Goal: Task Accomplishment & Management: Manage account settings

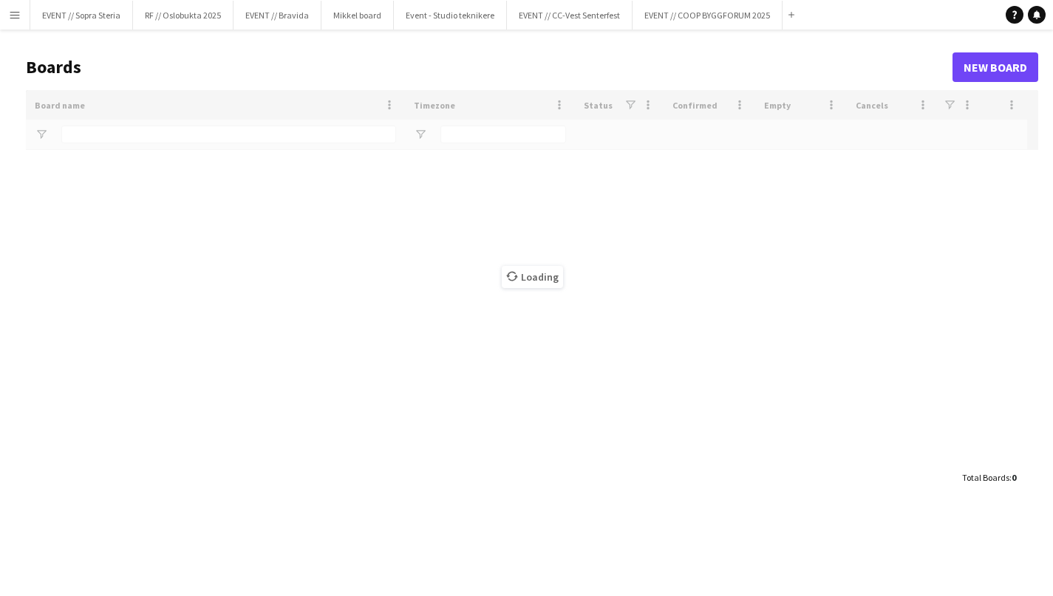
type input "*******"
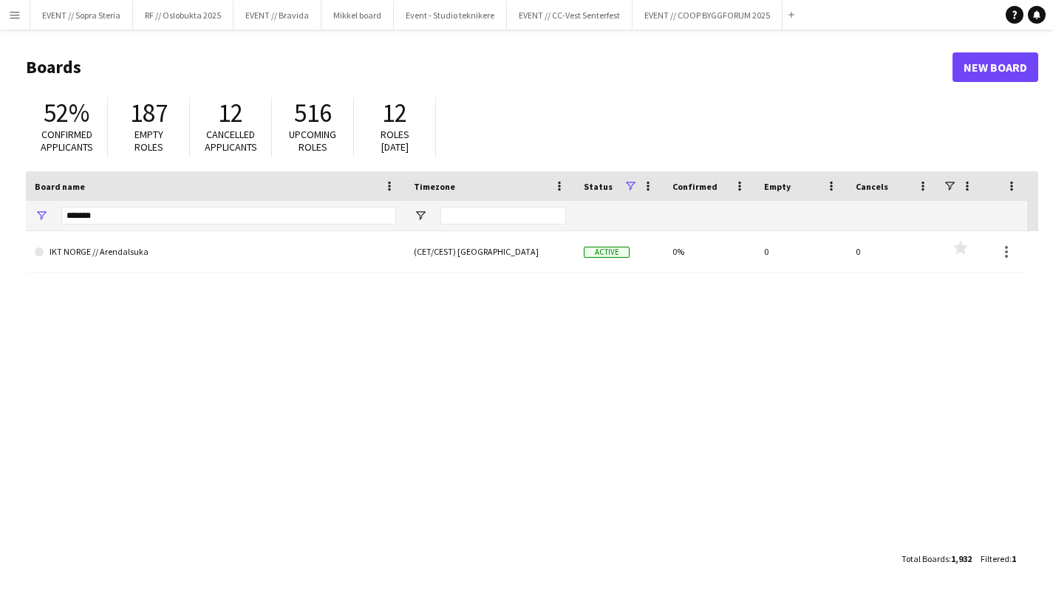
click at [26, 18] on button "Menu" at bounding box center [15, 15] width 30 height 30
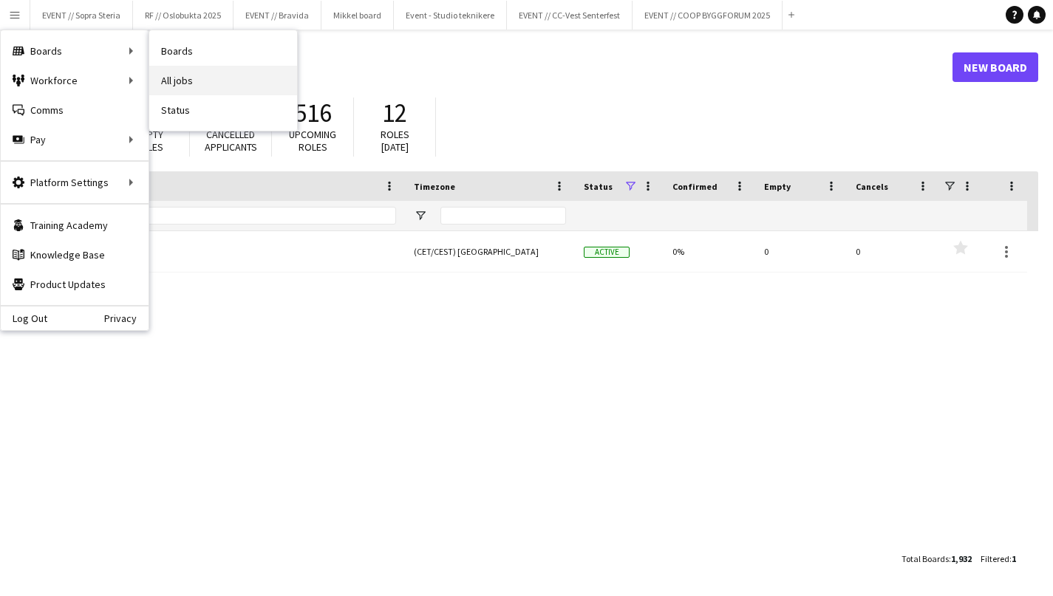
click at [215, 80] on link "All jobs" at bounding box center [223, 81] width 148 height 30
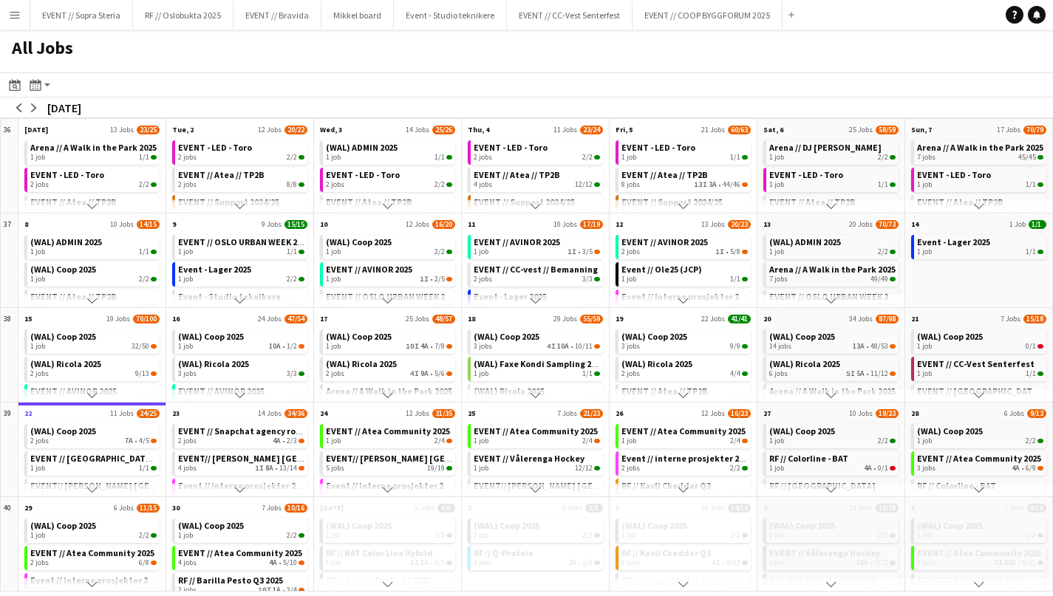
click at [13, 16] on app-icon "Menu" at bounding box center [15, 15] width 12 height 12
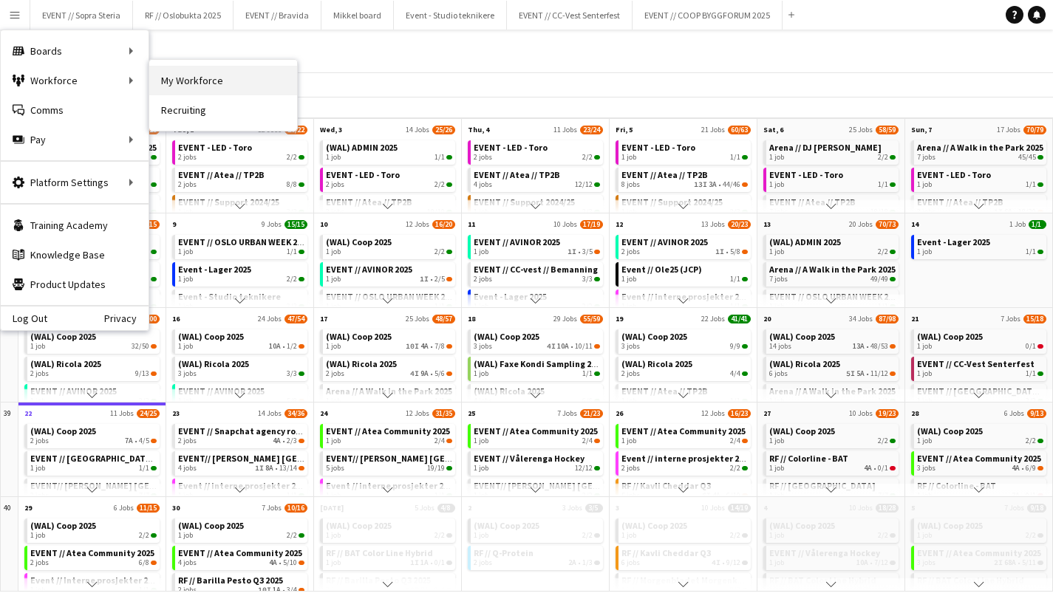
click at [170, 73] on link "My Workforce" at bounding box center [223, 81] width 148 height 30
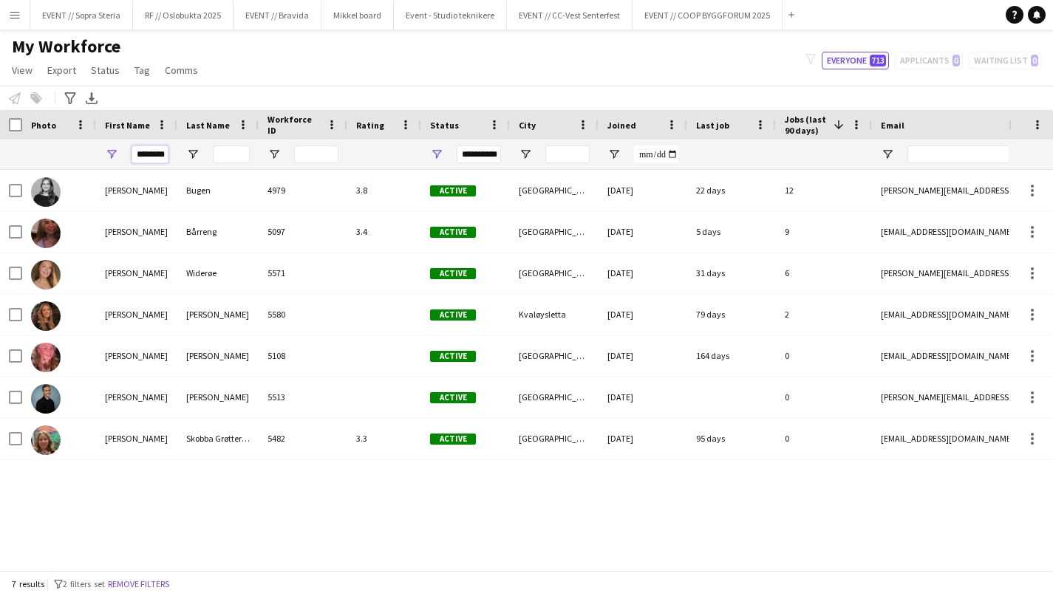
click at [151, 157] on input "********" at bounding box center [150, 155] width 37 height 18
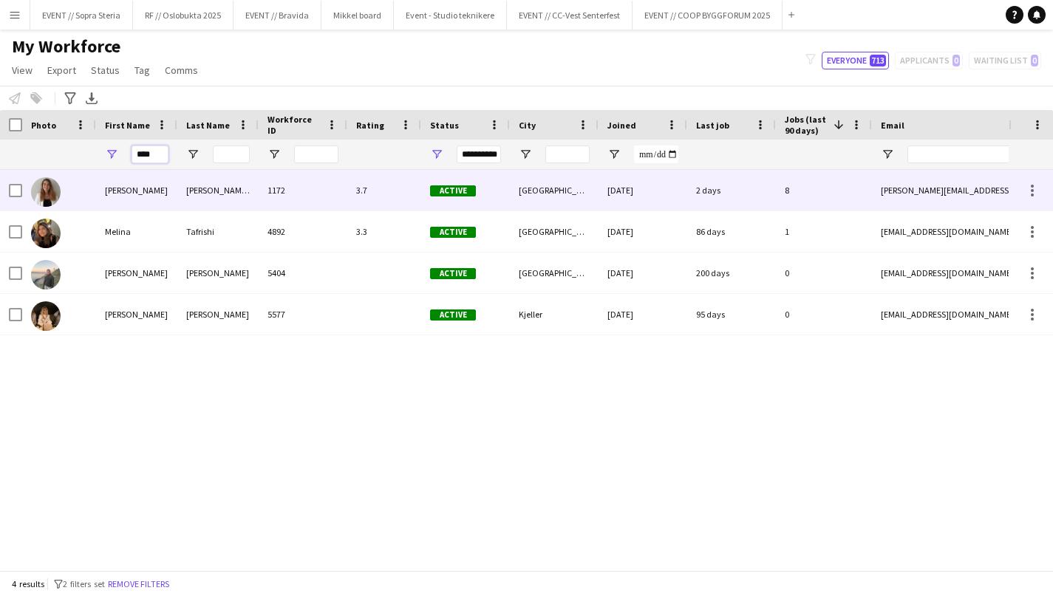
type input "****"
click at [138, 199] on div "Lina" at bounding box center [136, 190] width 81 height 41
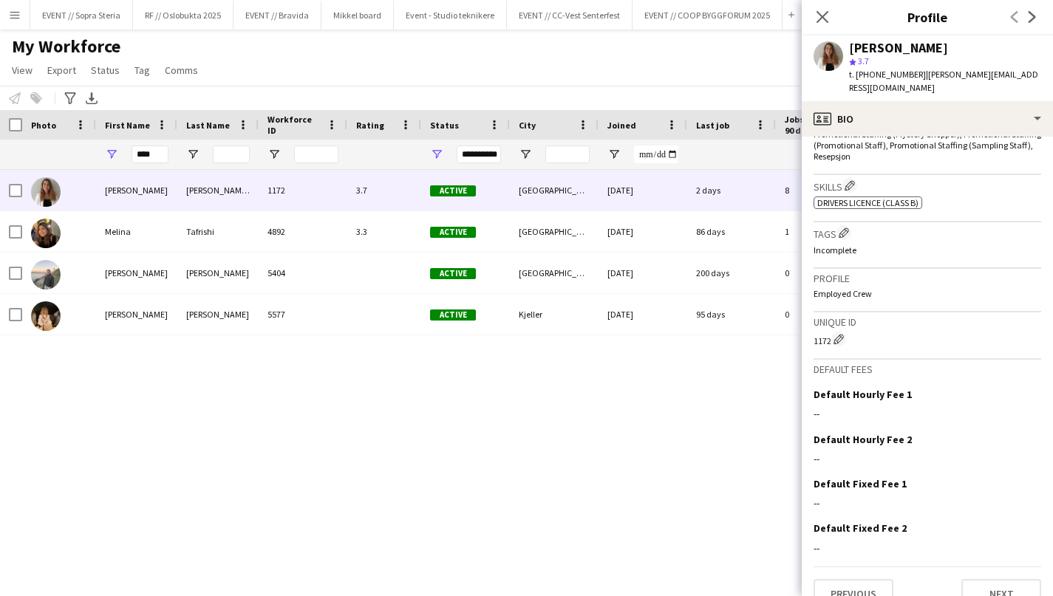
scroll to position [592, 0]
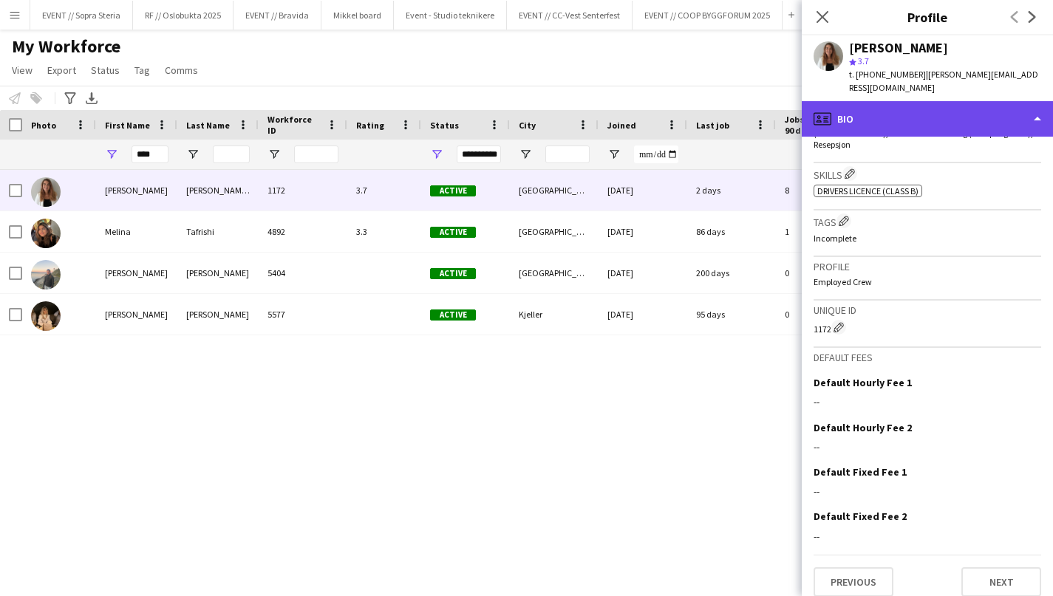
click at [848, 102] on div "profile Bio" at bounding box center [927, 118] width 251 height 35
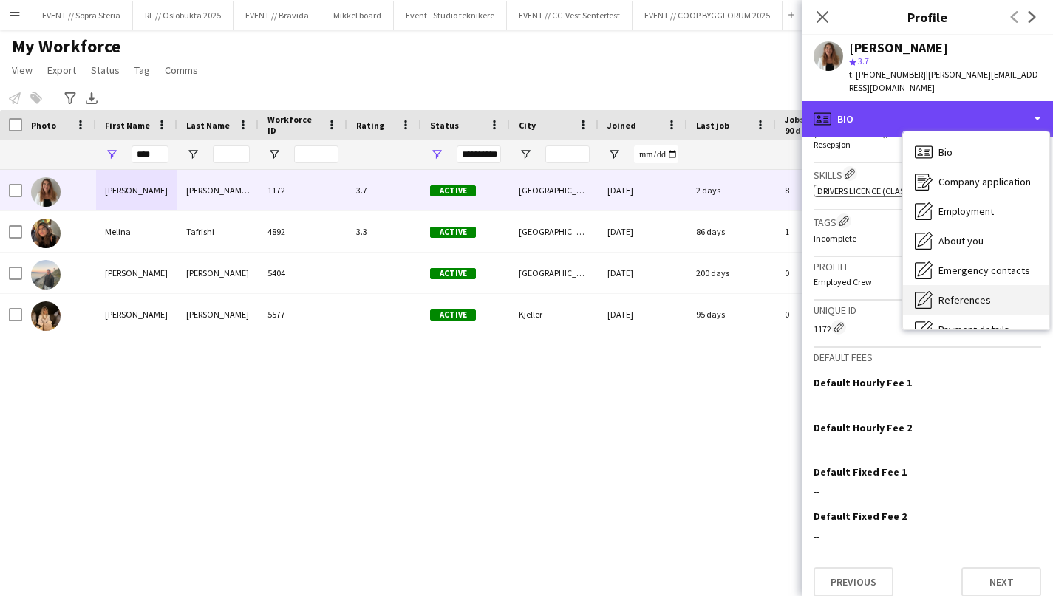
scroll to position [139, 0]
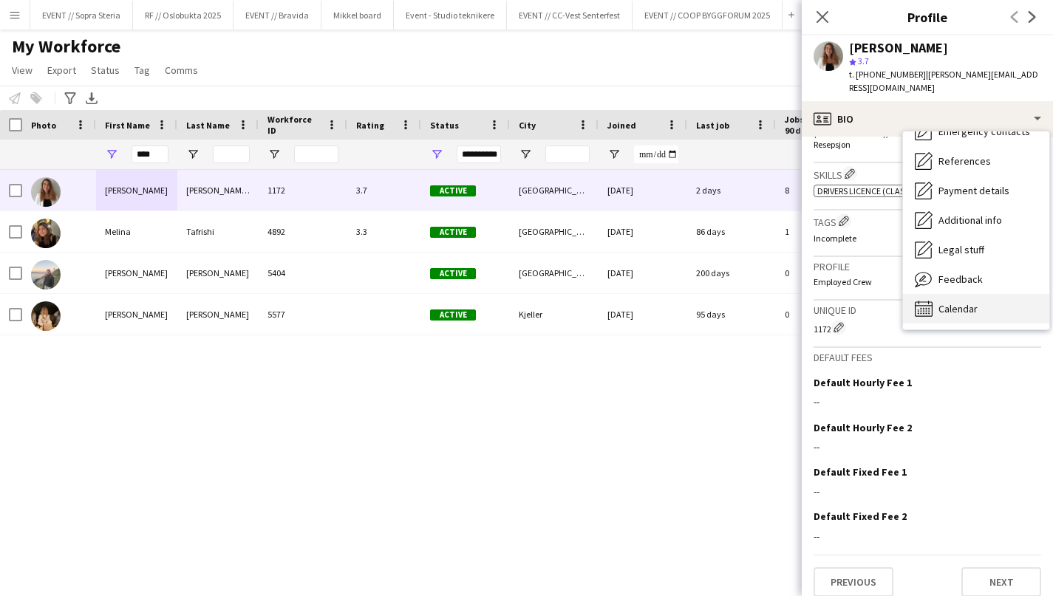
click at [946, 302] on span "Calendar" at bounding box center [957, 308] width 39 height 13
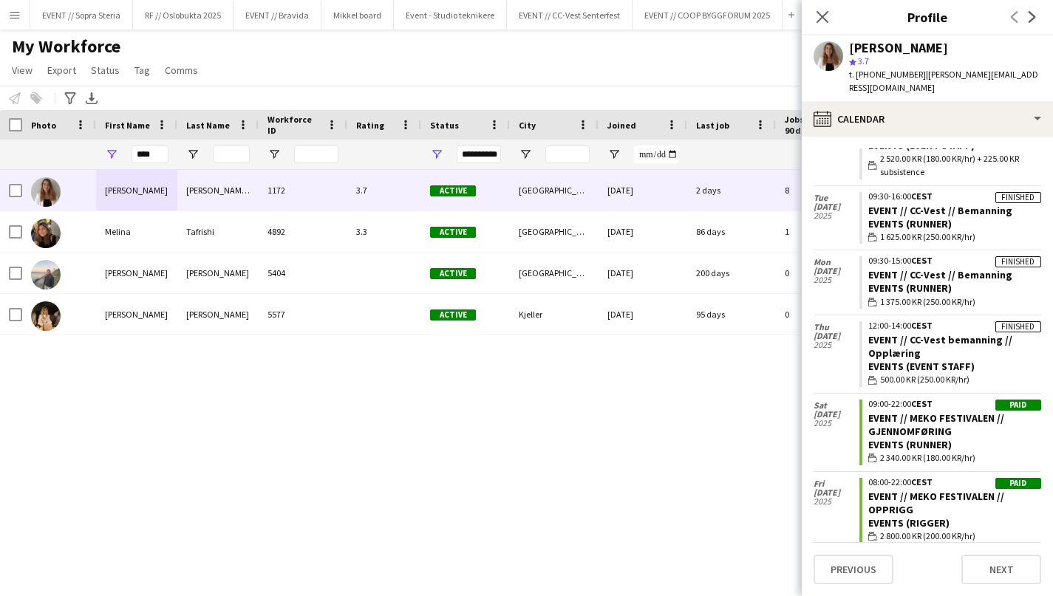
scroll to position [276, 0]
click at [904, 332] on link "EVENT // CC-Vest bemanning // Opplæring" at bounding box center [940, 345] width 144 height 27
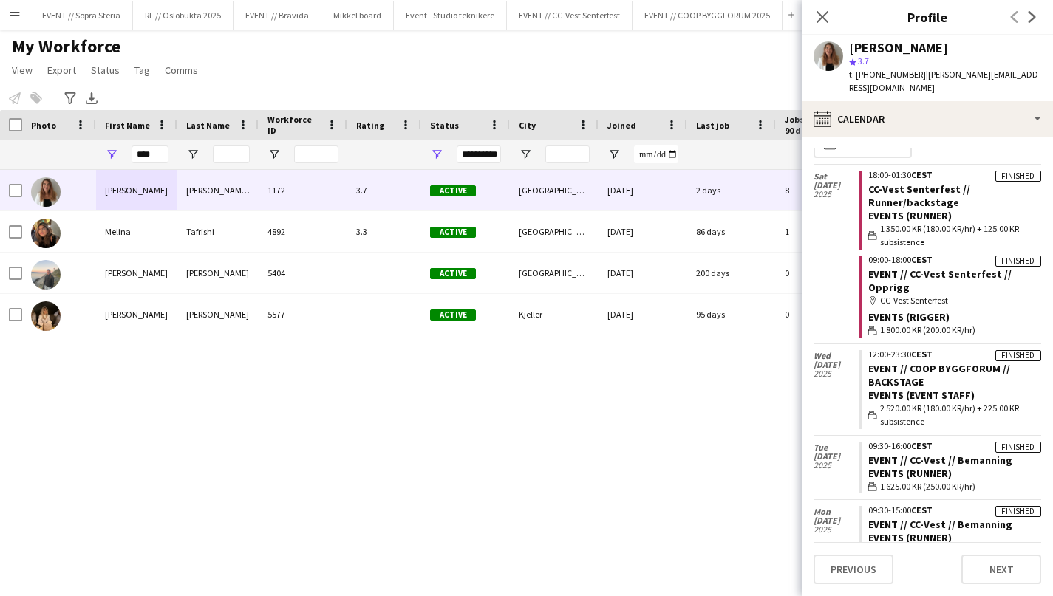
scroll to position [0, 0]
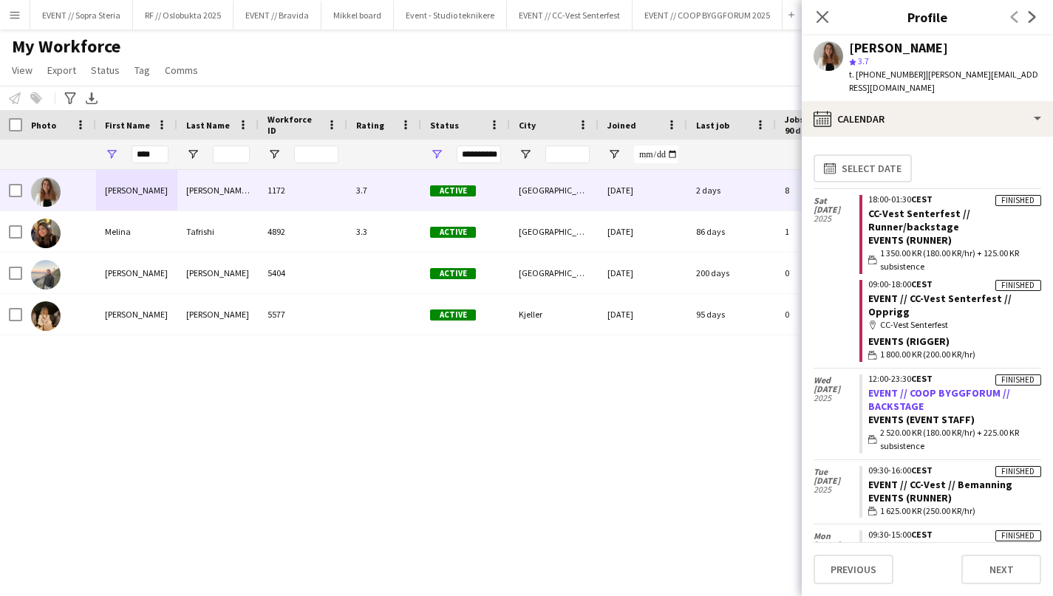
click at [904, 386] on link "EVENT // COOP BYGGFORUM // BACKSTAGE" at bounding box center [939, 399] width 142 height 27
click at [909, 292] on link "EVENT // CC-Vest Senterfest // Opprigg" at bounding box center [939, 305] width 143 height 27
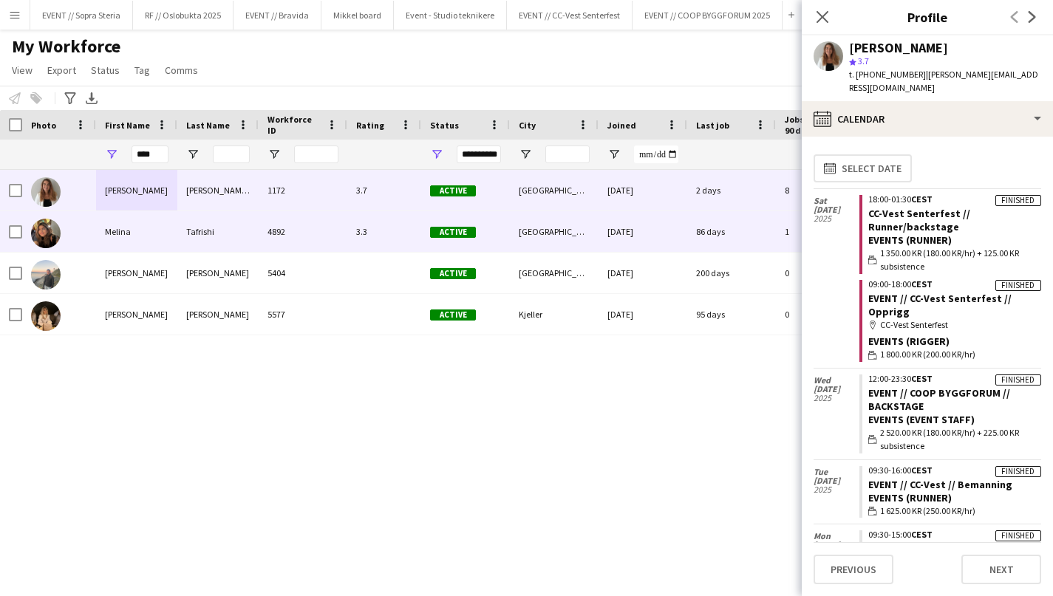
click at [139, 240] on div "Melina" at bounding box center [136, 231] width 81 height 41
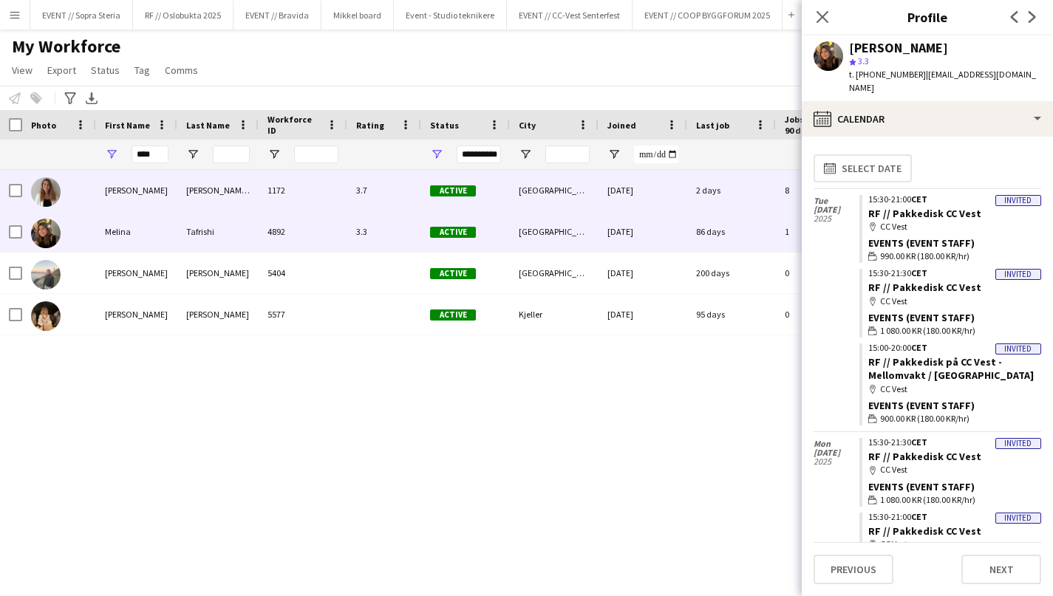
click at [117, 196] on div "Lina" at bounding box center [136, 190] width 81 height 41
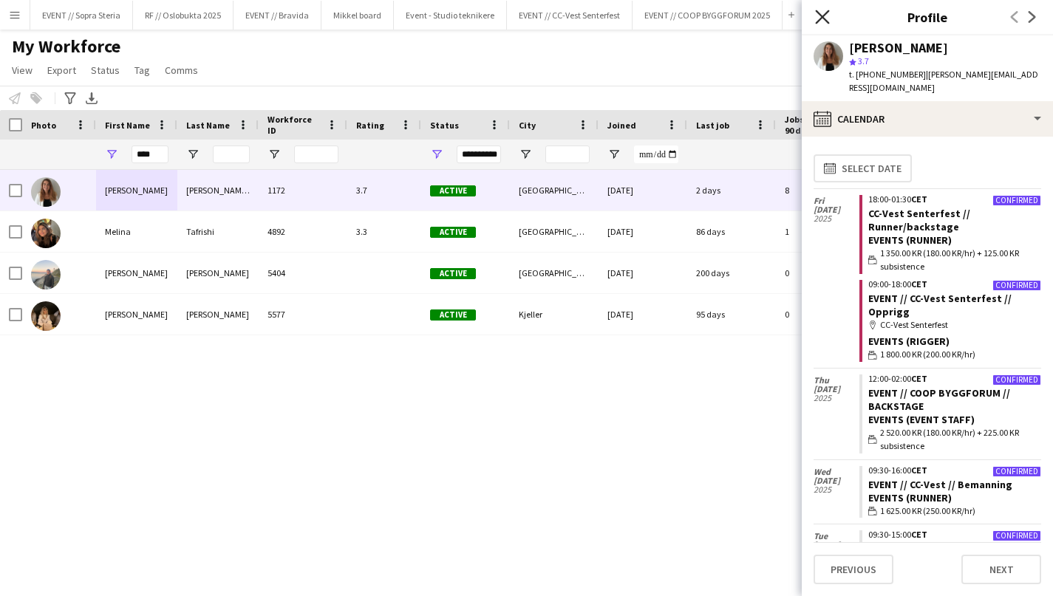
click at [825, 10] on icon "Close pop-in" at bounding box center [822, 17] width 14 height 14
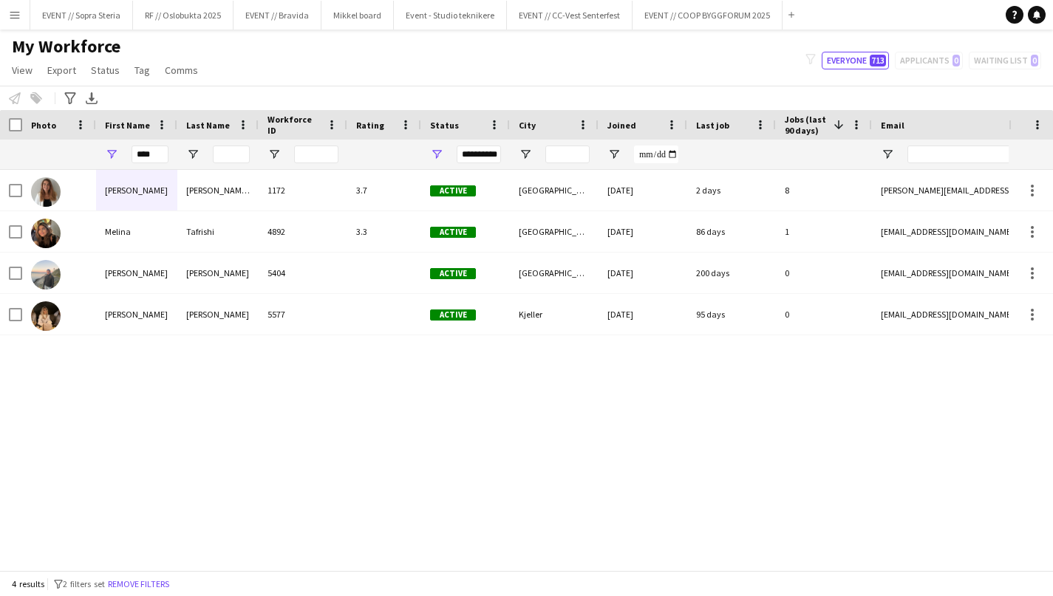
click at [416, 443] on div "Lina Mizrahi Olsen 1172 3.7 Active Oslo 27-02-2017 2 days 8 lina-mizrahi@hotmai…" at bounding box center [504, 370] width 1008 height 400
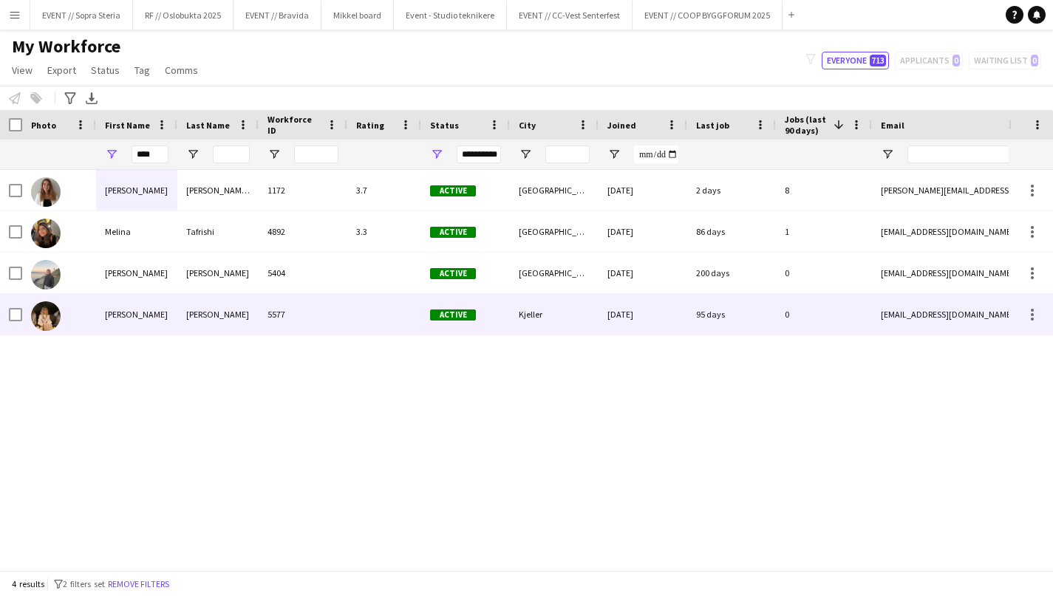
click at [264, 346] on div "Lina Mizrahi Olsen 1172 3.7 Active Oslo 27-02-2017 2 days 8 lina-mizrahi@hotmai…" at bounding box center [504, 370] width 1008 height 400
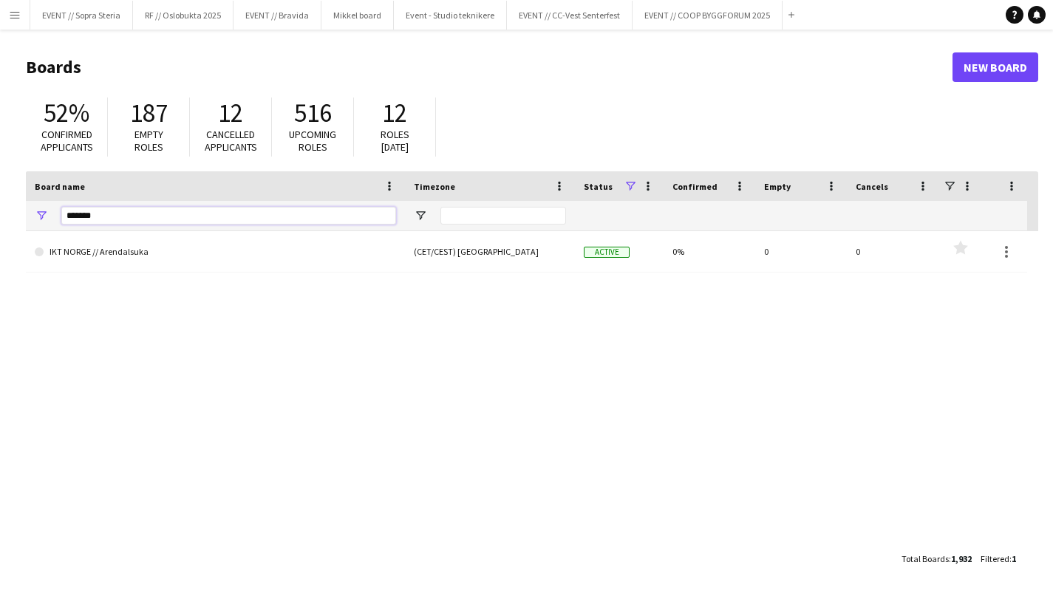
click at [124, 217] on input "*******" at bounding box center [228, 216] width 335 height 18
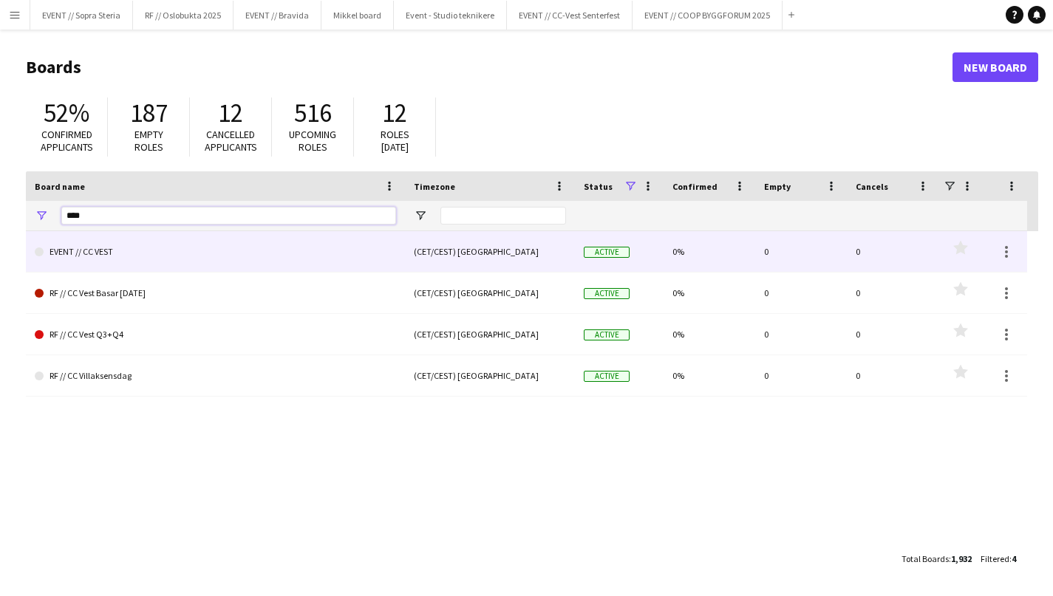
type input "****"
click at [147, 267] on link "EVENT // CC VEST" at bounding box center [215, 251] width 361 height 41
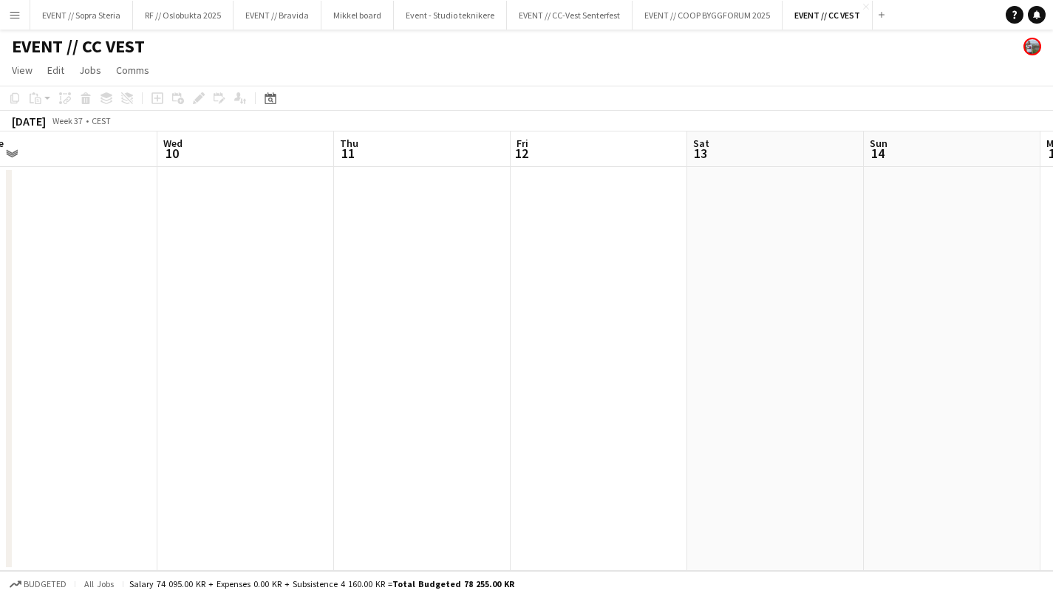
scroll to position [0, 340]
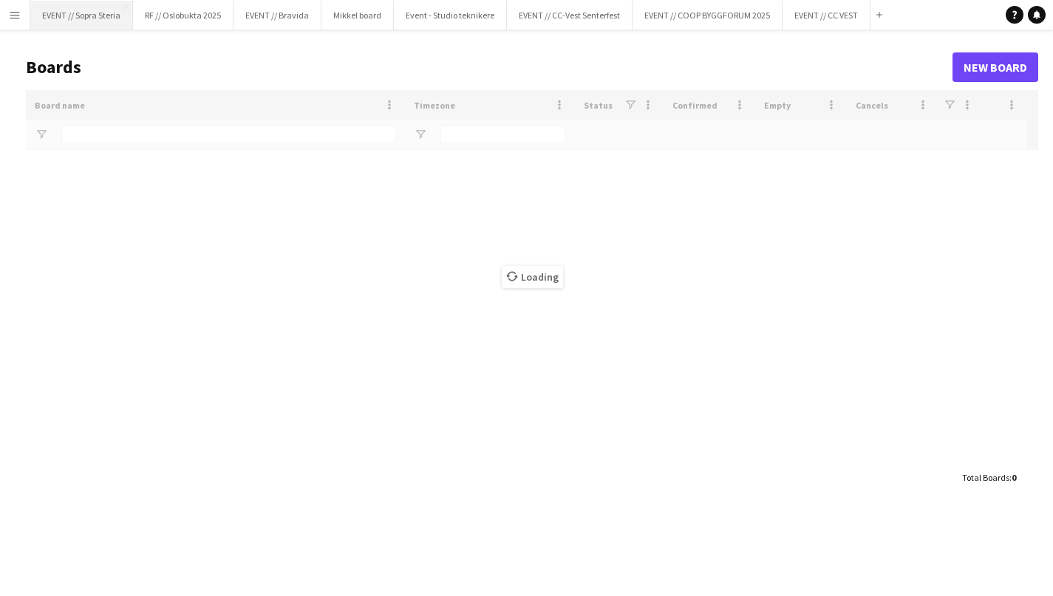
type input "****"
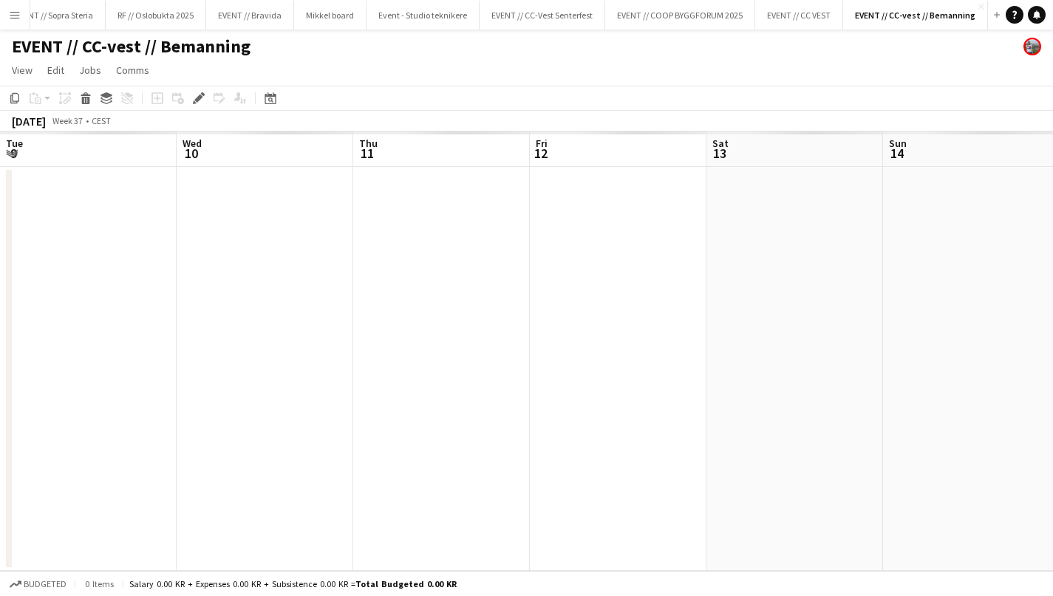
scroll to position [0, 508]
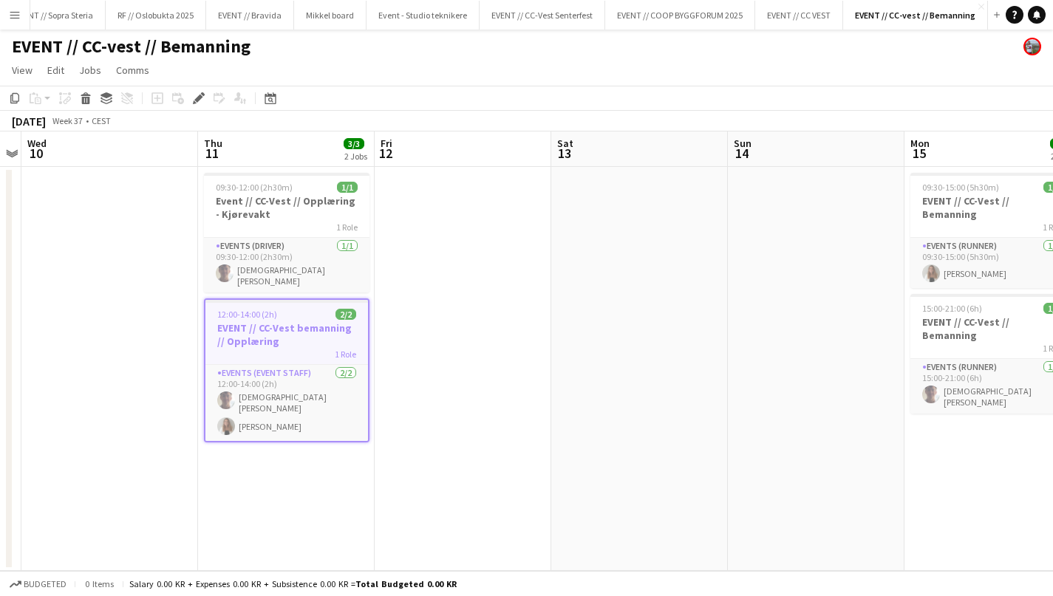
click at [430, 371] on app-date-cell at bounding box center [463, 369] width 177 height 404
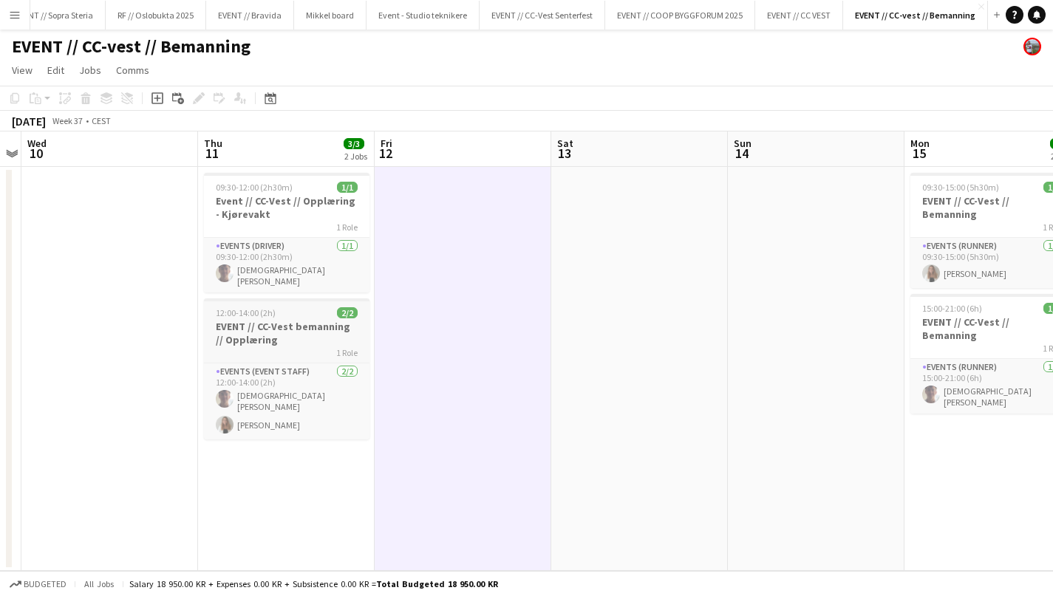
click at [262, 321] on h3 "EVENT // CC-Vest bemanning // Opplæring" at bounding box center [286, 333] width 165 height 27
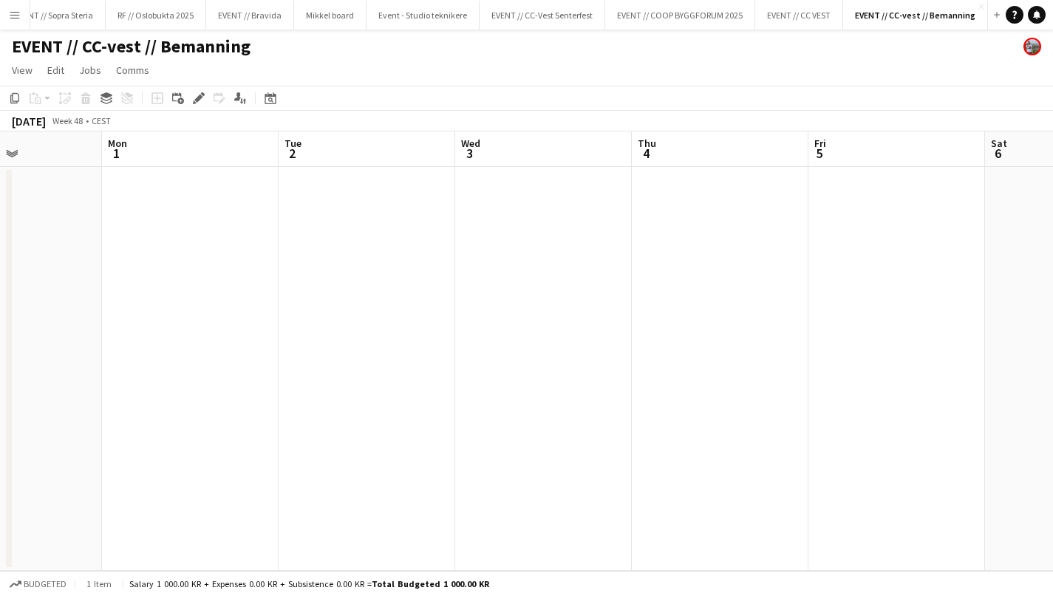
scroll to position [0, 370]
click at [296, 313] on app-date-cell at bounding box center [248, 369] width 177 height 404
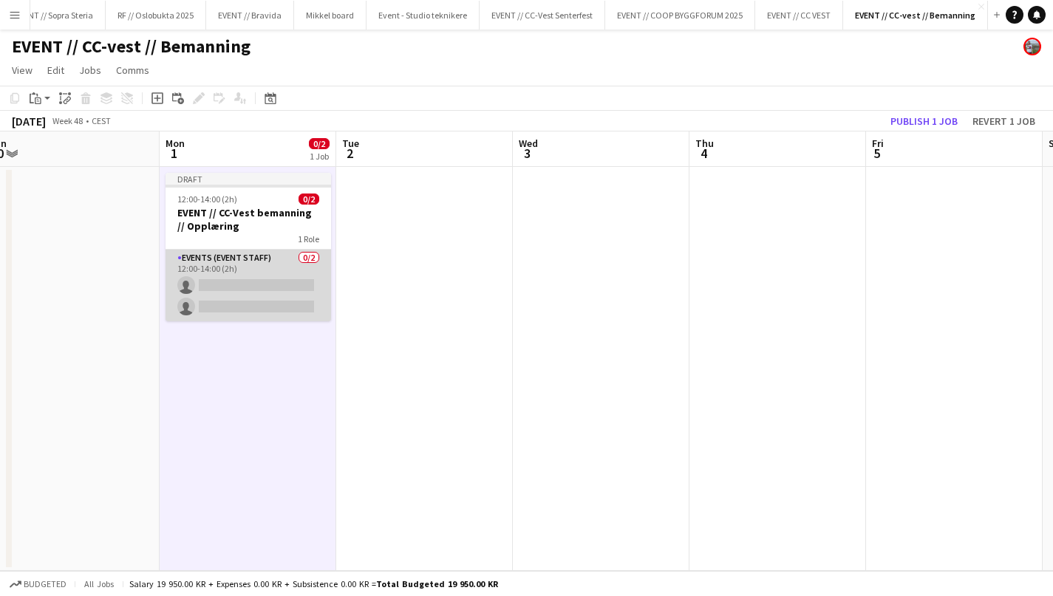
click at [246, 289] on app-card-role "Events (Event Staff) 0/2 12:00-14:00 (2h) single-neutral-actions single-neutral…" at bounding box center [247, 286] width 165 height 72
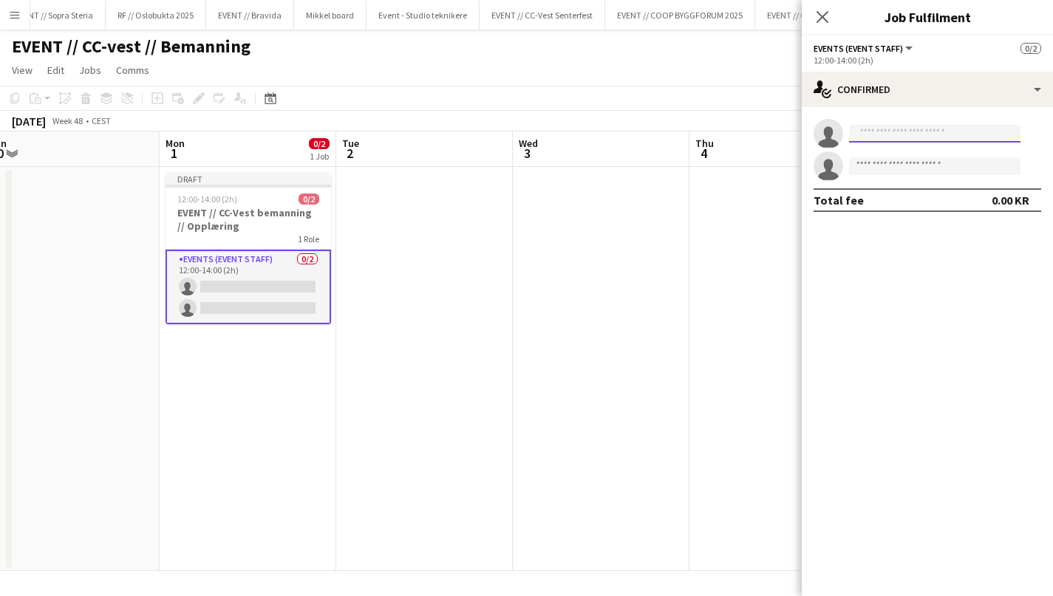
click at [876, 135] on input at bounding box center [934, 134] width 171 height 18
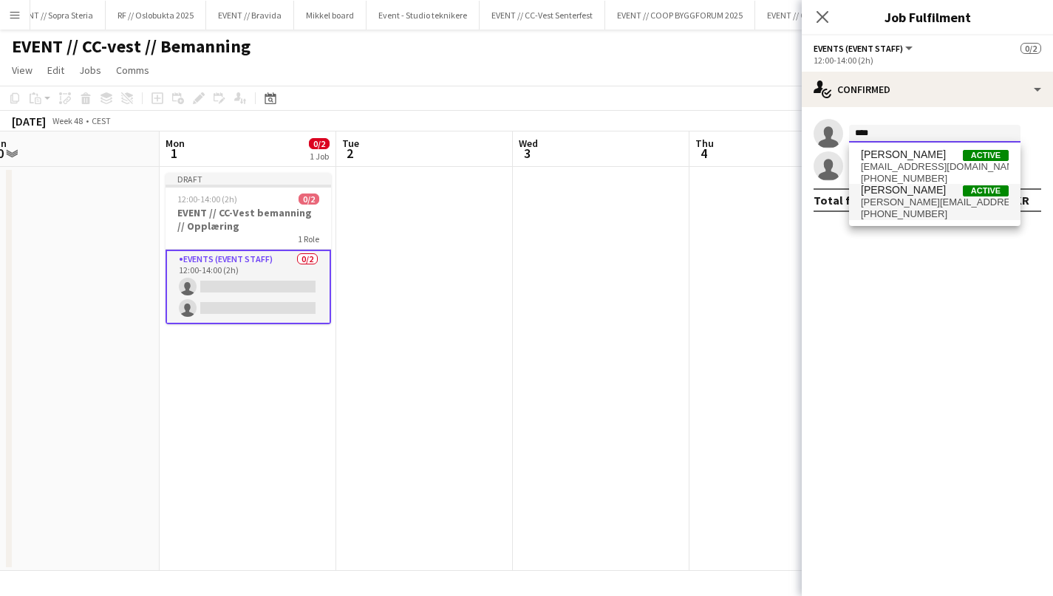
type input "****"
click at [880, 202] on span "[PERSON_NAME][EMAIL_ADDRESS][DOMAIN_NAME]" at bounding box center [935, 203] width 148 height 12
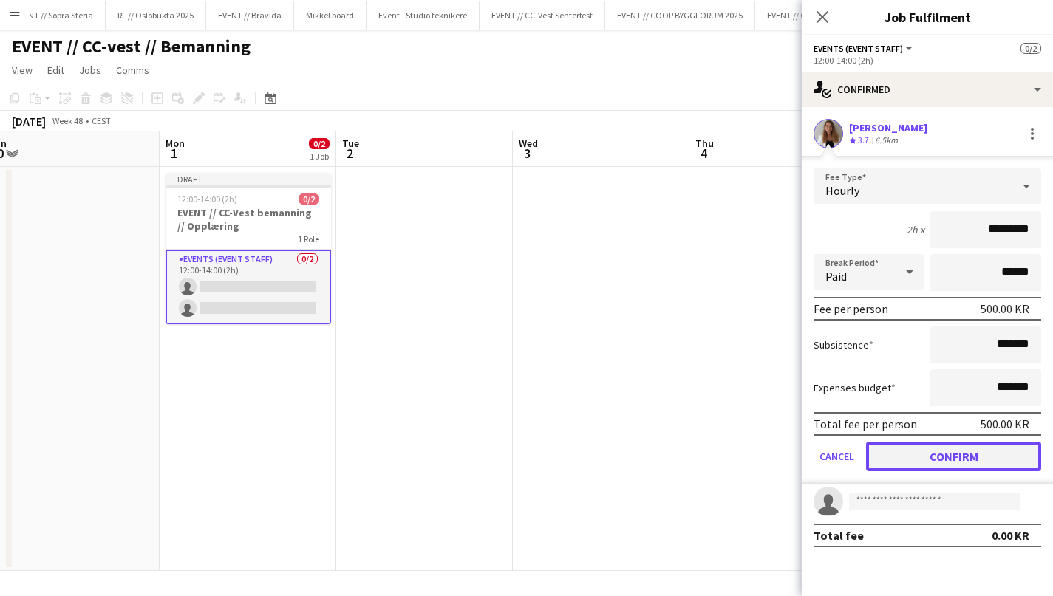
click at [915, 456] on button "Confirm" at bounding box center [953, 457] width 175 height 30
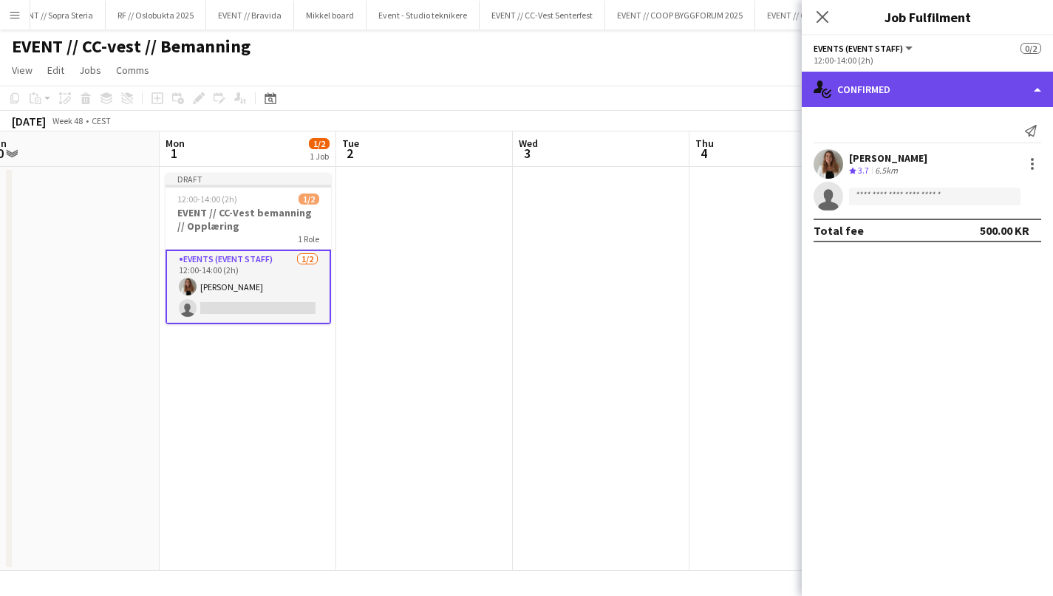
click at [884, 85] on div "single-neutral-actions-check-2 Confirmed" at bounding box center [927, 89] width 251 height 35
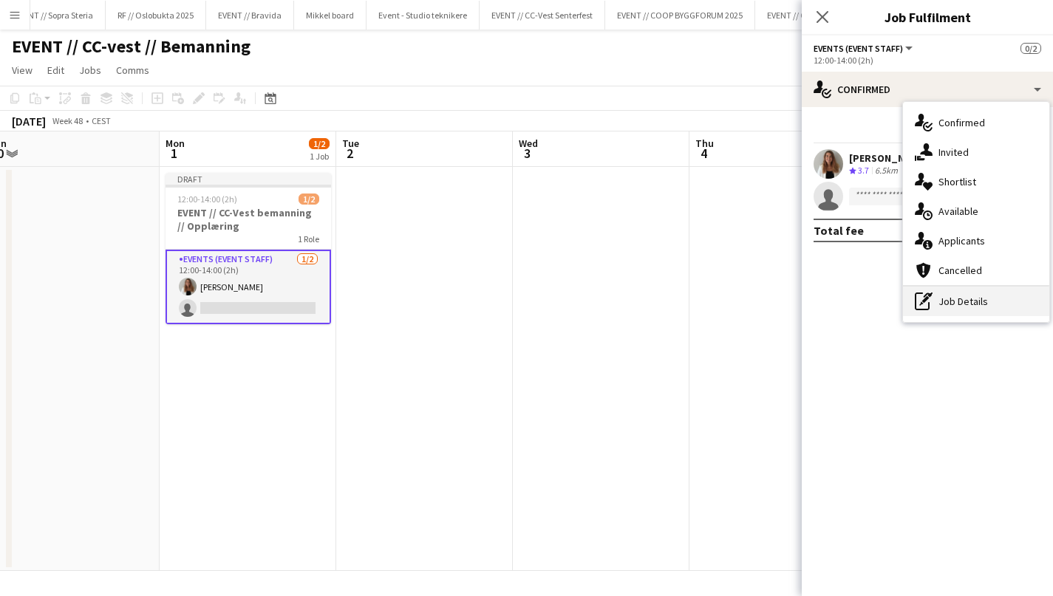
click at [938, 305] on div "pen-write Job Details" at bounding box center [976, 302] width 146 height 30
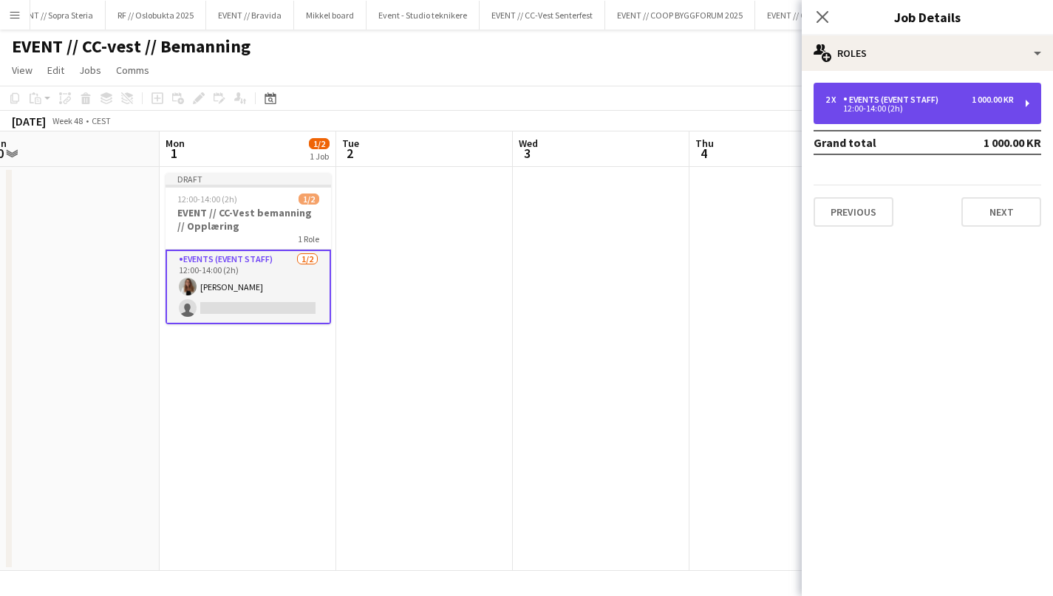
click at [910, 113] on div "2 x Events (Event Staff) 1 000.00 KR 12:00-14:00 (2h)" at bounding box center [927, 103] width 228 height 41
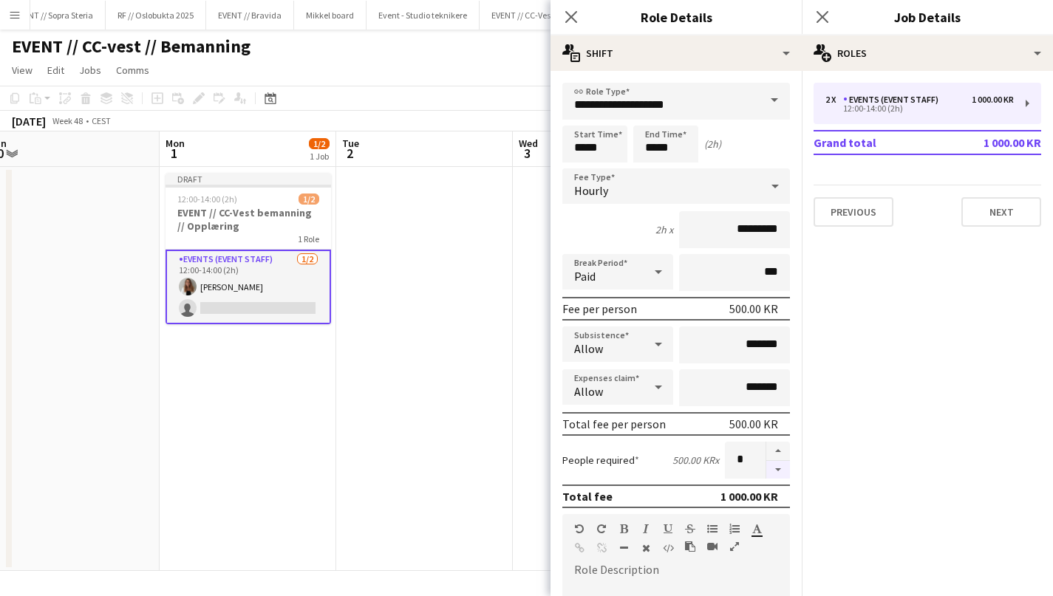
click at [783, 469] on button "button" at bounding box center [778, 470] width 24 height 18
type input "*"
click at [495, 437] on app-date-cell at bounding box center [424, 369] width 177 height 404
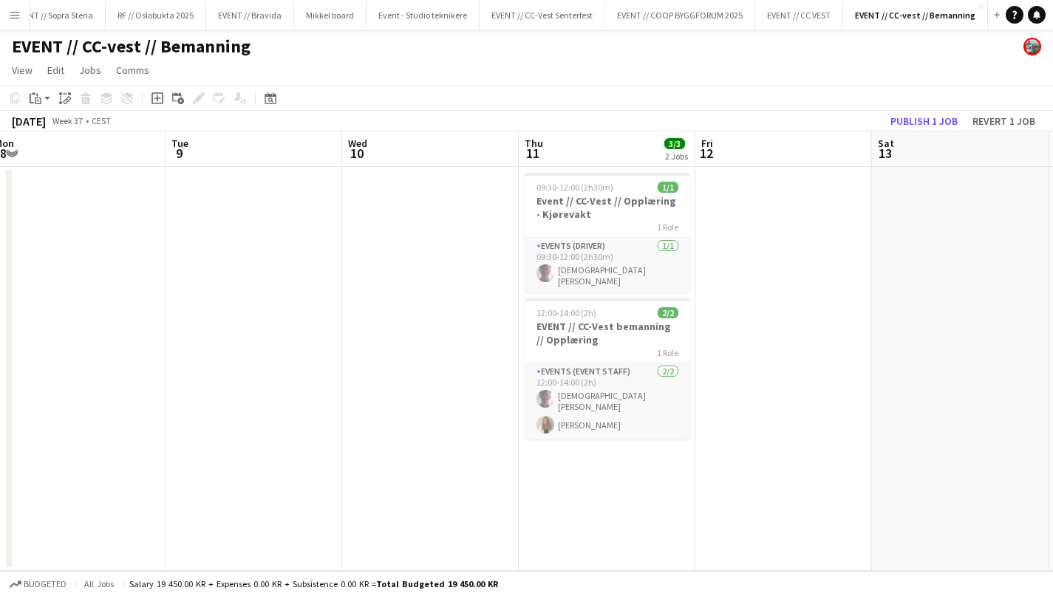
scroll to position [0, 354]
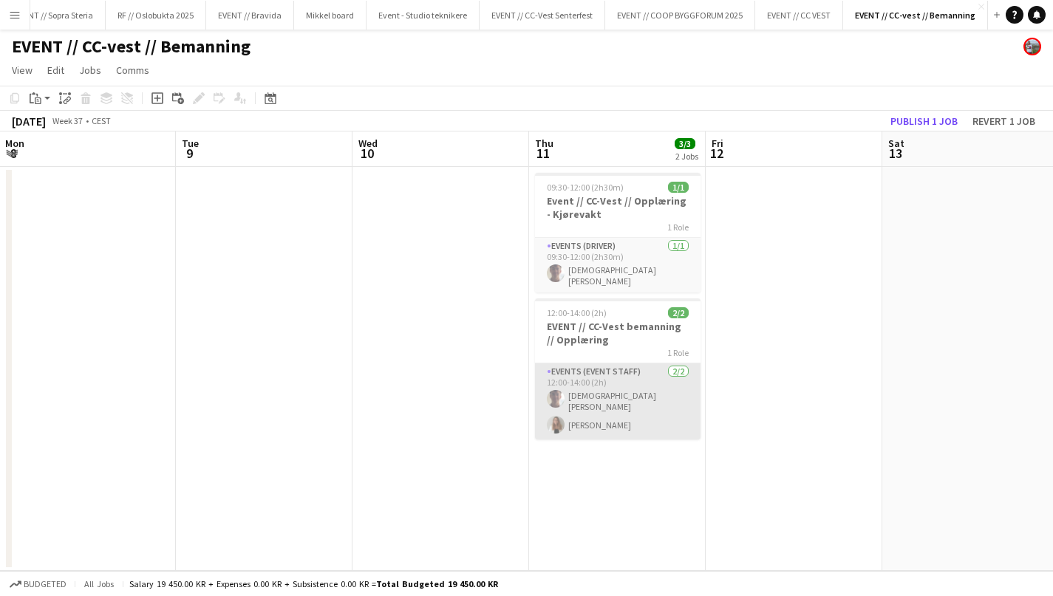
click at [609, 392] on app-card-role "Events (Event Staff) 2/2 12:00-14:00 (2h) Christian Tohje Lina Mizrahi Olsen" at bounding box center [617, 401] width 165 height 76
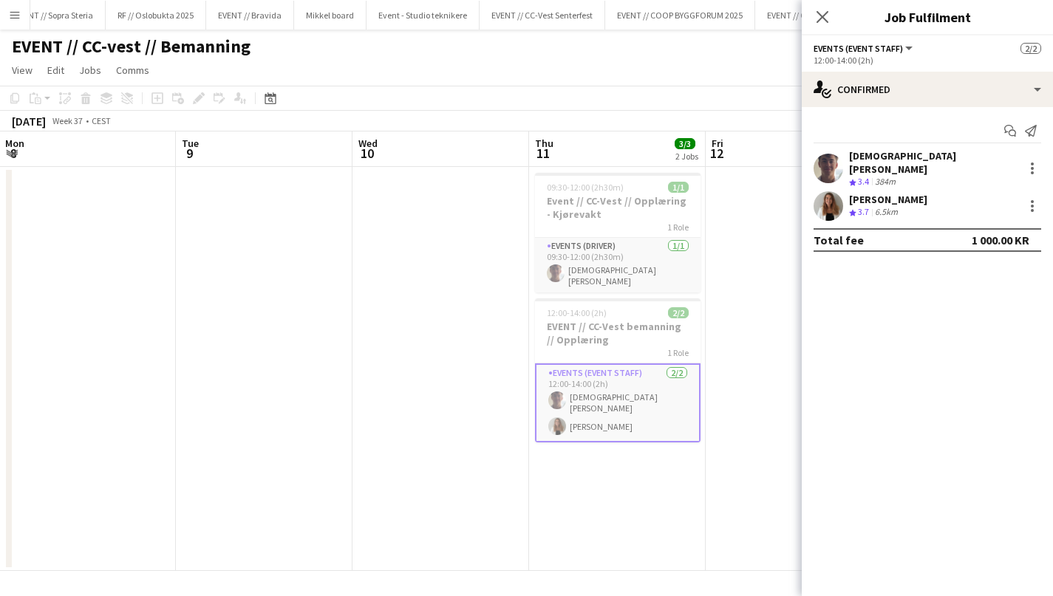
click at [1041, 204] on div "Lina Mizrahi Olsen Crew rating 3.7 6.5km" at bounding box center [927, 206] width 251 height 30
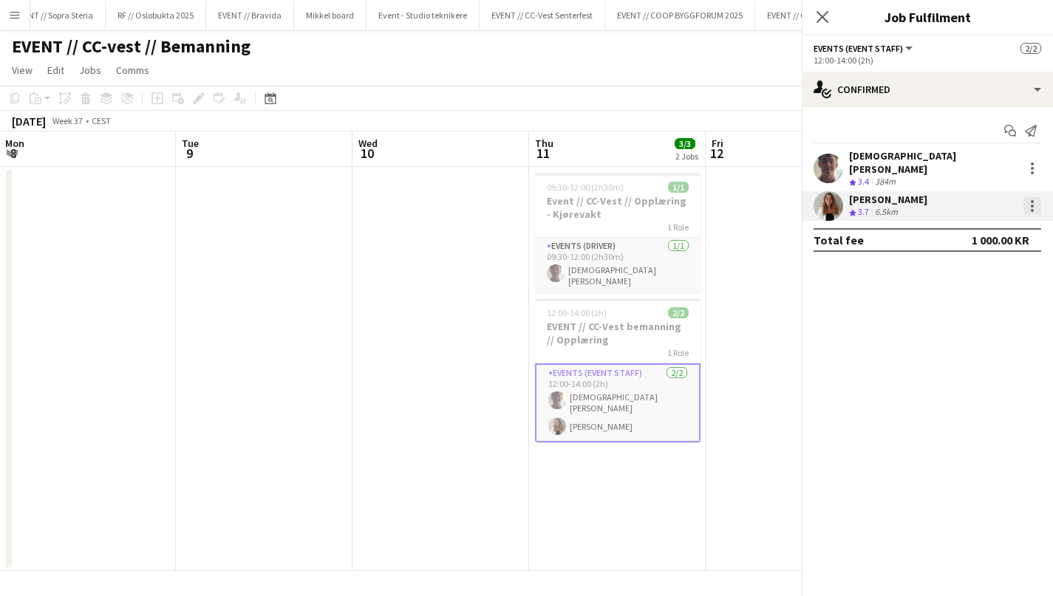
click at [1032, 205] on div at bounding box center [1032, 206] width 3 height 3
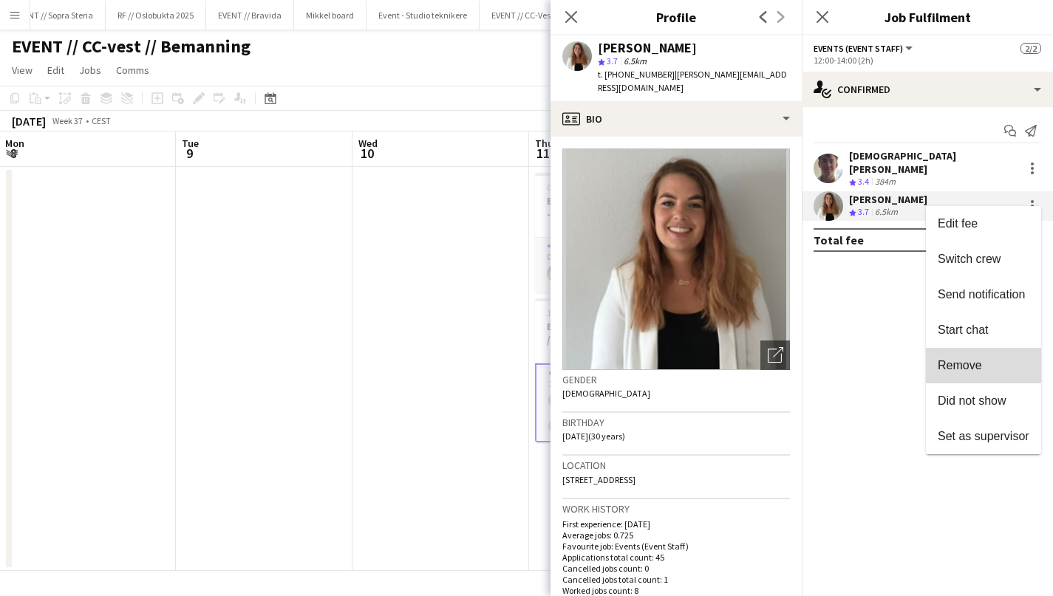
click at [962, 364] on span "Remove" at bounding box center [960, 365] width 44 height 13
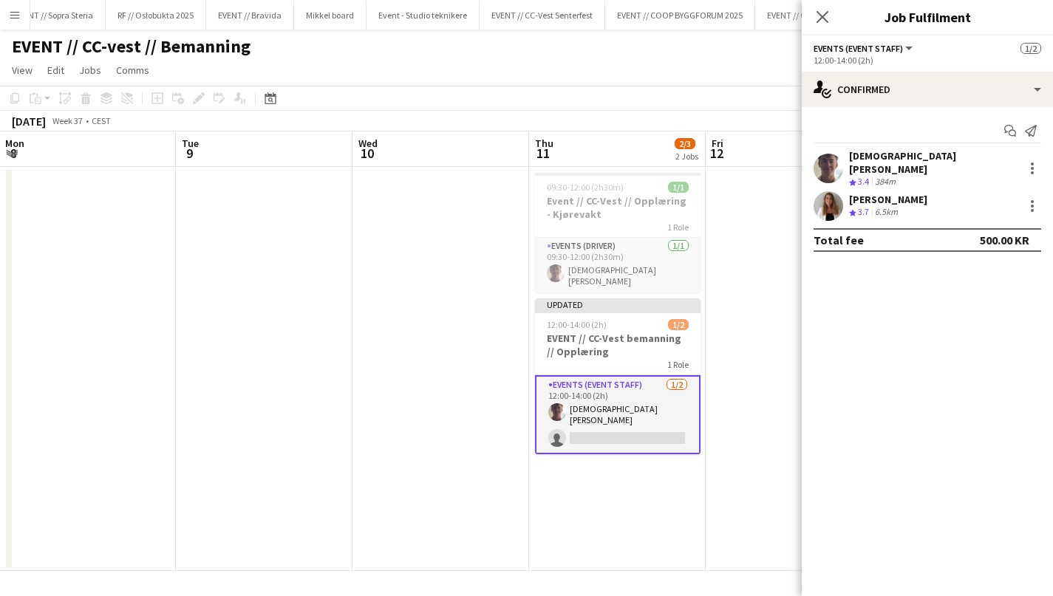
click at [451, 506] on app-date-cell at bounding box center [440, 369] width 177 height 404
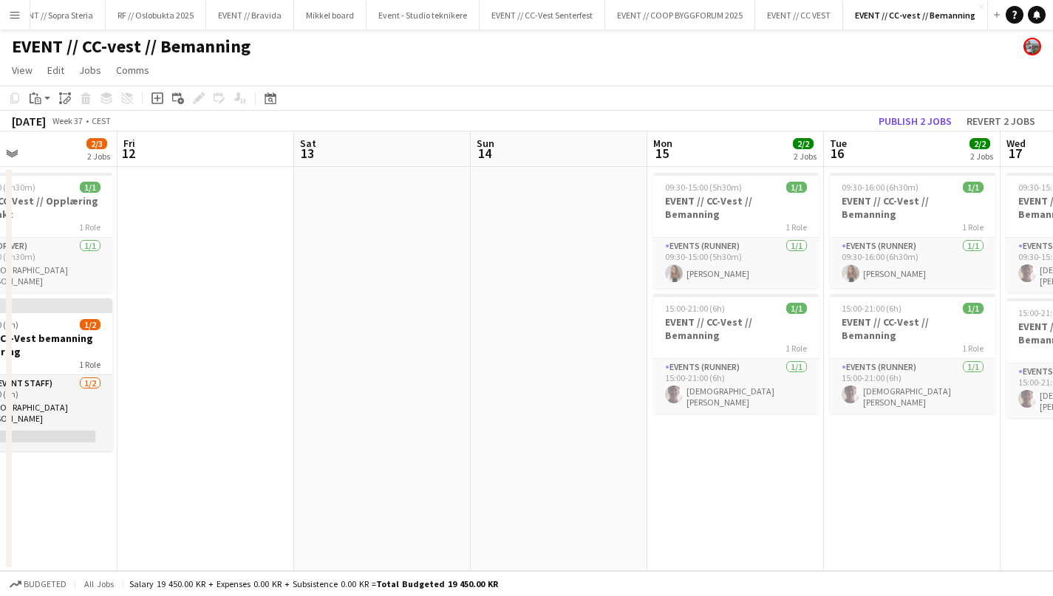
scroll to position [0, 583]
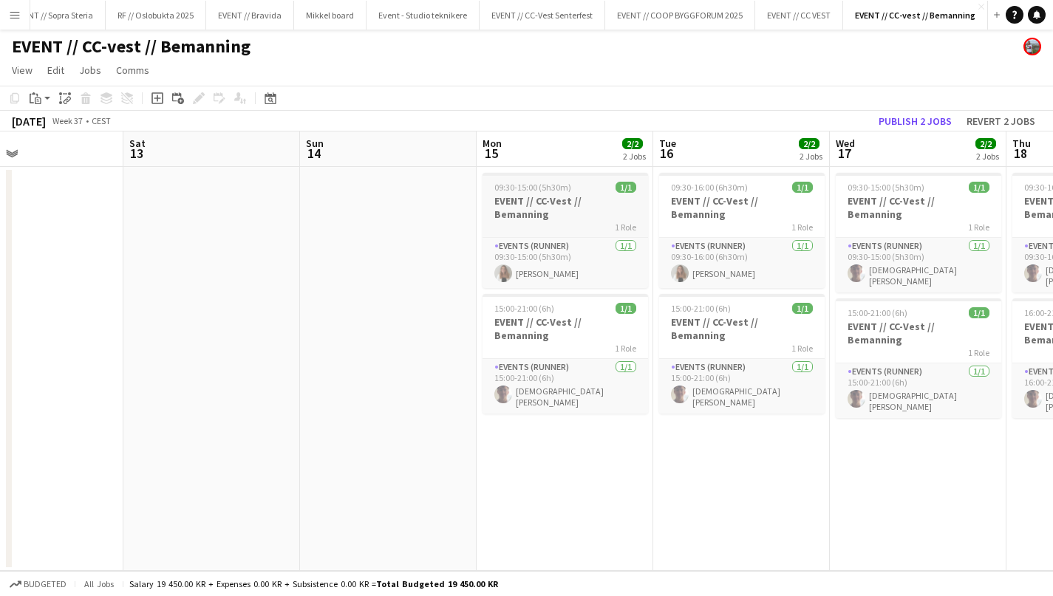
click at [570, 197] on h3 "EVENT // CC-Vest // Bemanning" at bounding box center [564, 207] width 165 height 27
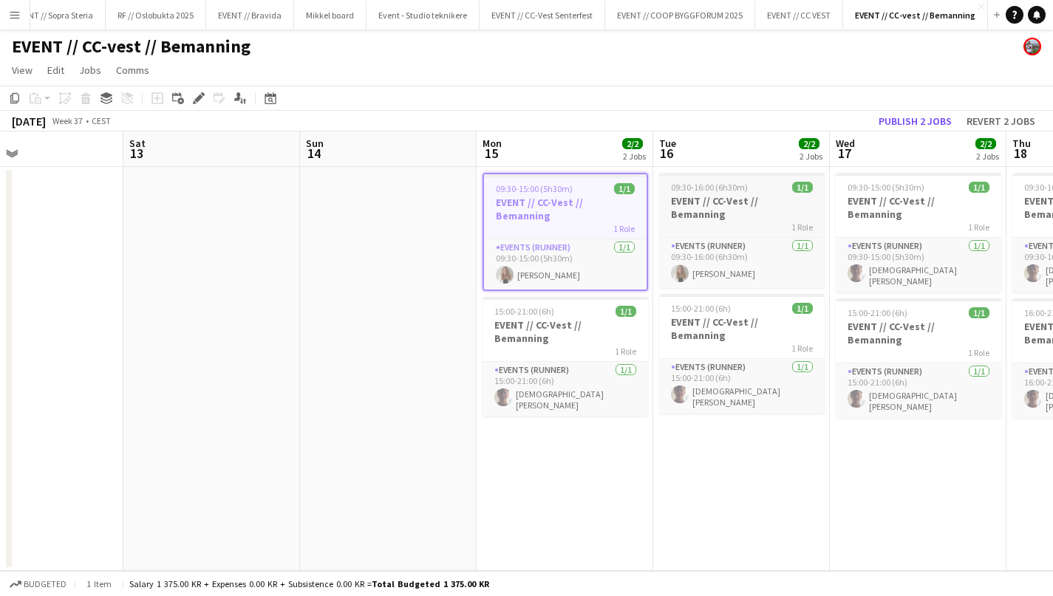
click at [702, 197] on h3 "EVENT // CC-Vest // Bemanning" at bounding box center [741, 207] width 165 height 27
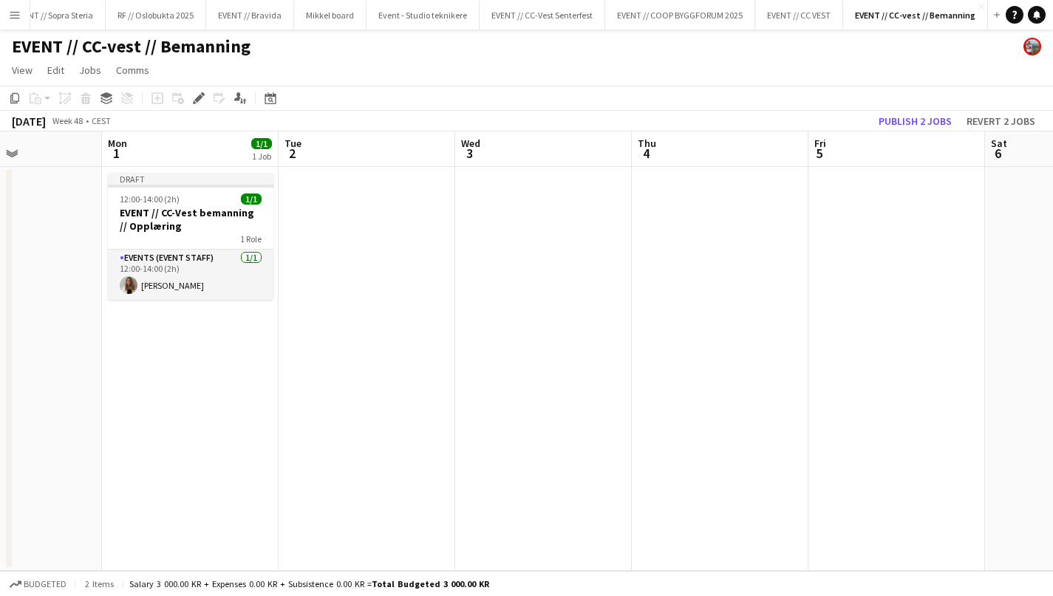
scroll to position [0, 417]
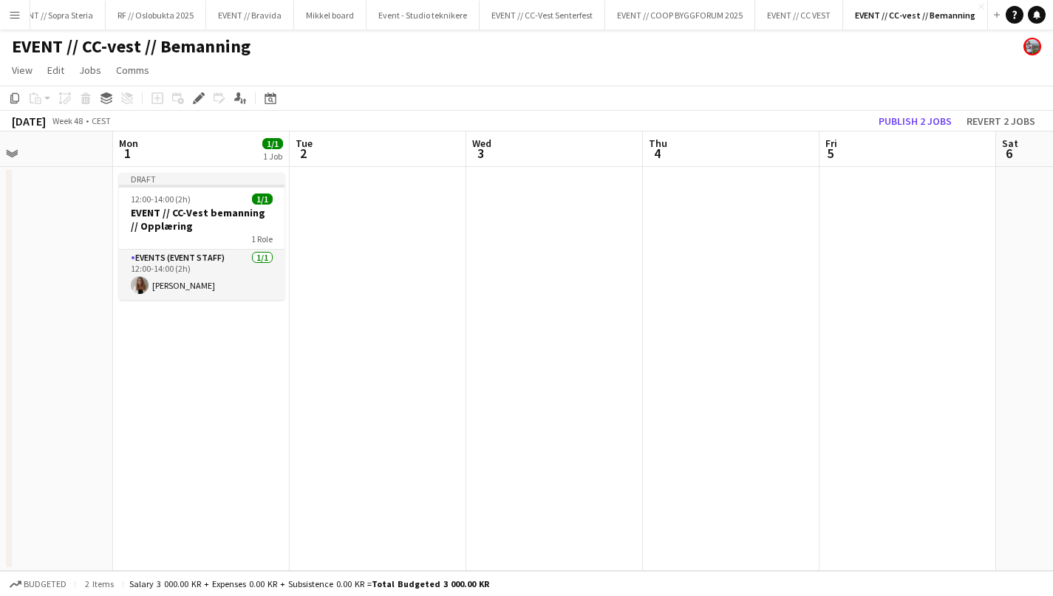
click at [383, 229] on app-date-cell at bounding box center [378, 369] width 177 height 404
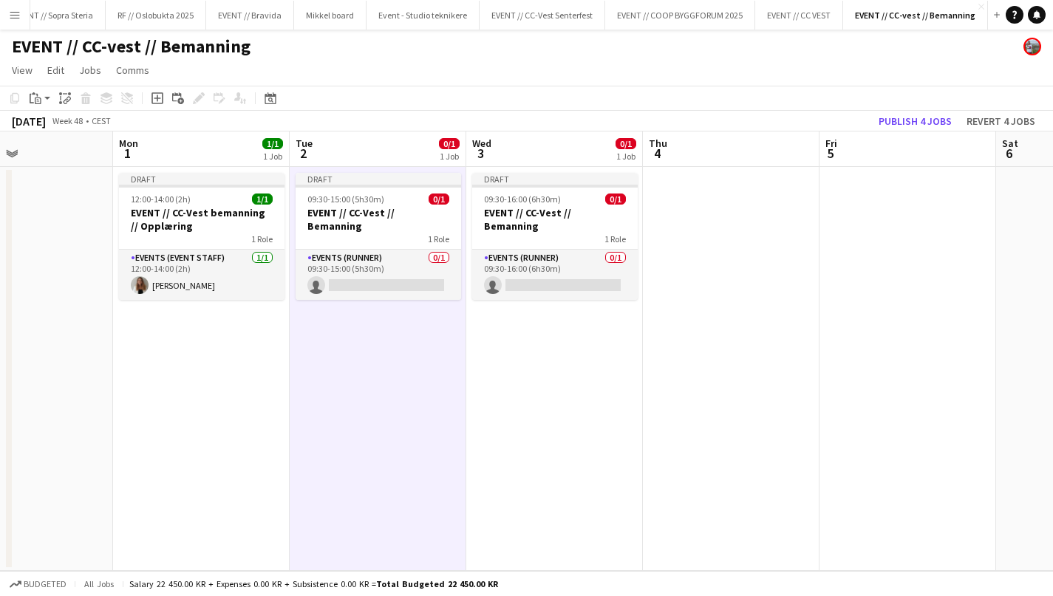
click at [383, 324] on app-date-cell "Draft 09:30-15:00 (5h30m) 0/1 EVENT // CC-Vest // Bemanning 1 Role Events (Runn…" at bounding box center [378, 369] width 177 height 404
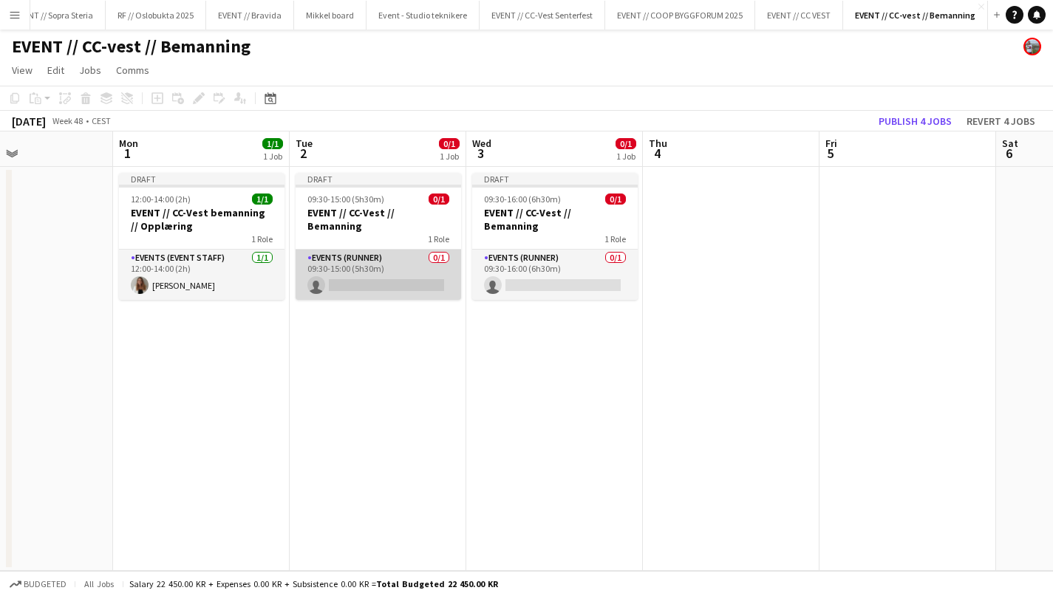
click at [360, 259] on app-card-role "Events (Runner) 0/1 09:30-15:00 (5h30m) single-neutral-actions" at bounding box center [378, 275] width 165 height 50
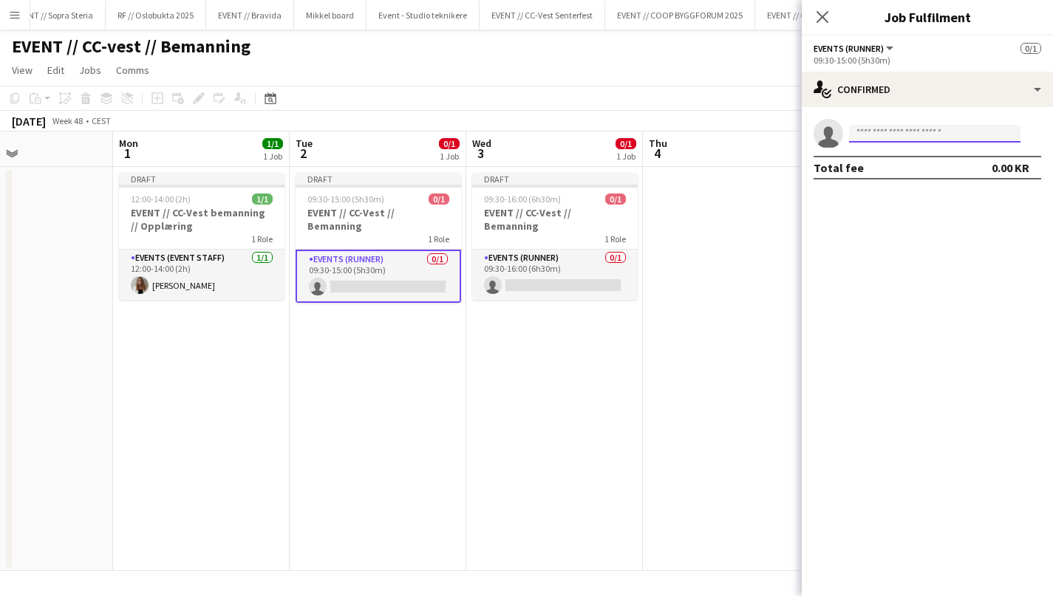
click at [870, 136] on input at bounding box center [934, 134] width 171 height 18
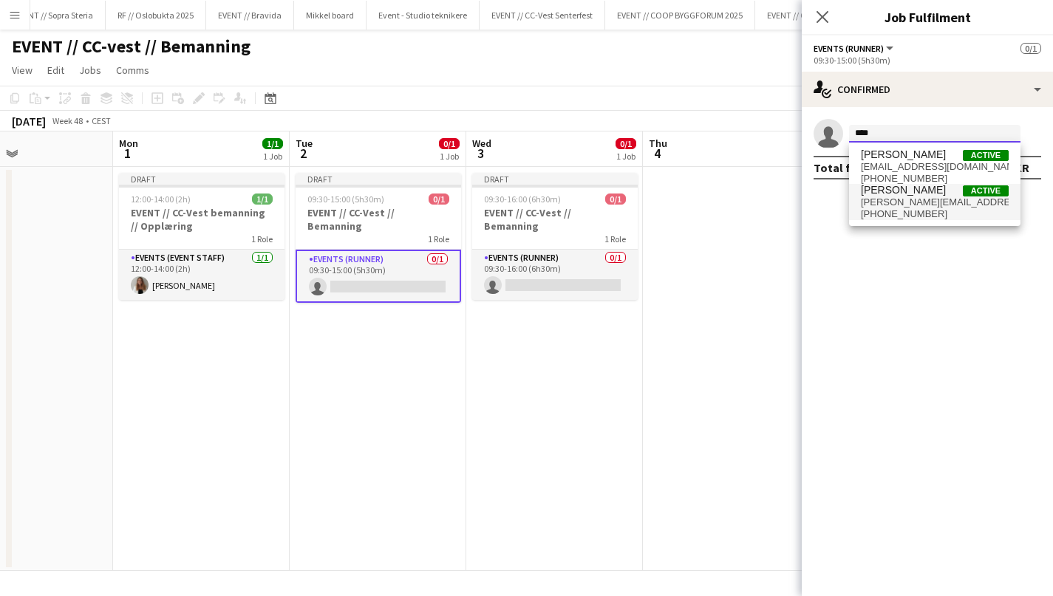
type input "****"
click at [898, 200] on span "[PERSON_NAME][EMAIL_ADDRESS][DOMAIN_NAME]" at bounding box center [935, 203] width 148 height 12
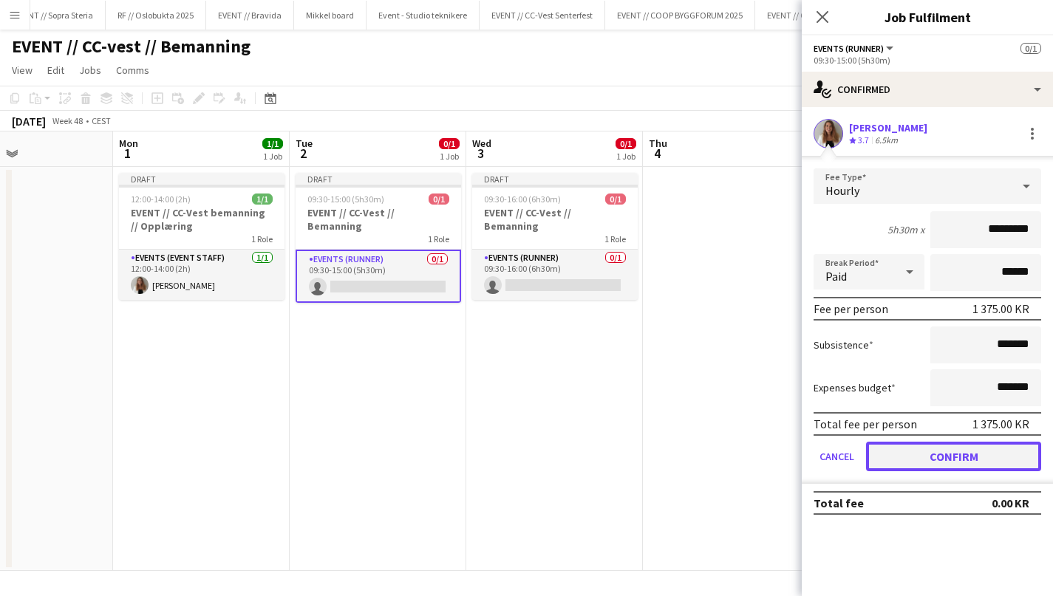
click at [932, 461] on button "Confirm" at bounding box center [953, 457] width 175 height 30
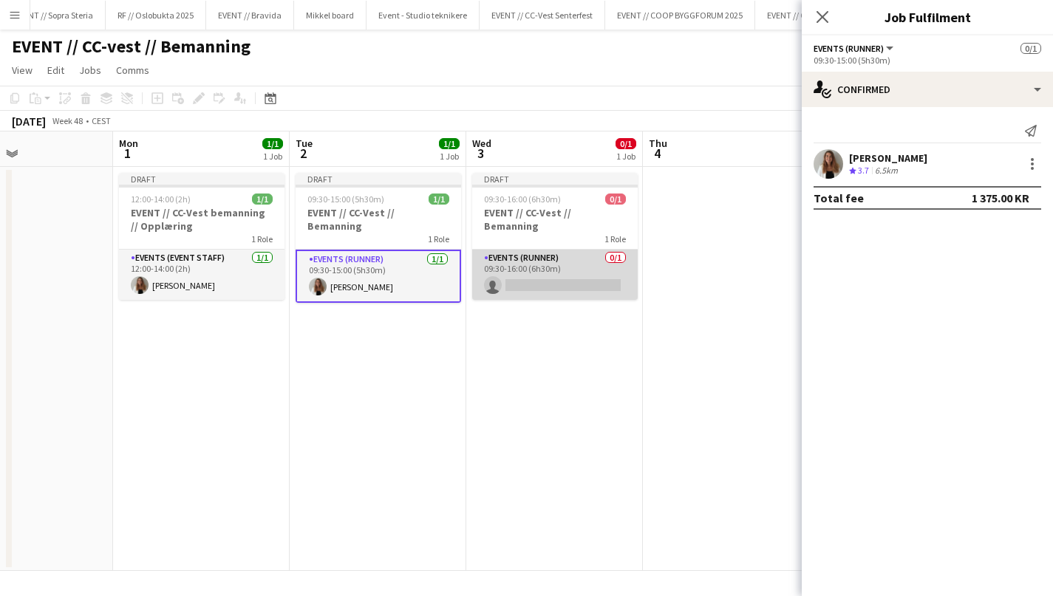
click at [530, 267] on app-card-role "Events (Runner) 0/1 09:30-16:00 (6h30m) single-neutral-actions" at bounding box center [554, 275] width 165 height 50
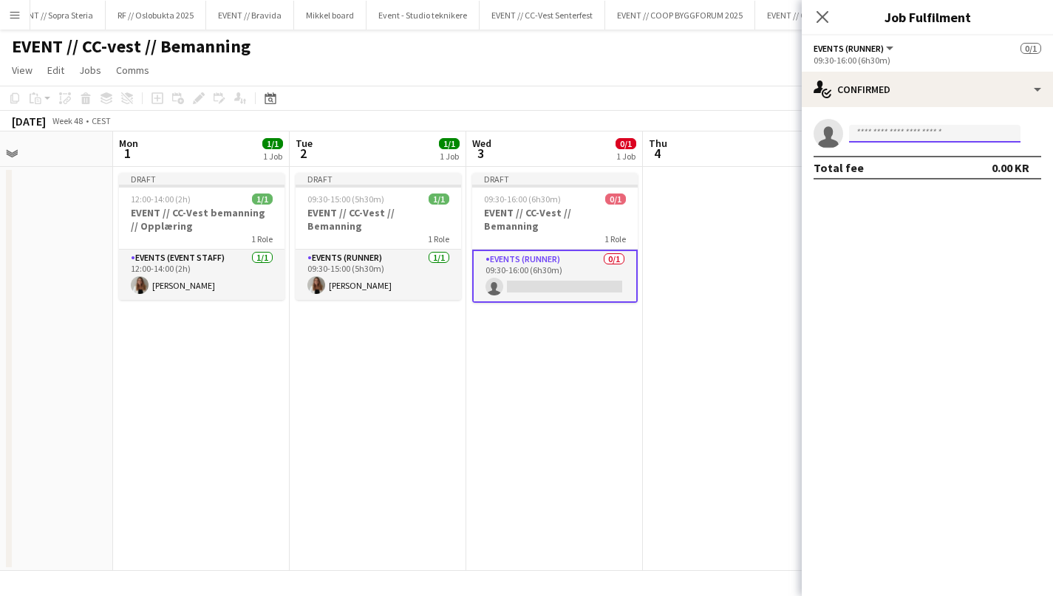
click at [881, 139] on input at bounding box center [934, 134] width 171 height 18
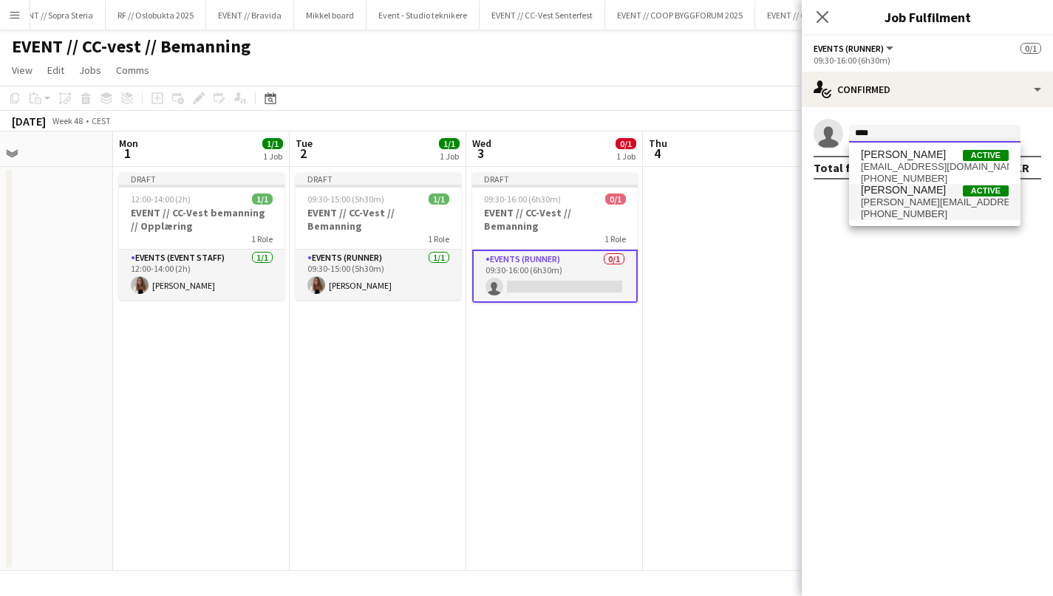
type input "****"
click at [923, 202] on span "[PERSON_NAME][EMAIL_ADDRESS][DOMAIN_NAME]" at bounding box center [935, 203] width 148 height 12
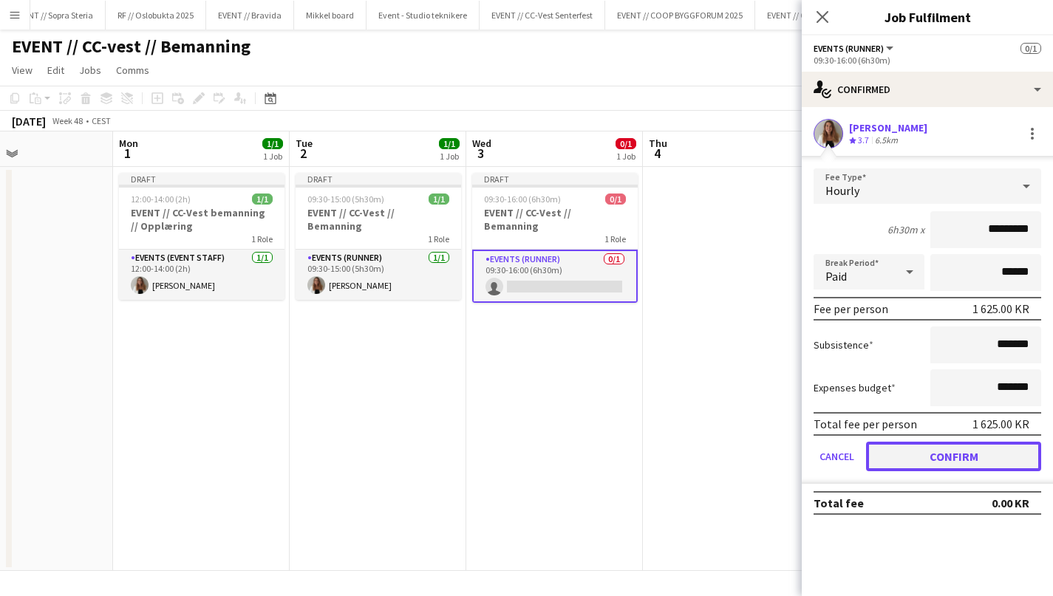
click at [952, 457] on button "Confirm" at bounding box center [953, 457] width 175 height 30
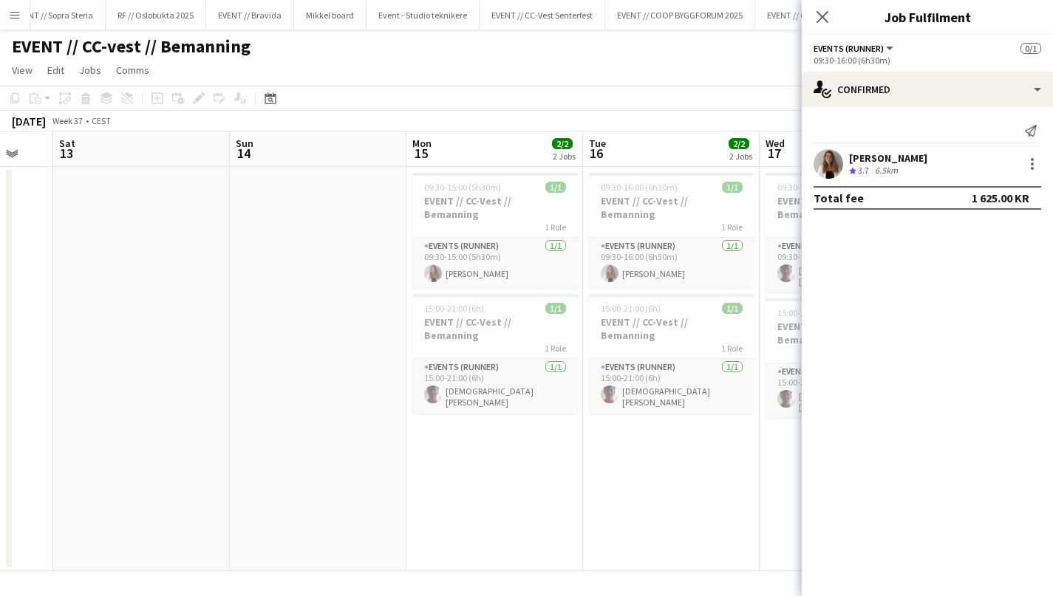
scroll to position [0, 560]
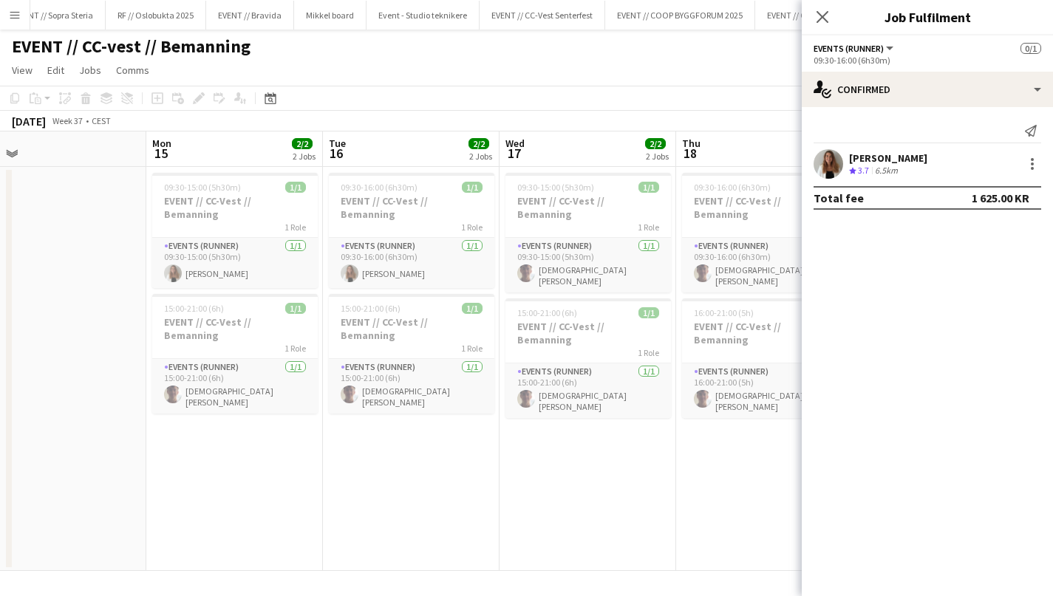
click at [397, 409] on app-date-cell "09:30-16:00 (6h30m) 1/1 EVENT // CC-Vest // Bemanning 1 Role Events (Runner) 1/…" at bounding box center [411, 369] width 177 height 404
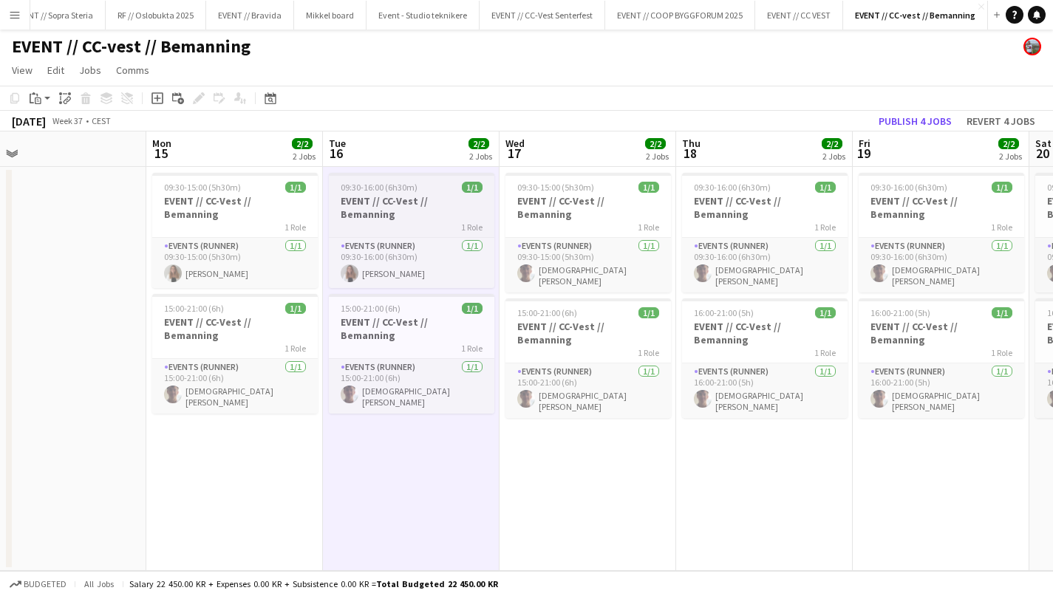
click at [378, 198] on h3 "EVENT // CC-Vest // Bemanning" at bounding box center [411, 207] width 165 height 27
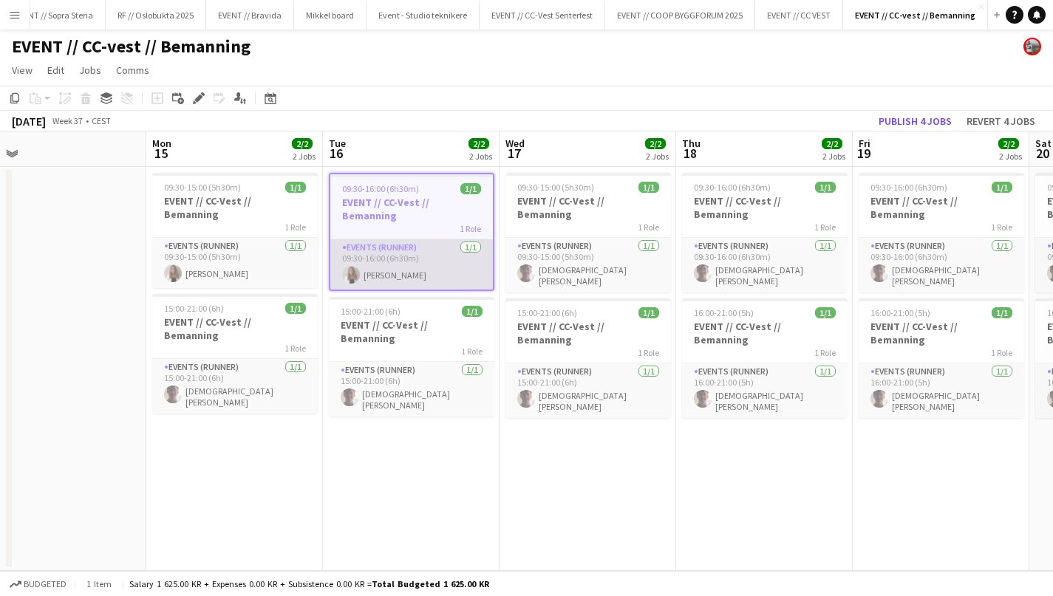
click at [349, 239] on app-card-role "Events (Runner) 1/1 09:30-16:00 (6h30m) Lina Mizrahi Olsen" at bounding box center [411, 264] width 163 height 50
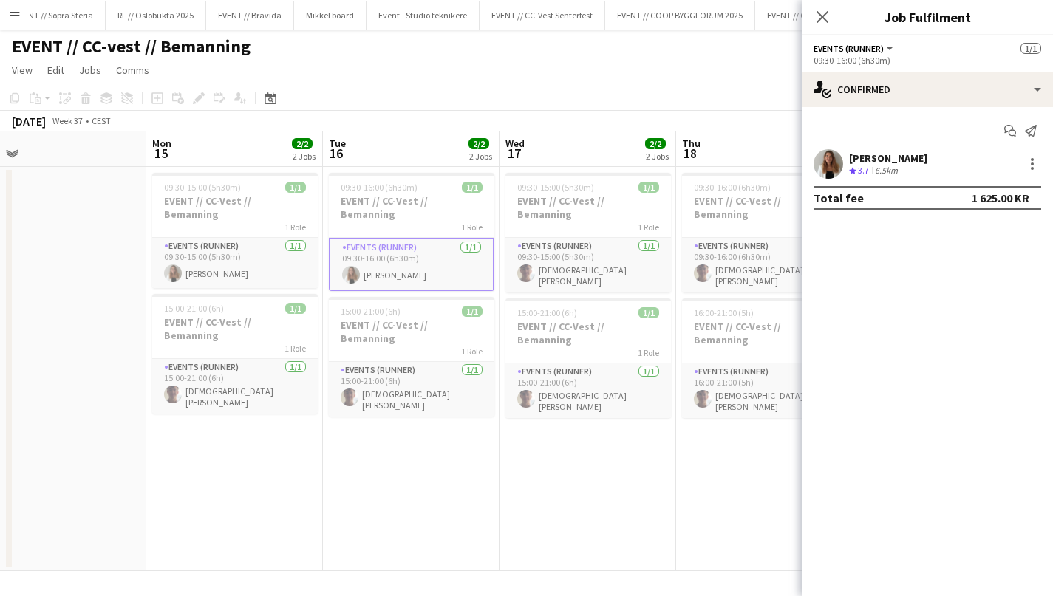
click at [1046, 154] on div "Lina Mizrahi Olsen Crew rating 3.7 6.5km" at bounding box center [927, 164] width 251 height 30
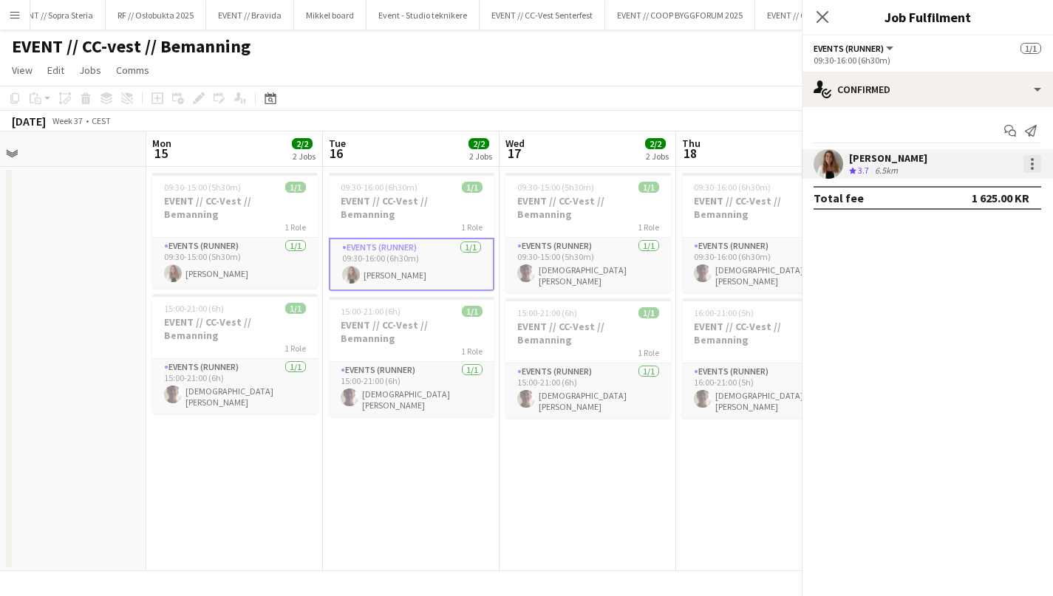
click at [1033, 165] on div at bounding box center [1032, 164] width 18 height 18
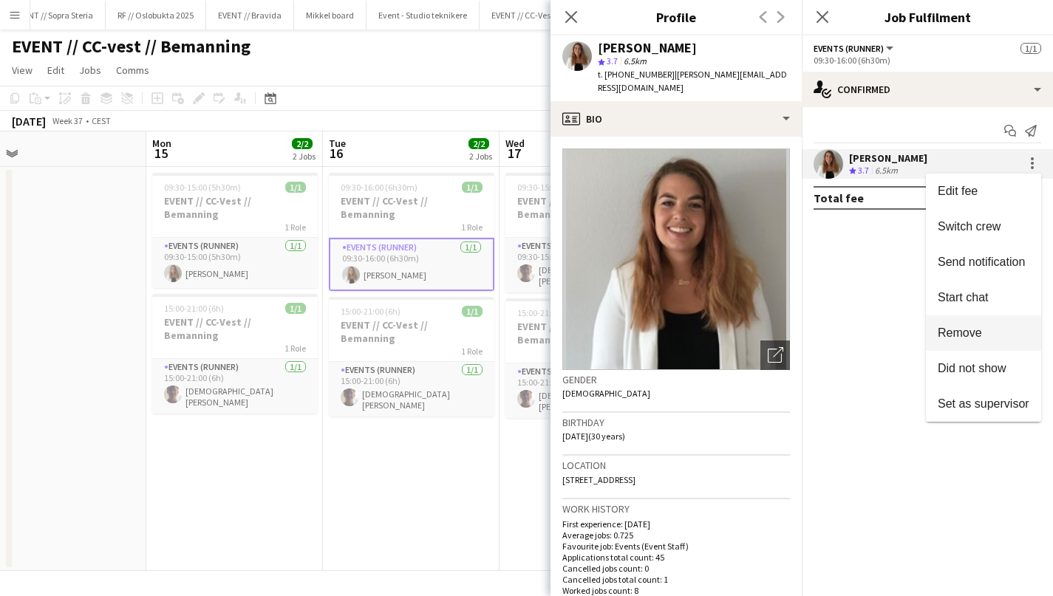
click at [968, 331] on span "Remove" at bounding box center [960, 333] width 44 height 13
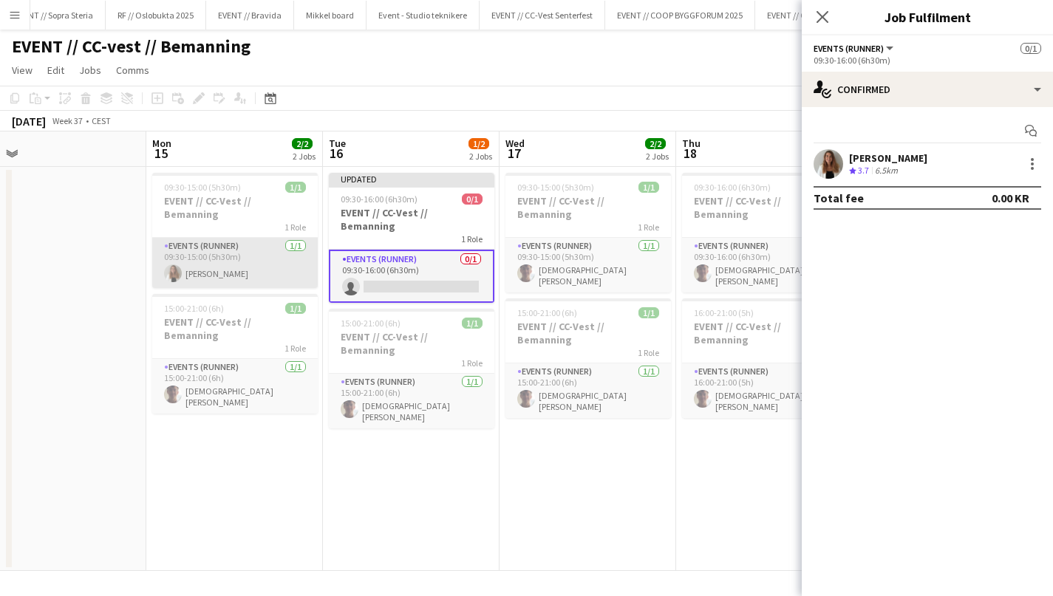
click at [248, 262] on app-card-role "Events (Runner) 1/1 09:30-15:00 (5h30m) Lina Mizrahi Olsen" at bounding box center [234, 263] width 165 height 50
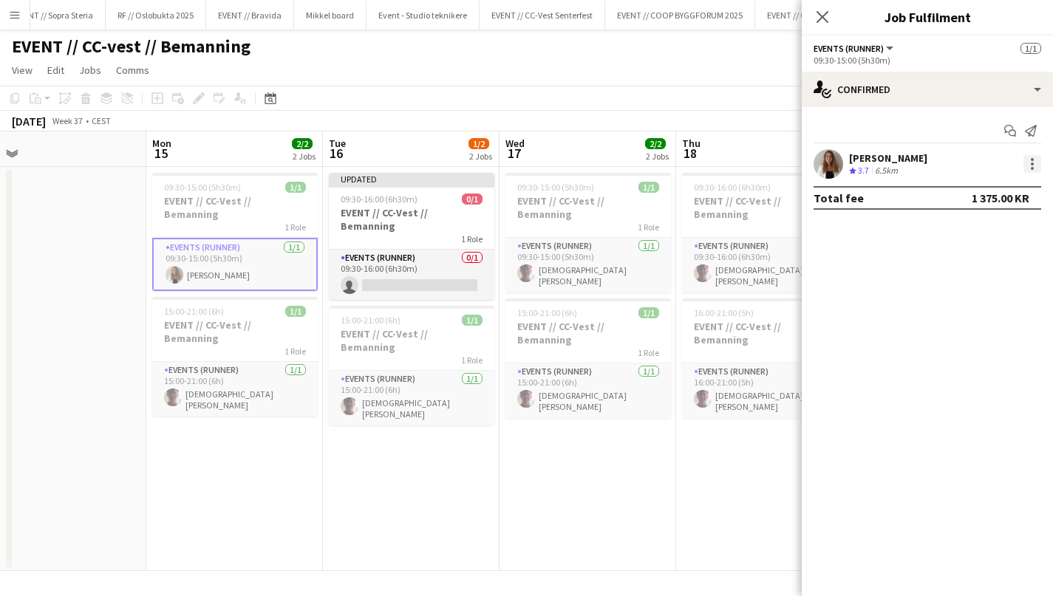
click at [1035, 158] on div at bounding box center [1032, 164] width 18 height 18
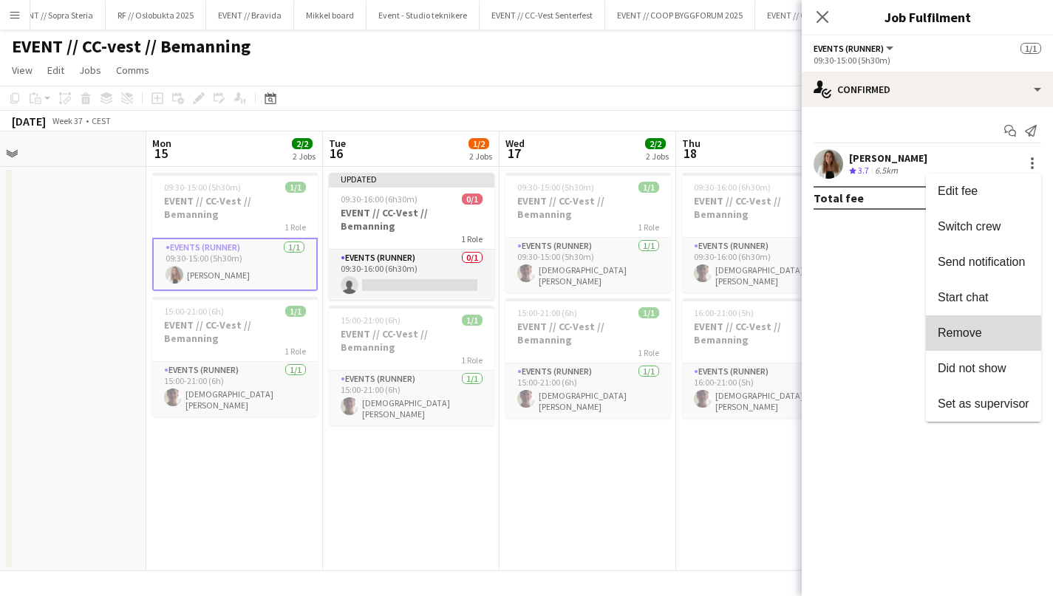
click at [970, 346] on button "Remove" at bounding box center [983, 332] width 115 height 35
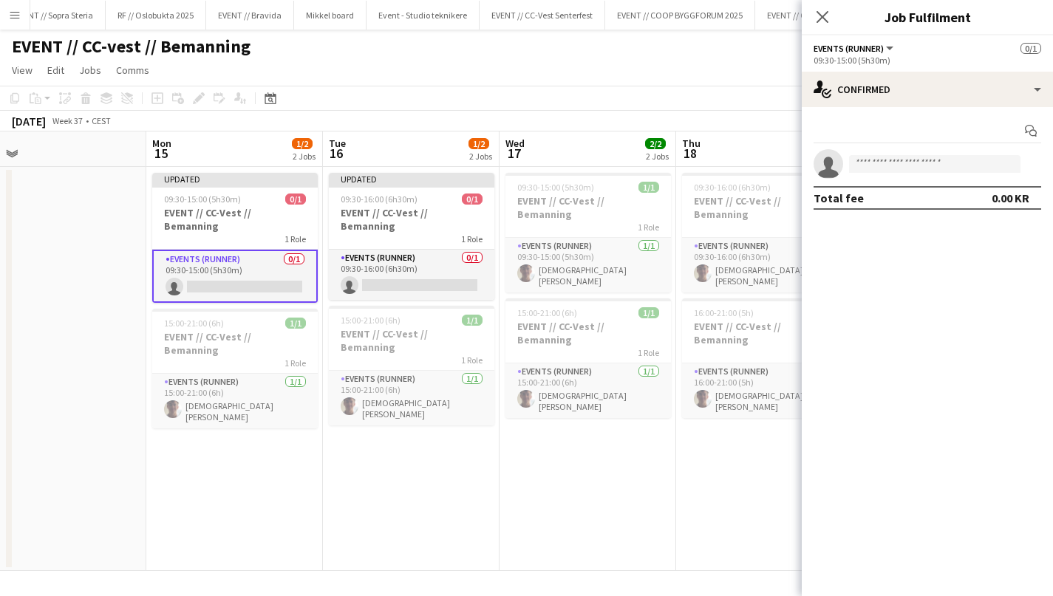
click at [522, 412] on app-date-cell "09:30-15:00 (5h30m) 1/1 EVENT // CC-Vest // Bemanning 1 Role Events (Runner) 1/…" at bounding box center [587, 369] width 177 height 404
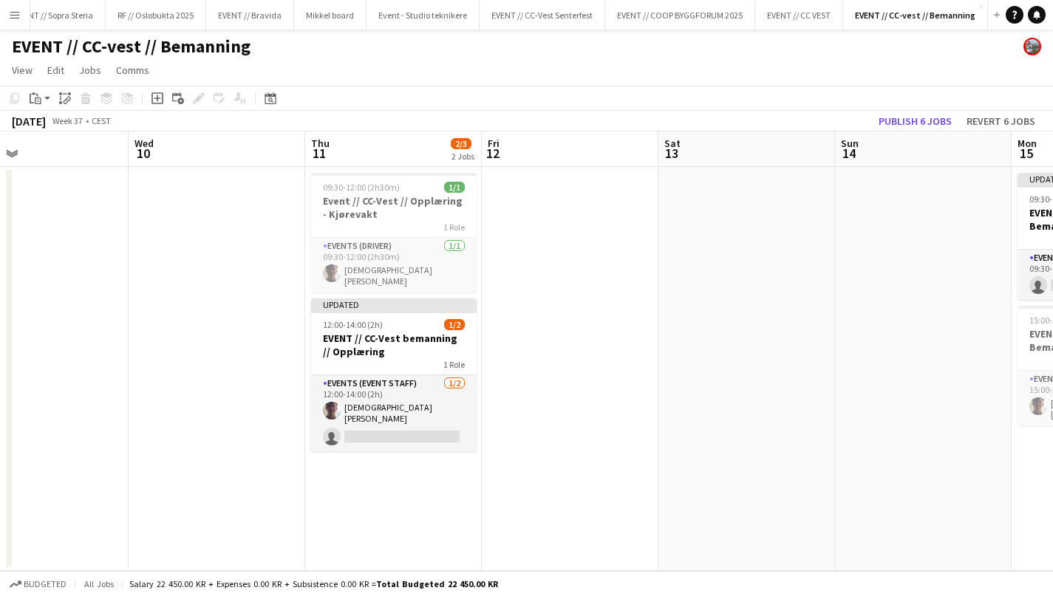
scroll to position [0, 328]
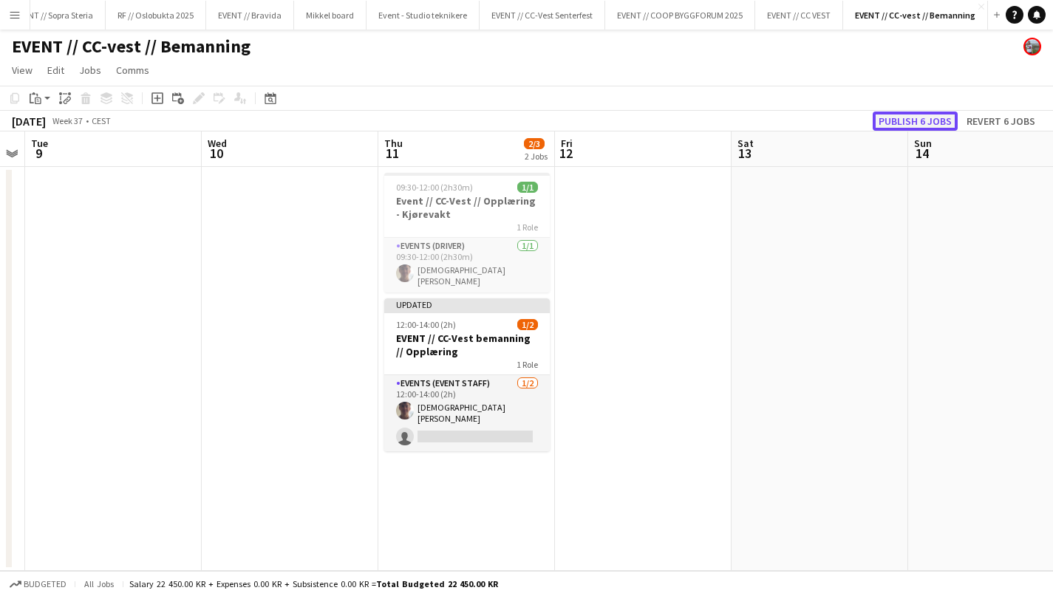
click at [906, 123] on button "Publish 6 jobs" at bounding box center [915, 121] width 85 height 19
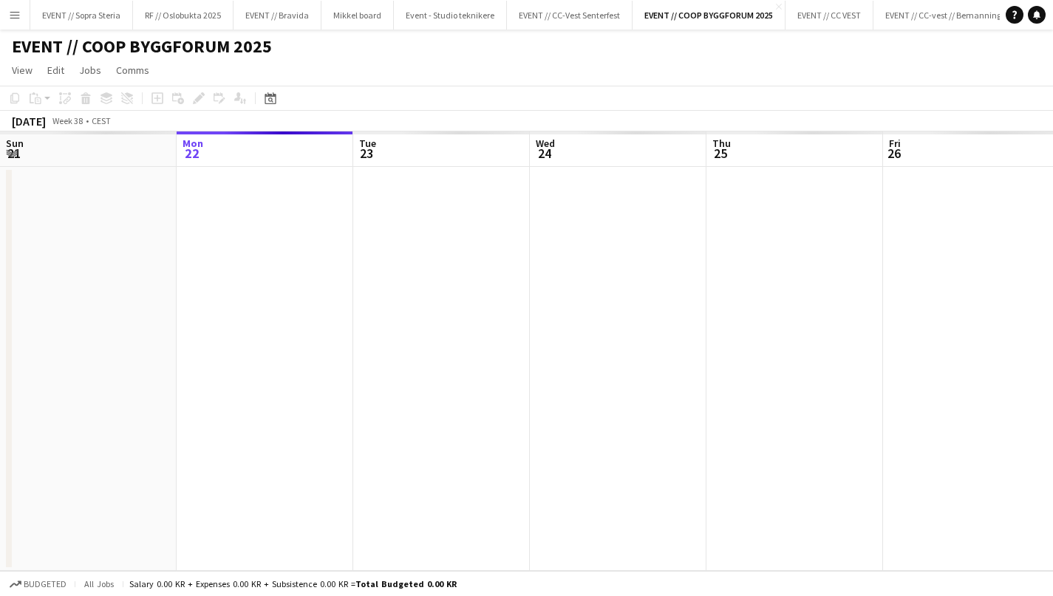
scroll to position [0, 508]
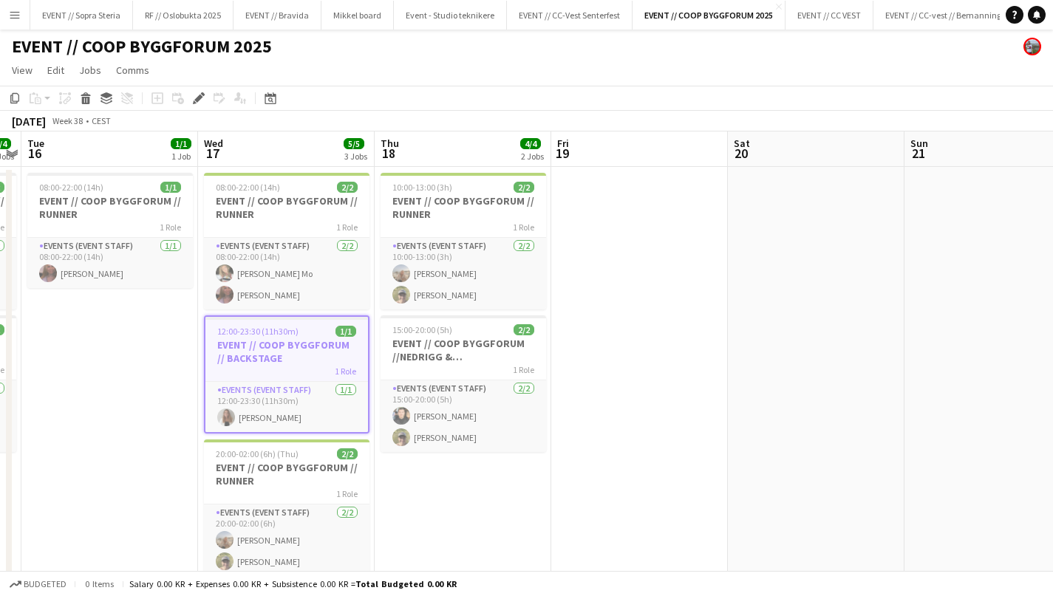
click at [125, 385] on app-date-cell "08:00-22:00 (14h) 1/1 EVENT // COOP BYGGFORUM // RUNNER 1 Role Events (Event St…" at bounding box center [109, 387] width 177 height 440
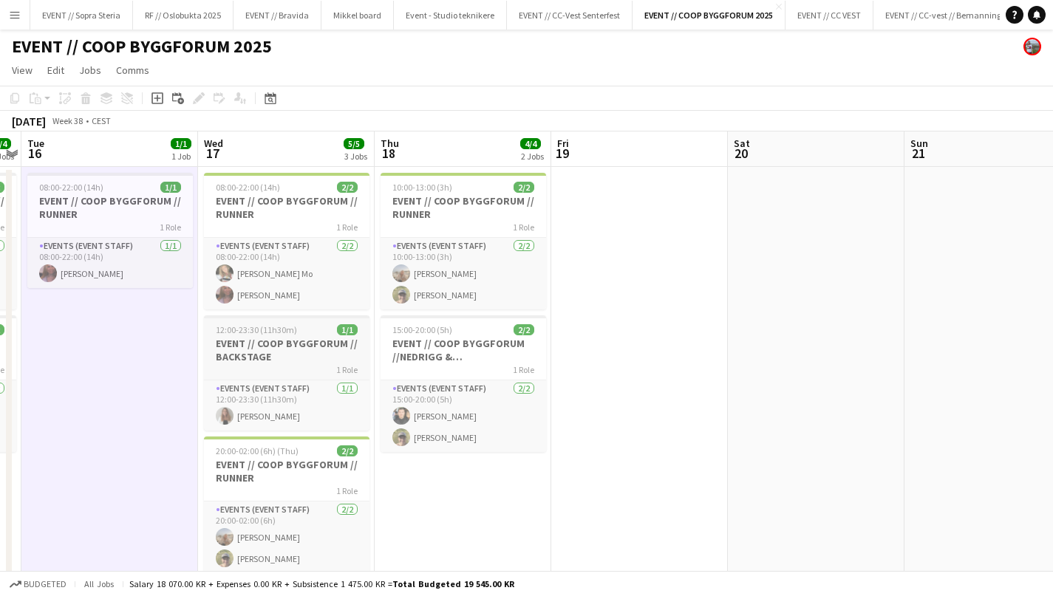
click at [276, 351] on h3 "EVENT // COOP BYGGFORUM // BACKSTAGE" at bounding box center [286, 350] width 165 height 27
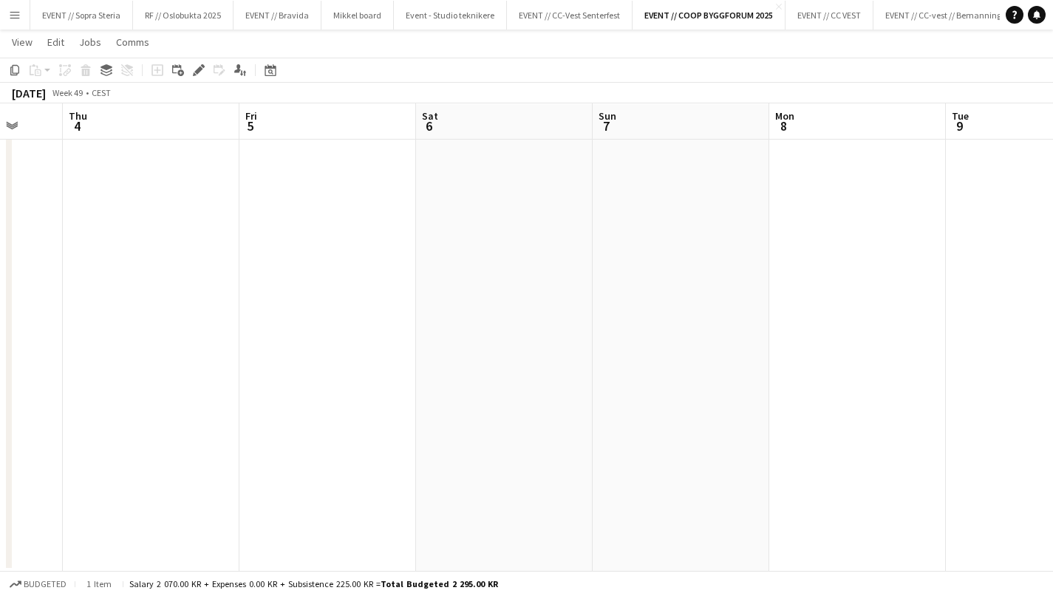
scroll to position [0, 412]
click at [349, 296] on app-date-cell at bounding box center [383, 352] width 177 height 440
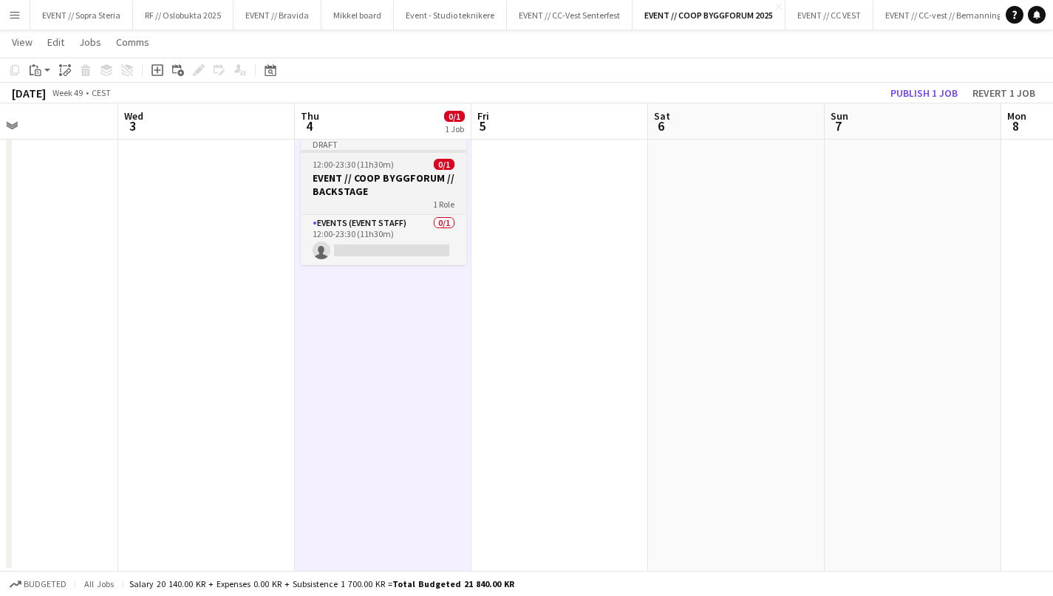
click at [349, 174] on h3 "EVENT // COOP BYGGFORUM // BACKSTAGE" at bounding box center [383, 184] width 165 height 27
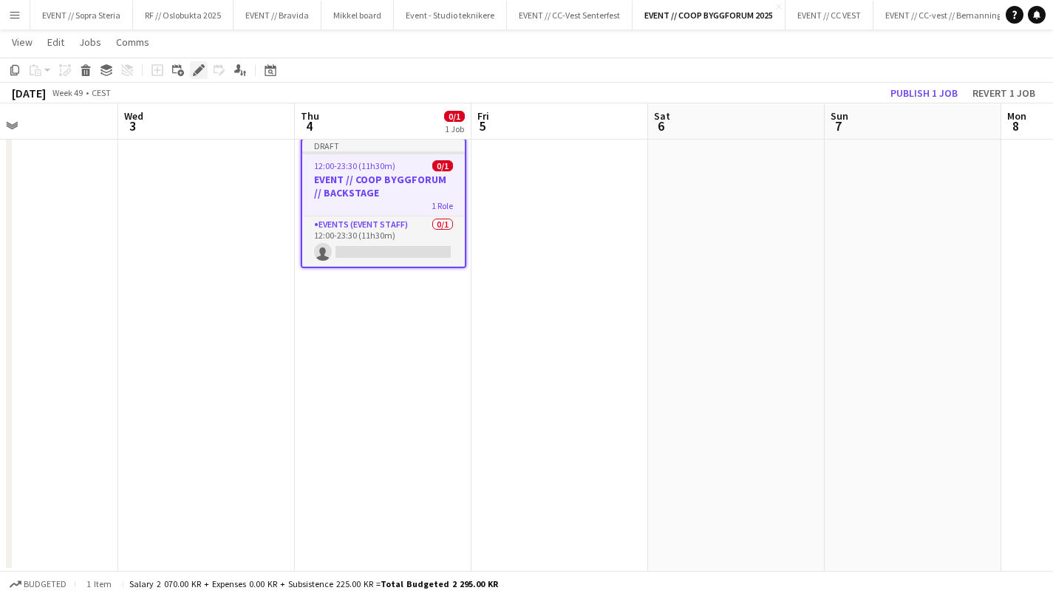
click at [197, 69] on icon "Edit" at bounding box center [199, 70] width 12 height 12
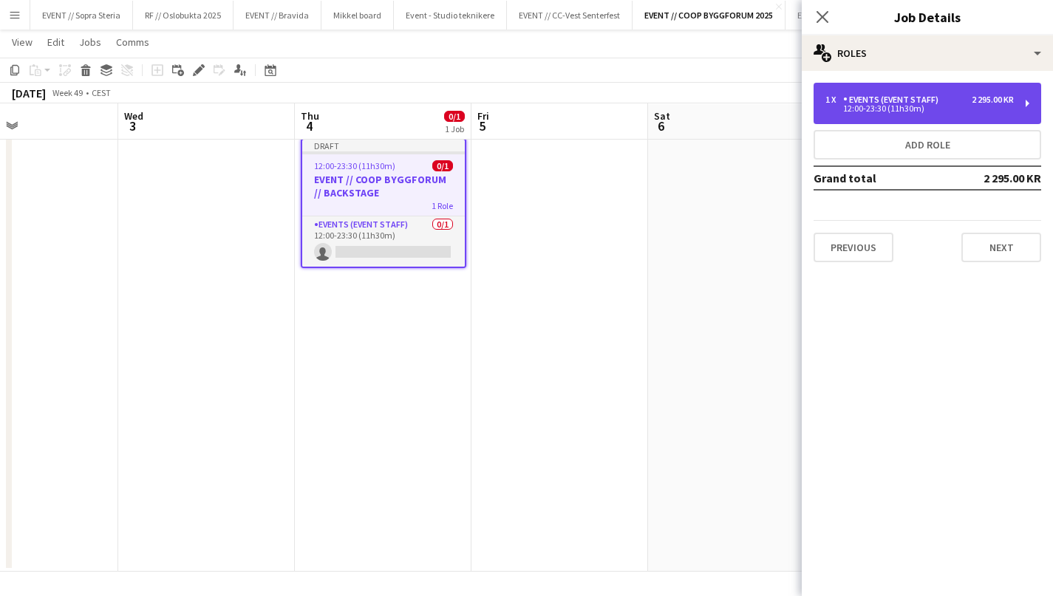
click at [888, 98] on div "Events (Event Staff)" at bounding box center [893, 100] width 101 height 10
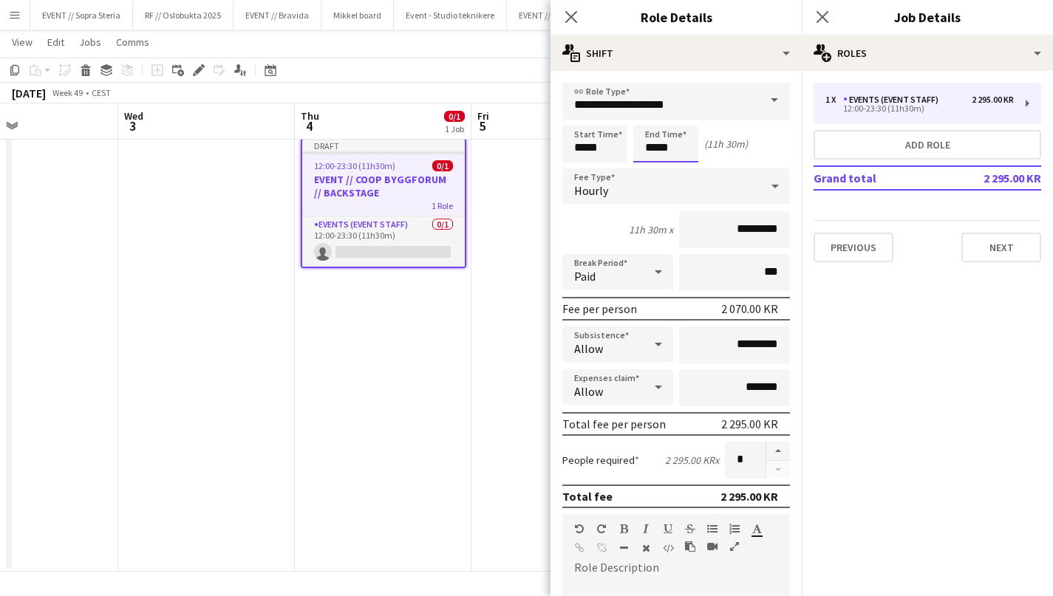
click at [656, 154] on input "*****" at bounding box center [665, 144] width 65 height 37
click at [651, 116] on div at bounding box center [651, 118] width 30 height 15
click at [676, 124] on div at bounding box center [681, 118] width 30 height 15
click at [677, 116] on div at bounding box center [681, 118] width 30 height 15
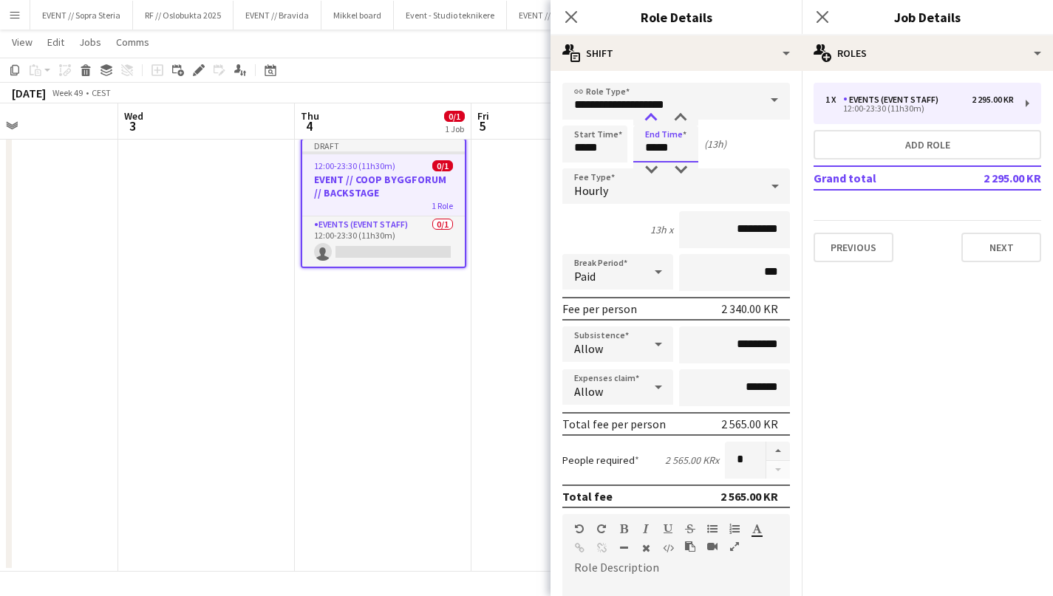
type input "*****"
click at [638, 117] on div at bounding box center [651, 118] width 30 height 15
click at [510, 259] on app-date-cell at bounding box center [559, 352] width 177 height 440
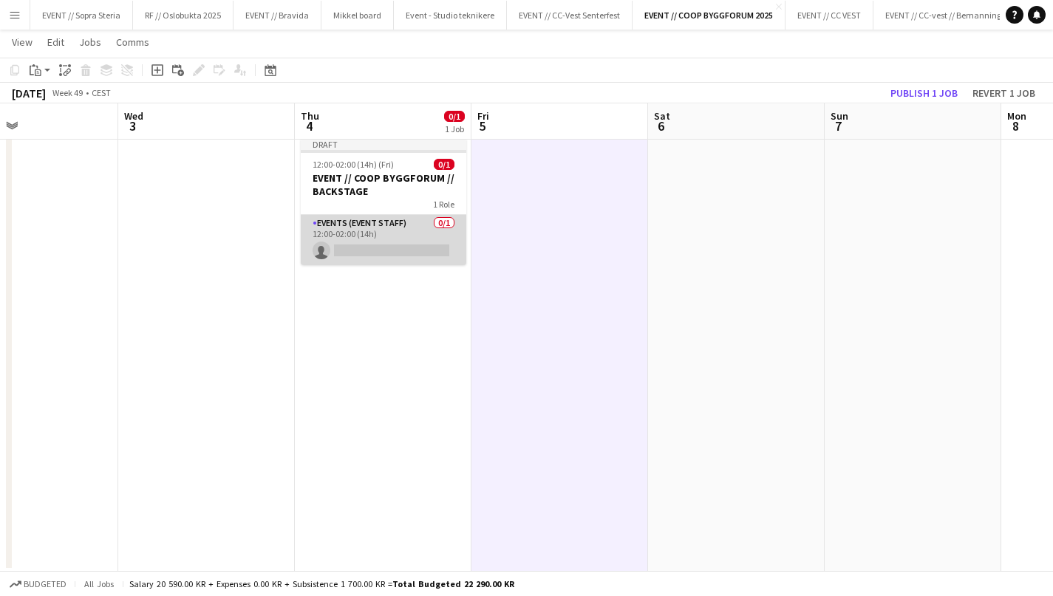
click at [400, 248] on app-card-role "Events (Event Staff) 0/1 12:00-02:00 (14h) single-neutral-actions" at bounding box center [383, 240] width 165 height 50
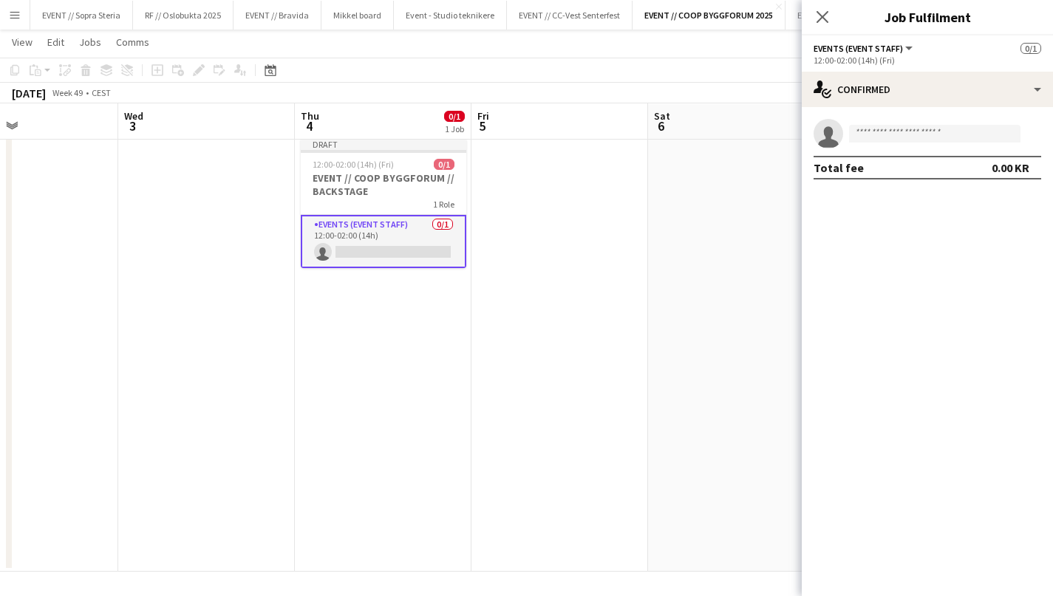
click at [869, 115] on div "single-neutral-actions Total fee 0.00 KR" at bounding box center [927, 149] width 251 height 84
click at [873, 129] on input at bounding box center [934, 134] width 171 height 18
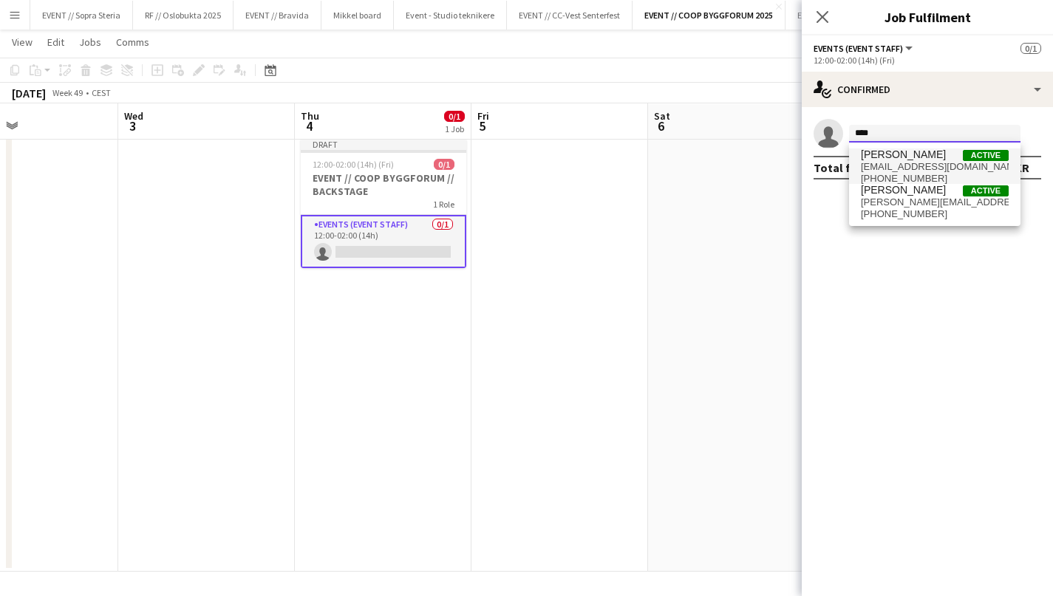
type input "****"
drag, startPoint x: 930, startPoint y: 164, endPoint x: 932, endPoint y: 233, distance: 68.7
click at [932, 233] on body "Menu Boards Boards Boards All jobs Status Workforce Workforce My Workforce Recr…" at bounding box center [526, 282] width 1053 height 630
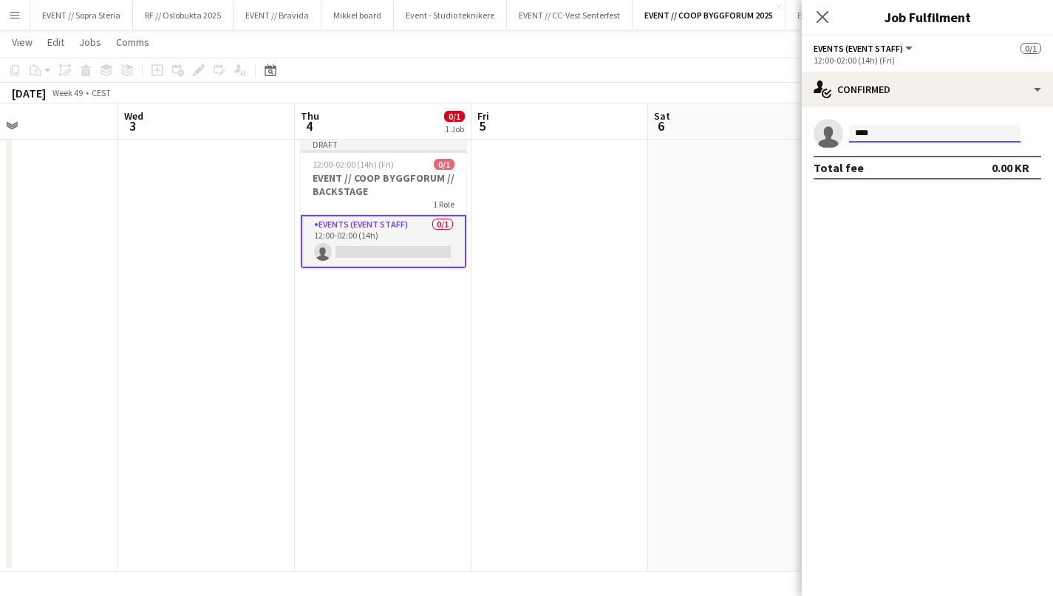
click at [904, 138] on input "****" at bounding box center [934, 134] width 171 height 18
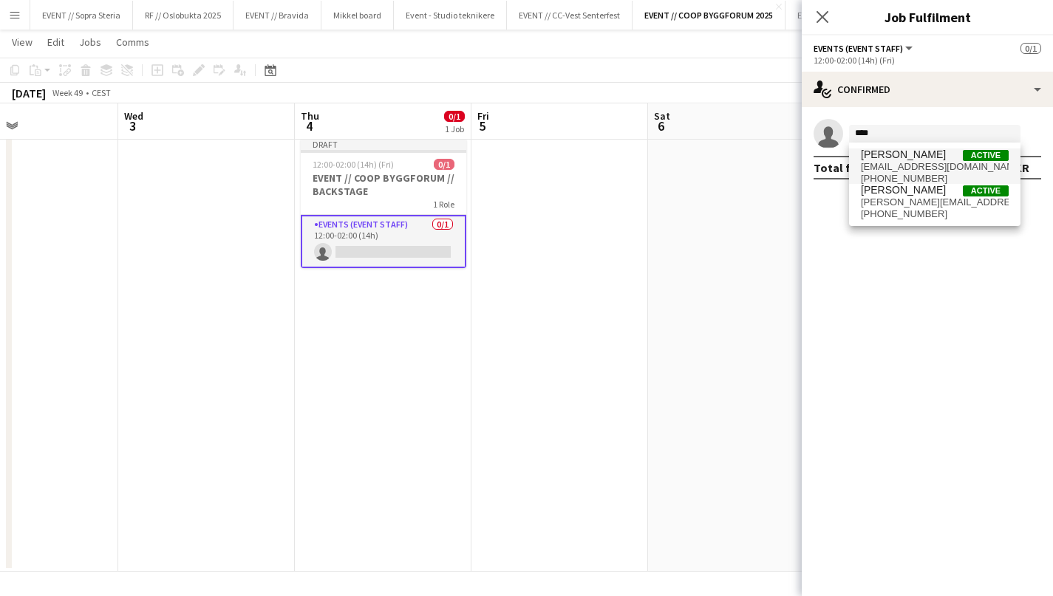
click at [904, 183] on span "+4791879261" at bounding box center [935, 179] width 148 height 12
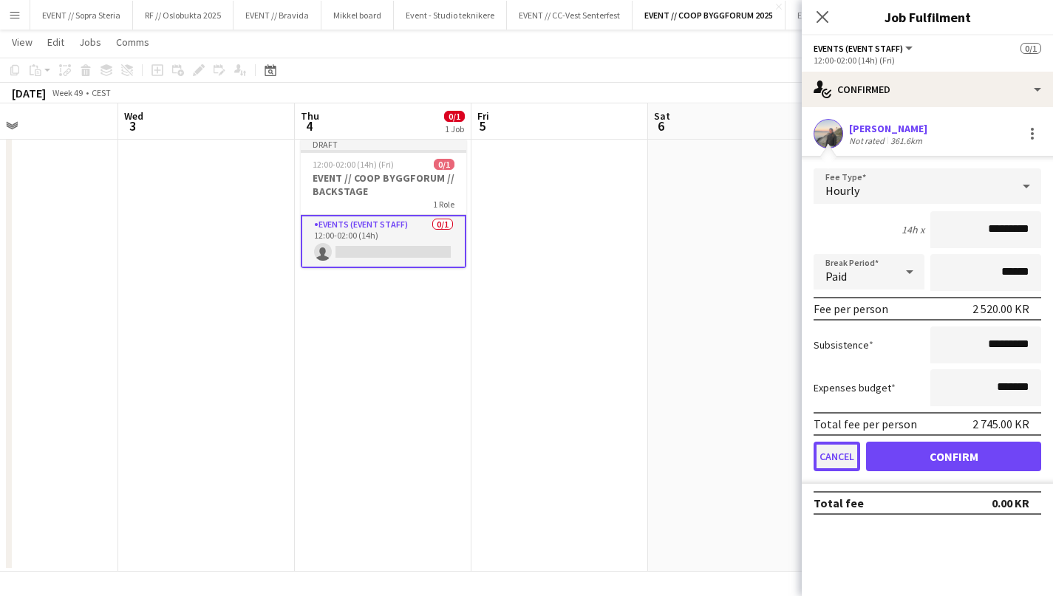
click at [837, 451] on button "Cancel" at bounding box center [836, 457] width 47 height 30
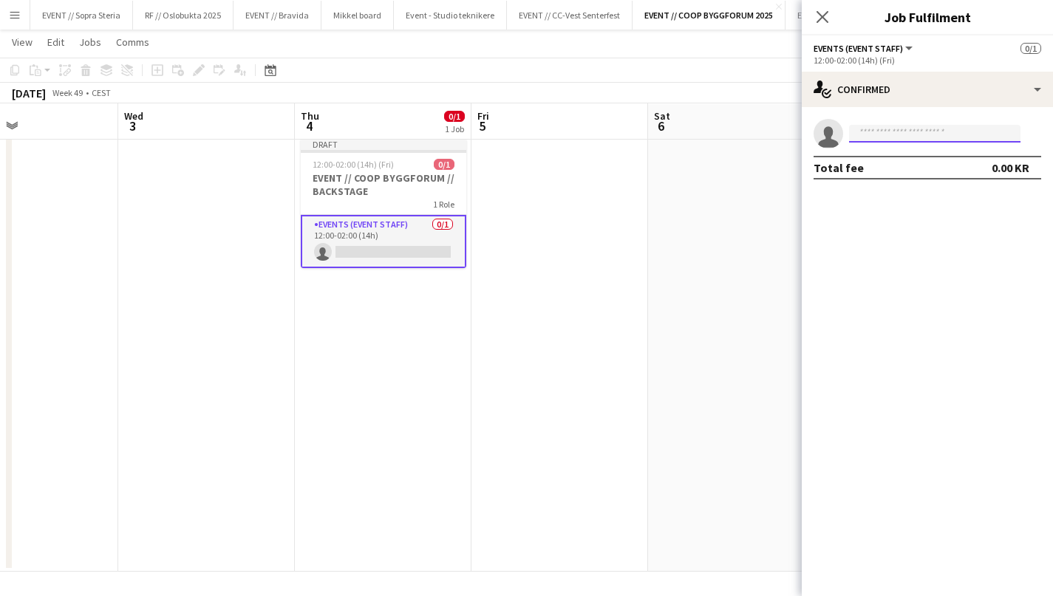
click at [880, 143] on body "Menu Boards Boards Boards All jobs Status Workforce Workforce My Workforce Recr…" at bounding box center [526, 282] width 1053 height 630
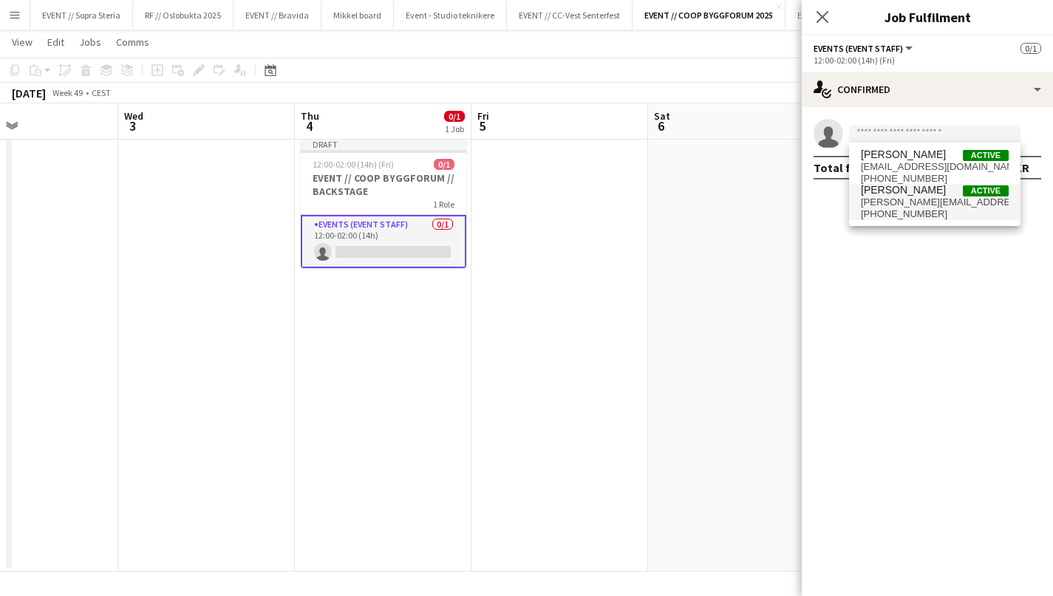
click at [887, 201] on span "lina-mizrahi@hotmail.com" at bounding box center [935, 203] width 148 height 12
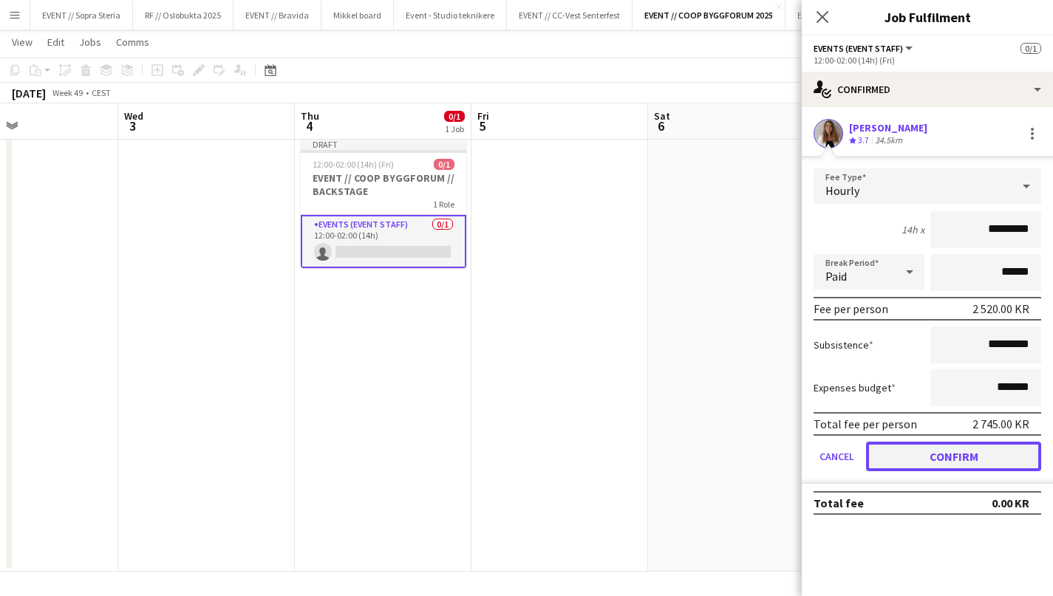
click at [921, 454] on button "Confirm" at bounding box center [953, 457] width 175 height 30
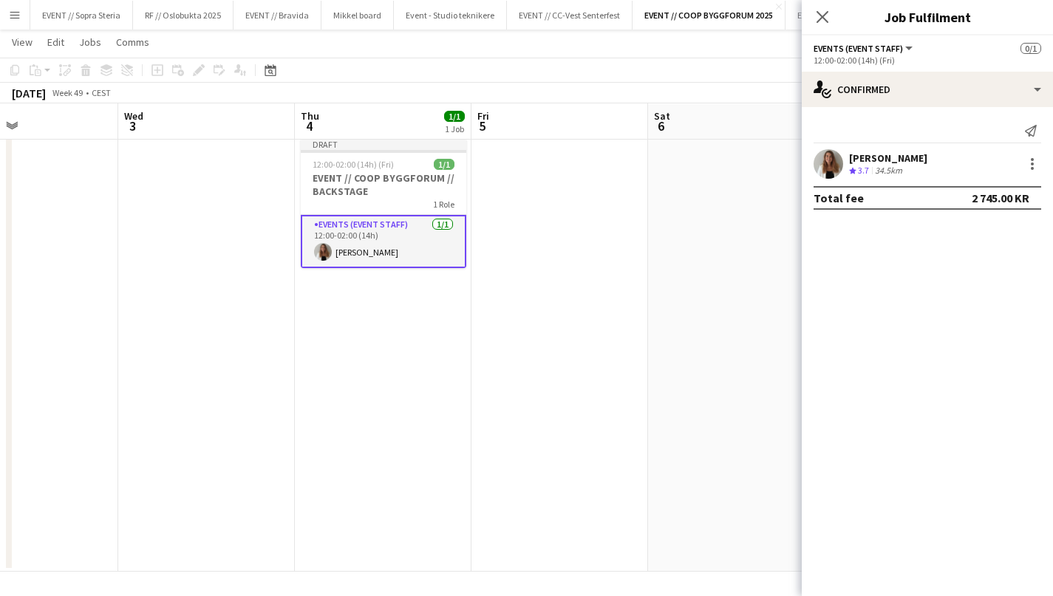
click at [679, 488] on app-date-cell at bounding box center [736, 352] width 177 height 440
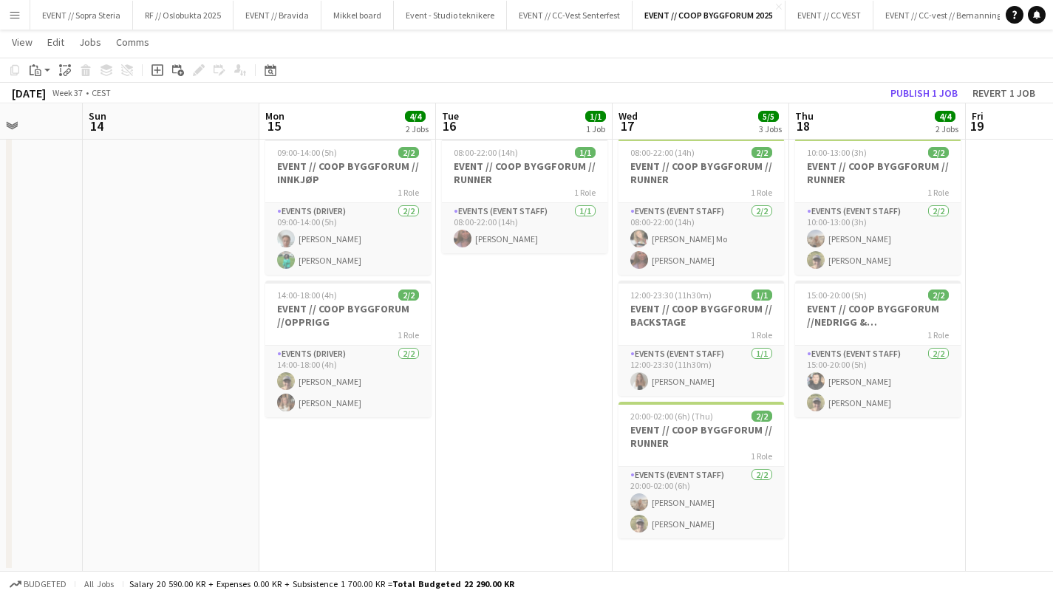
scroll to position [0, 465]
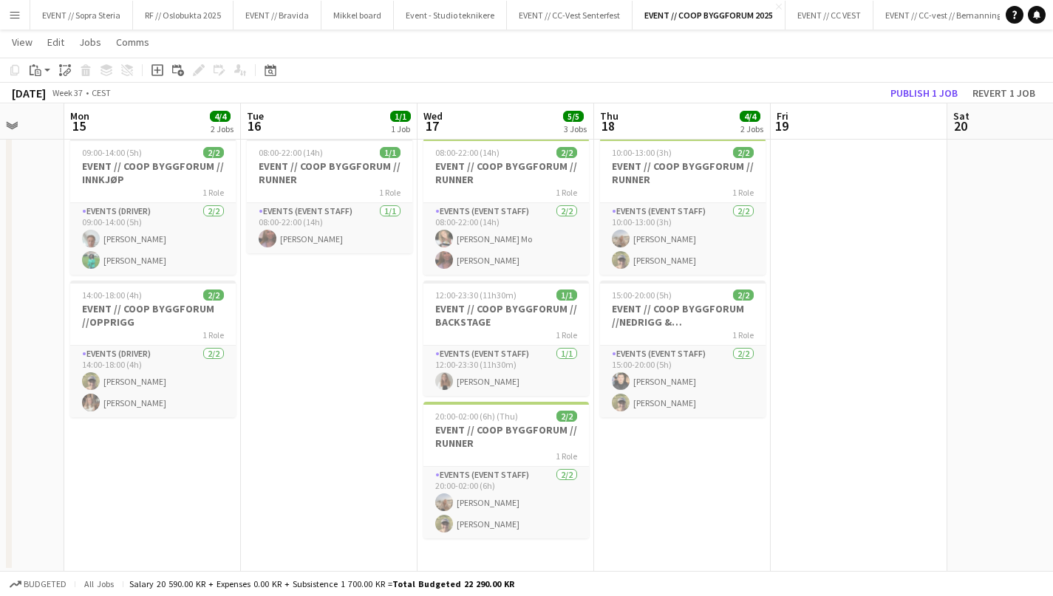
click at [314, 468] on app-date-cell "08:00-22:00 (14h) 1/1 EVENT // COOP BYGGFORUM // RUNNER 1 Role Events (Event St…" at bounding box center [329, 352] width 177 height 440
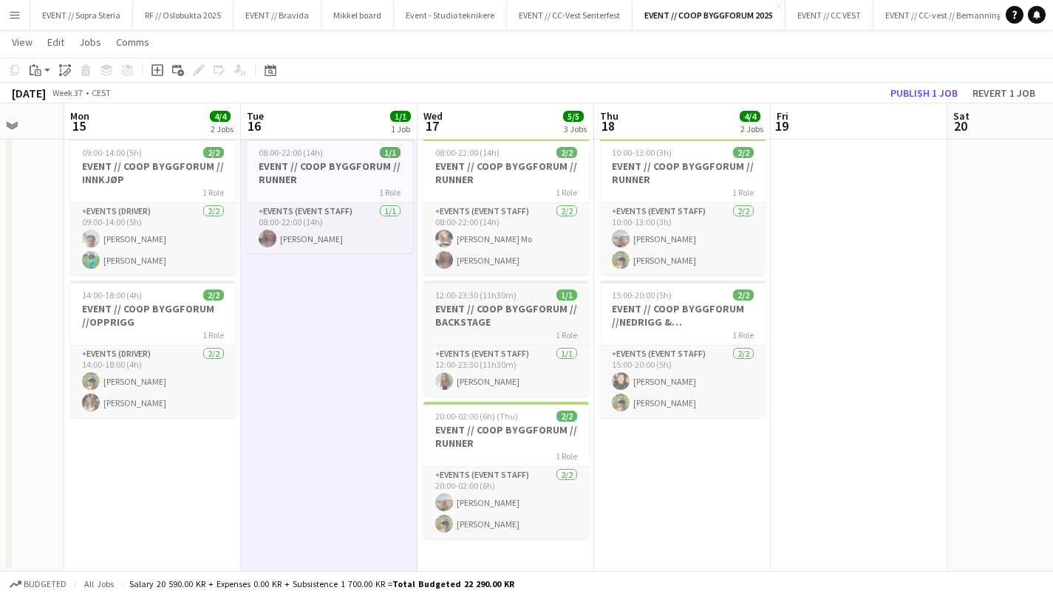
click at [482, 304] on h3 "EVENT // COOP BYGGFORUM // BACKSTAGE" at bounding box center [505, 315] width 165 height 27
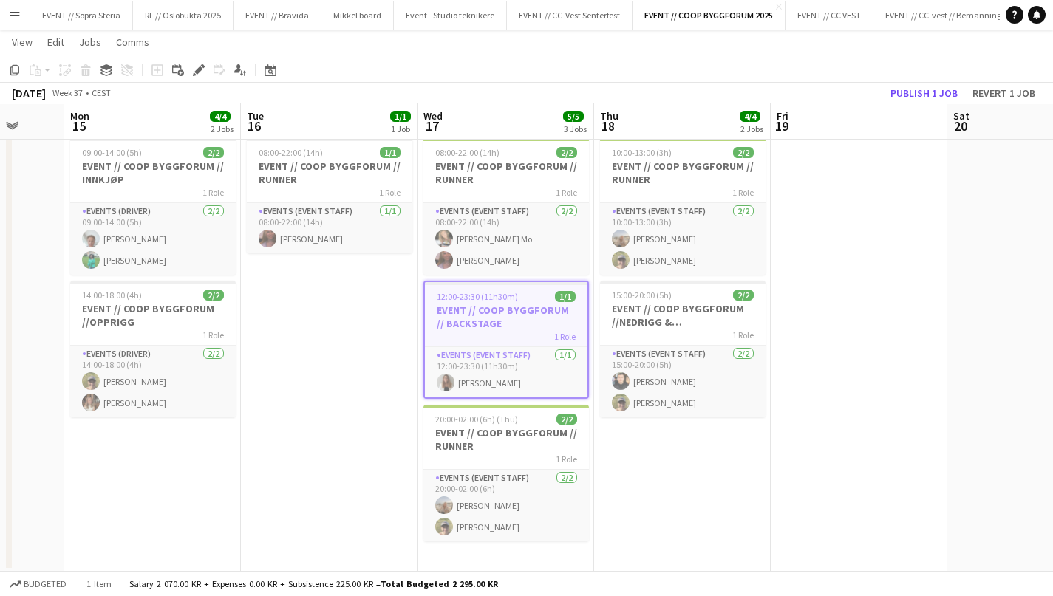
click at [556, 308] on h3 "EVENT // COOP BYGGFORUM // BACKSTAGE" at bounding box center [506, 317] width 163 height 27
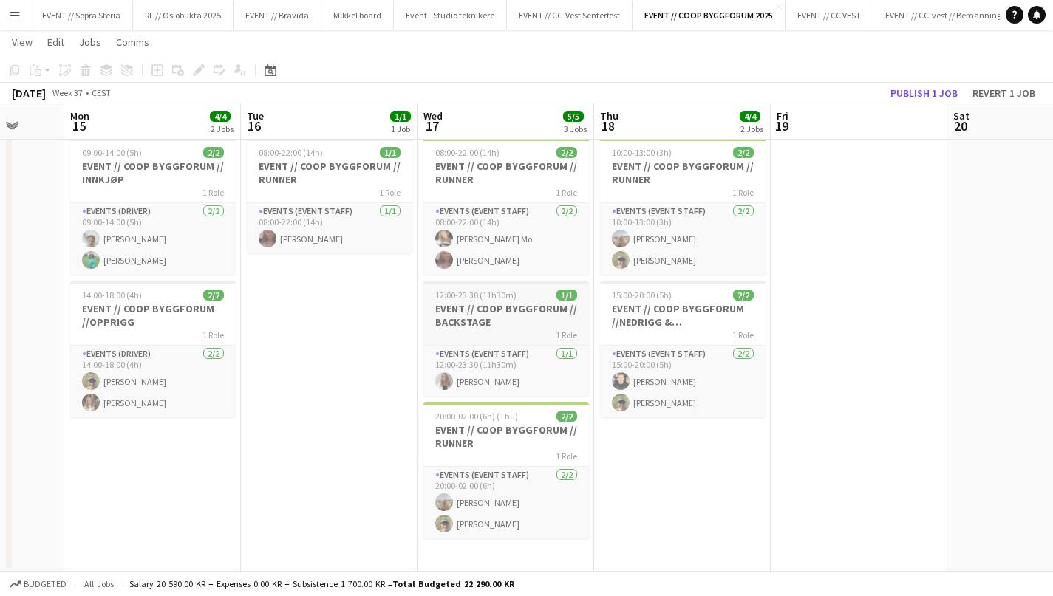
click at [525, 309] on h3 "EVENT // COOP BYGGFORUM // BACKSTAGE" at bounding box center [505, 315] width 165 height 27
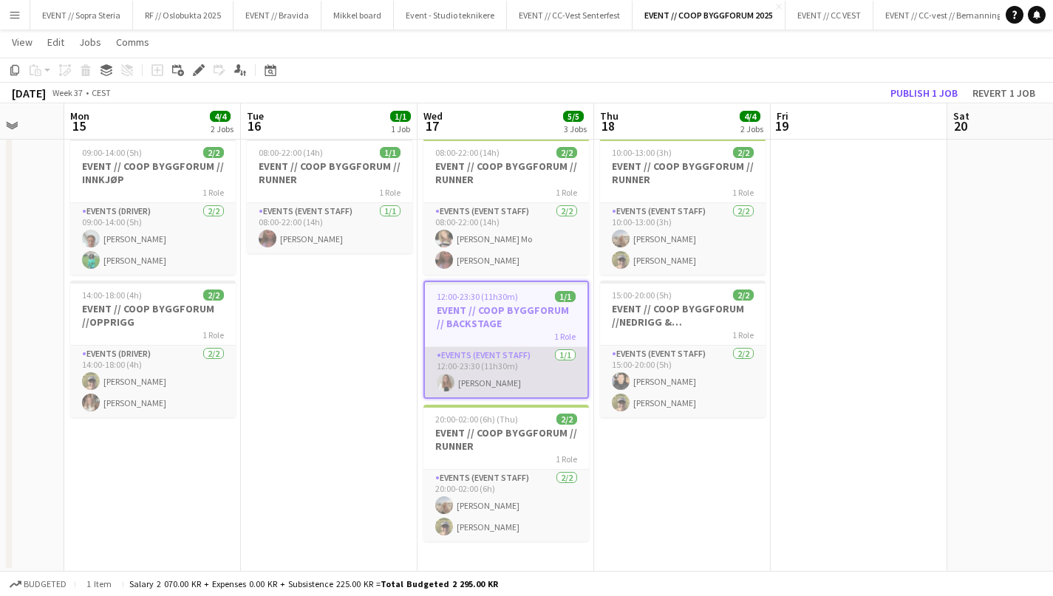
click at [551, 364] on app-card-role "Events (Event Staff) 1/1 12:00-23:30 (11h30m) Lina Mizrahi Olsen" at bounding box center [506, 372] width 163 height 50
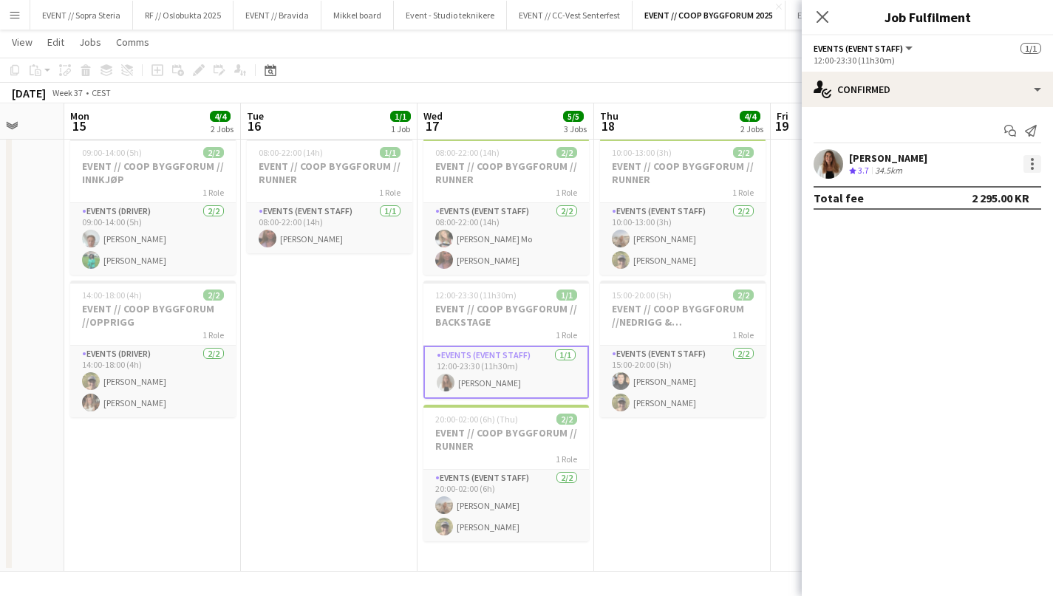
click at [1028, 168] on div at bounding box center [1032, 164] width 18 height 18
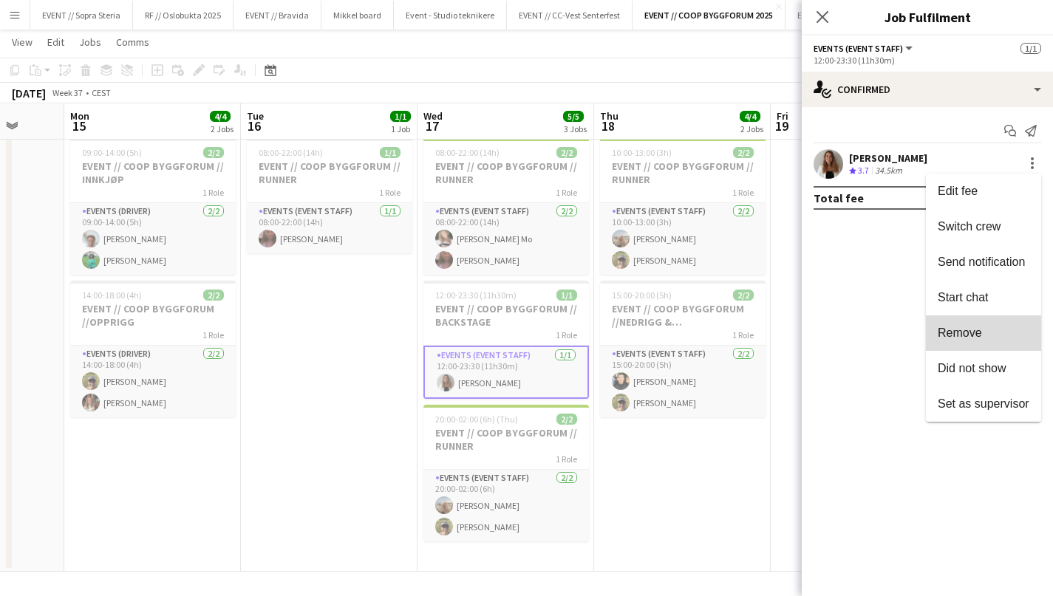
click at [979, 329] on span "Remove" at bounding box center [960, 333] width 44 height 13
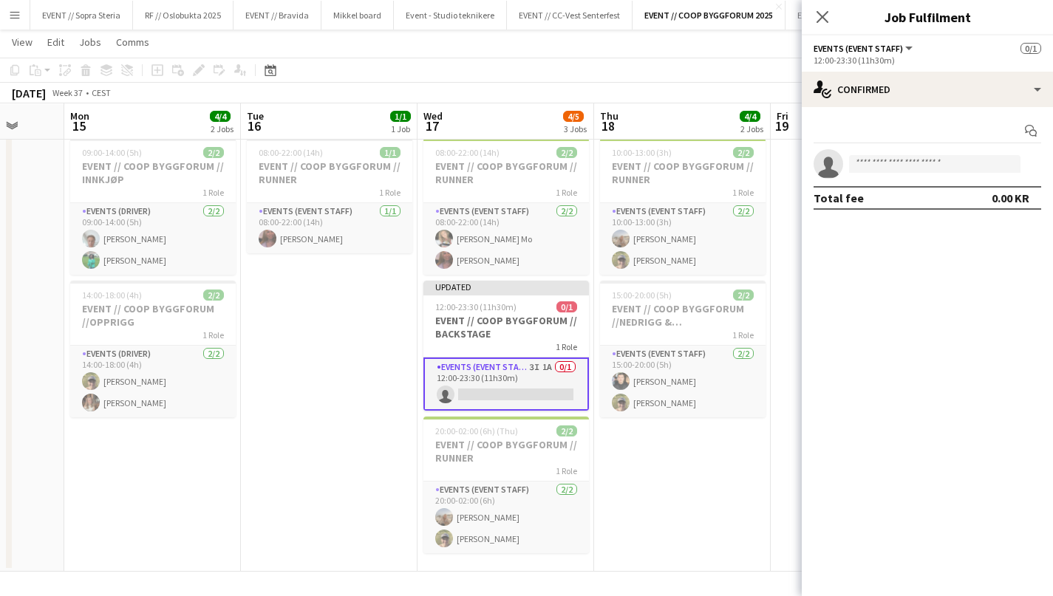
click at [715, 459] on app-date-cell "10:00-13:00 (3h) 2/2 EVENT // COOP BYGGFORUM // RUNNER 1 Role Events (Event Sta…" at bounding box center [682, 352] width 177 height 440
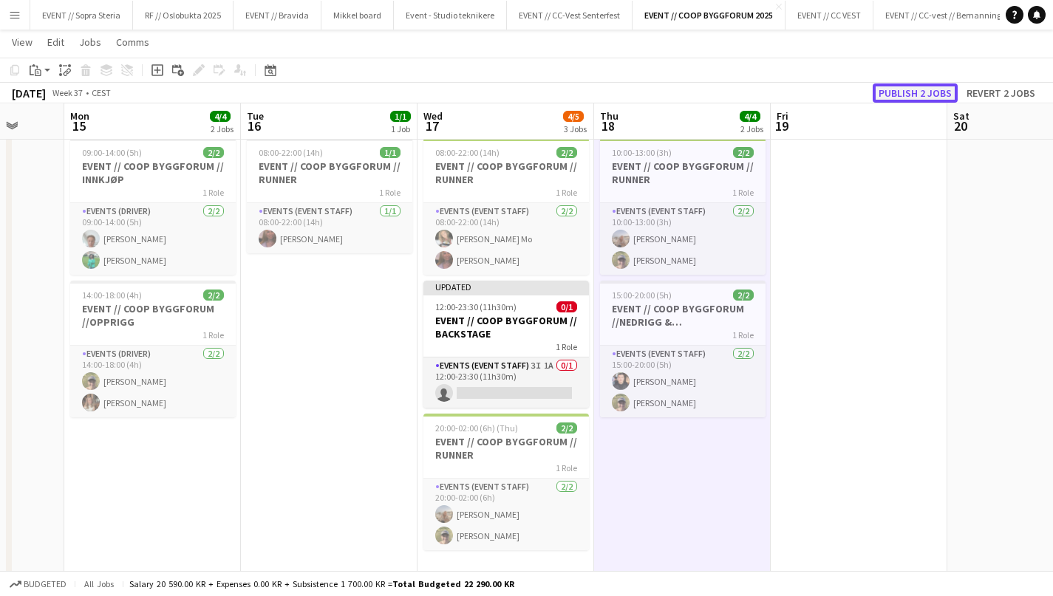
click at [891, 95] on button "Publish 2 jobs" at bounding box center [915, 92] width 85 height 19
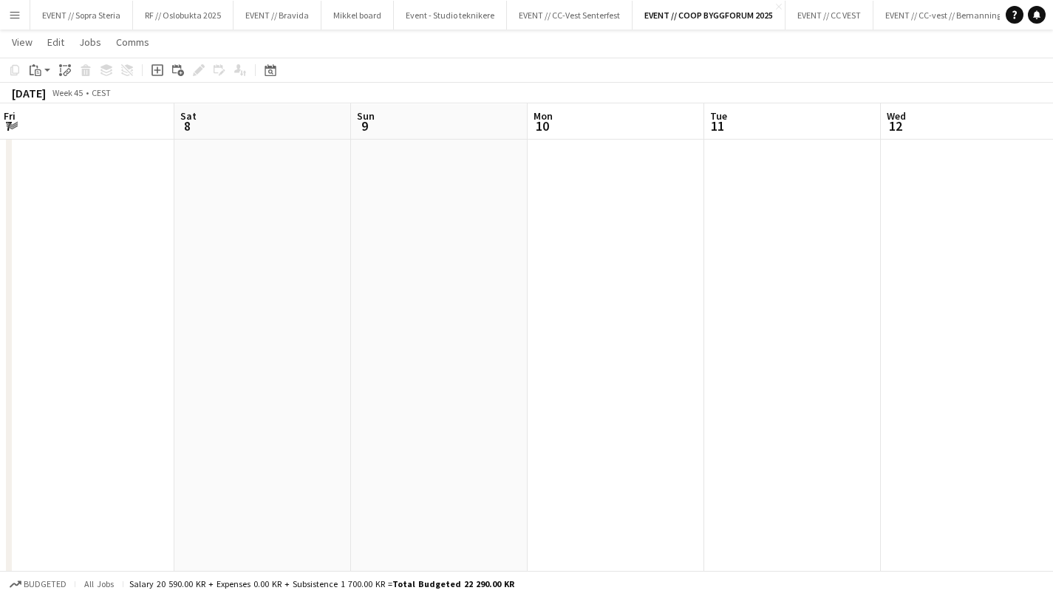
scroll to position [0, 513]
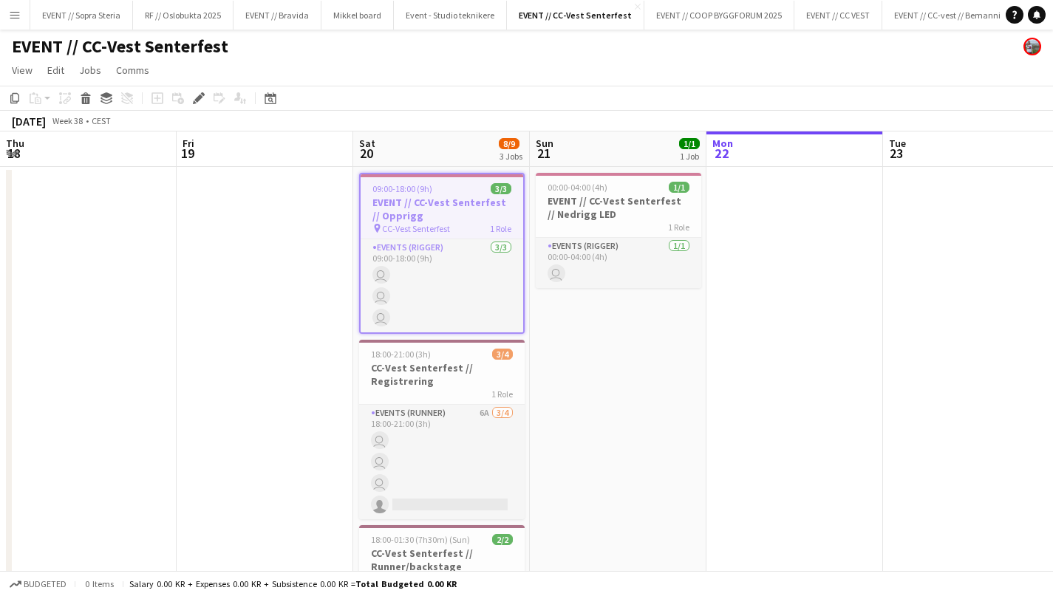
scroll to position [0, 508]
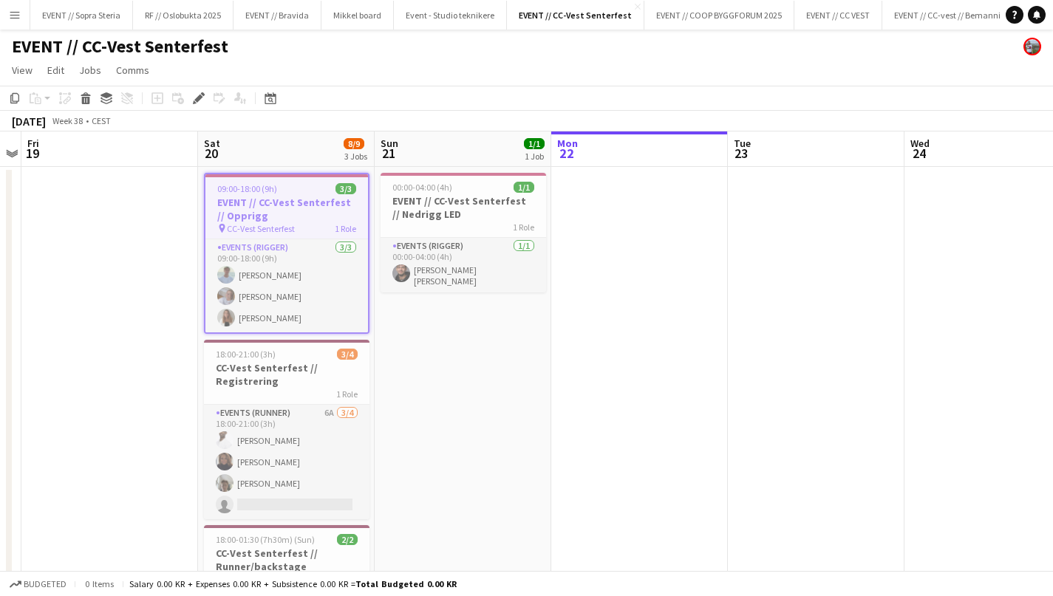
click at [437, 395] on app-date-cell "00:00-04:00 (4h) 1/1 EVENT // CC-Vest Senterfest // Nedrigg LED 1 Role Events (…" at bounding box center [463, 429] width 177 height 525
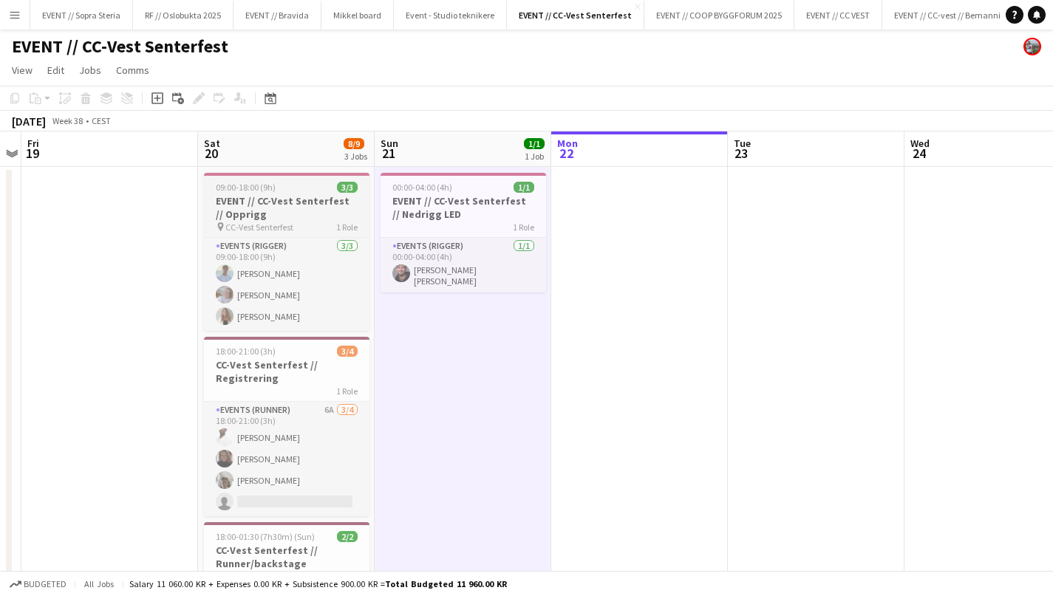
click at [276, 211] on h3 "EVENT // CC-Vest Senterfest // Opprigg" at bounding box center [286, 207] width 165 height 27
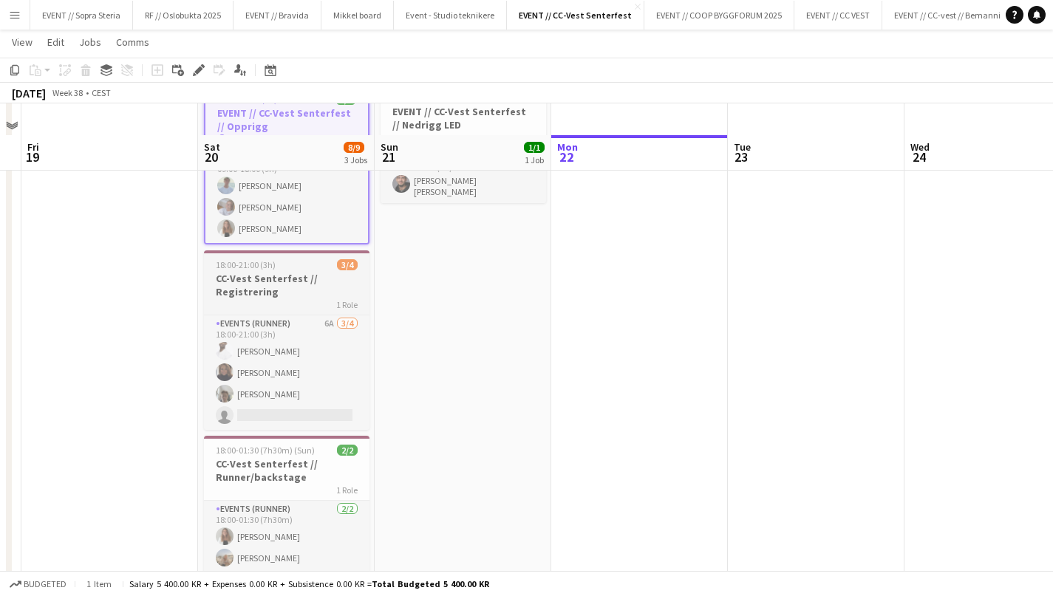
scroll to position [70, 0]
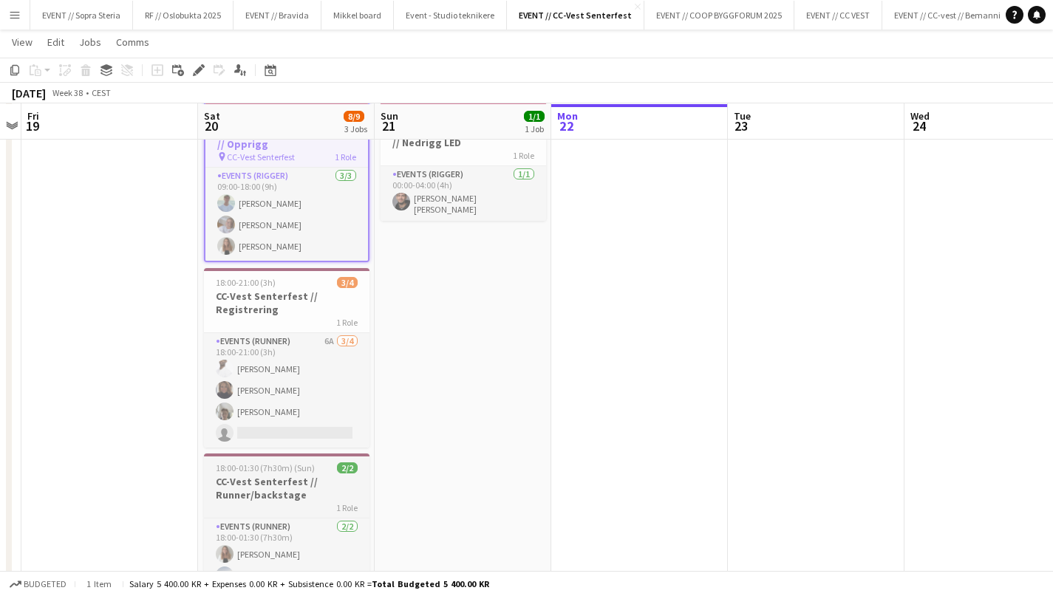
click at [267, 494] on h3 "CC-Vest Senterfest // Runner/backstage" at bounding box center [286, 488] width 165 height 27
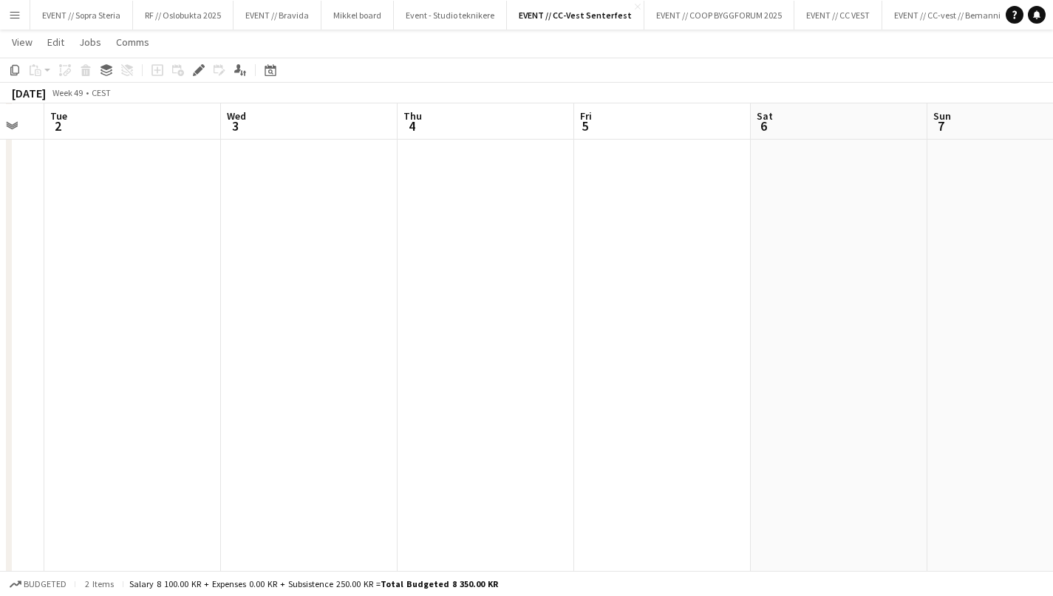
scroll to position [0, 468]
click at [498, 168] on app-date-cell at bounding box center [503, 357] width 177 height 525
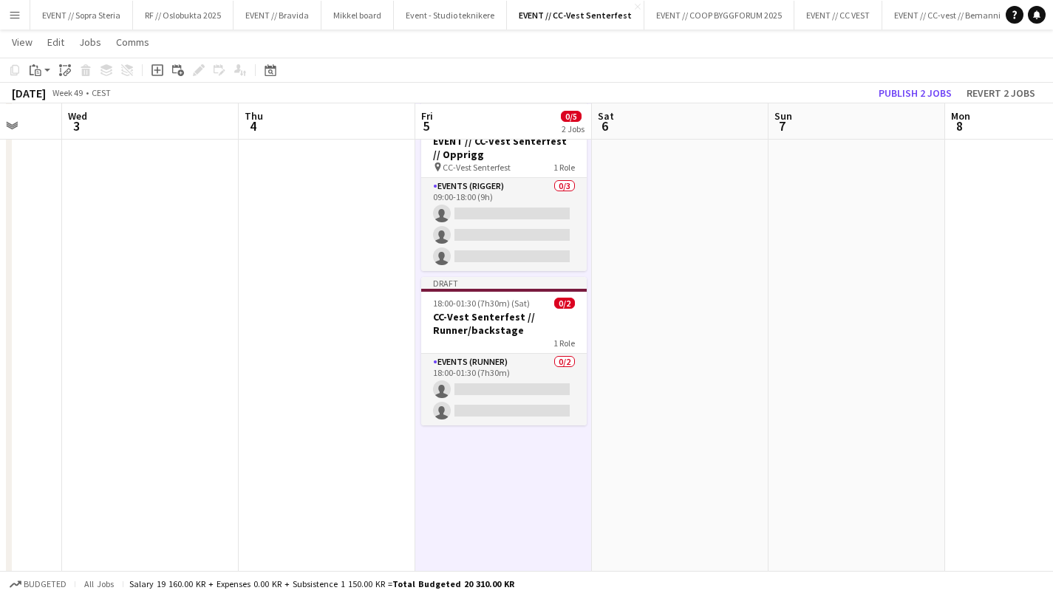
click at [648, 267] on app-date-cell at bounding box center [680, 357] width 177 height 525
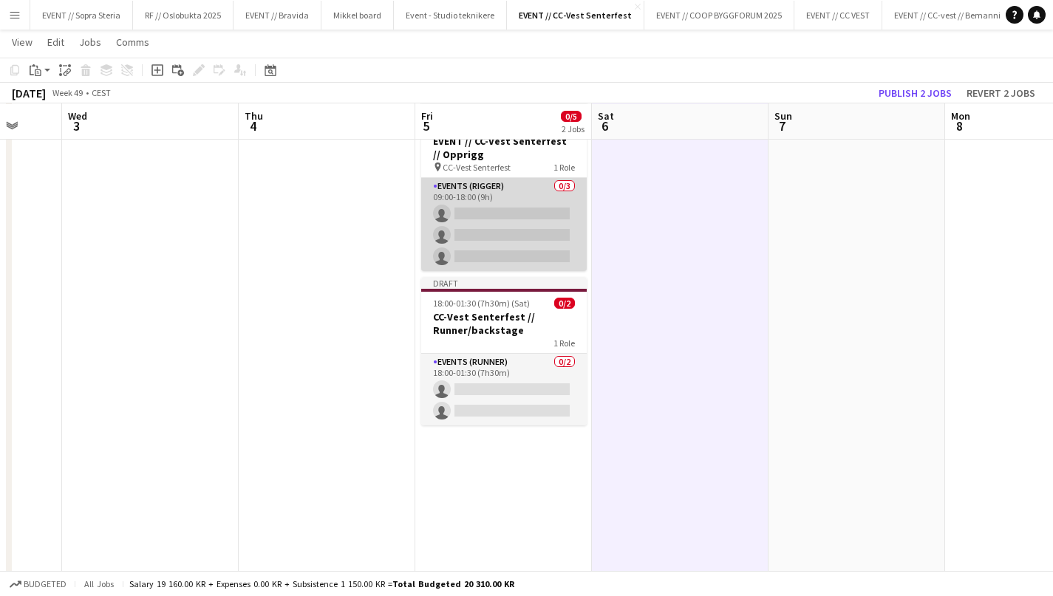
click at [477, 249] on app-card-role "Events (Rigger) 0/3 09:00-18:00 (9h) single-neutral-actions single-neutral-acti…" at bounding box center [503, 224] width 165 height 93
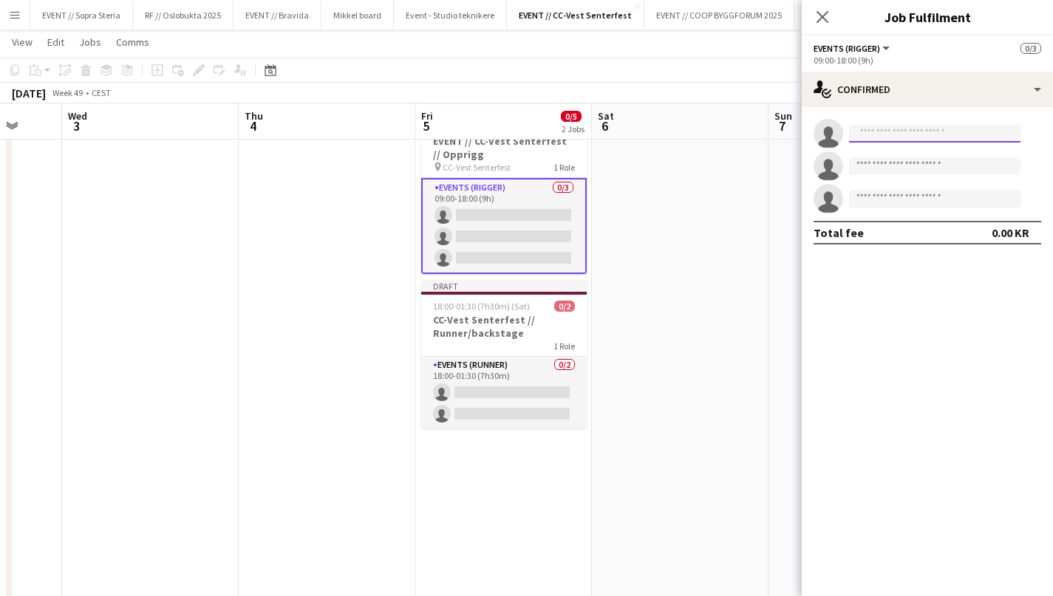
click at [874, 134] on input at bounding box center [934, 134] width 171 height 18
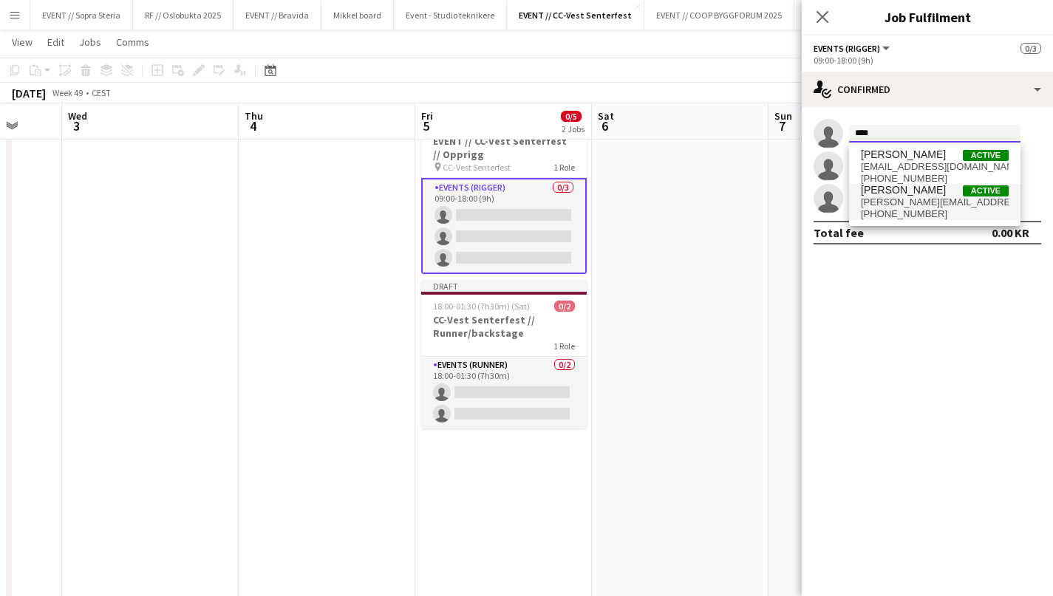
type input "****"
click at [905, 193] on span "[PERSON_NAME]" at bounding box center [903, 190] width 85 height 13
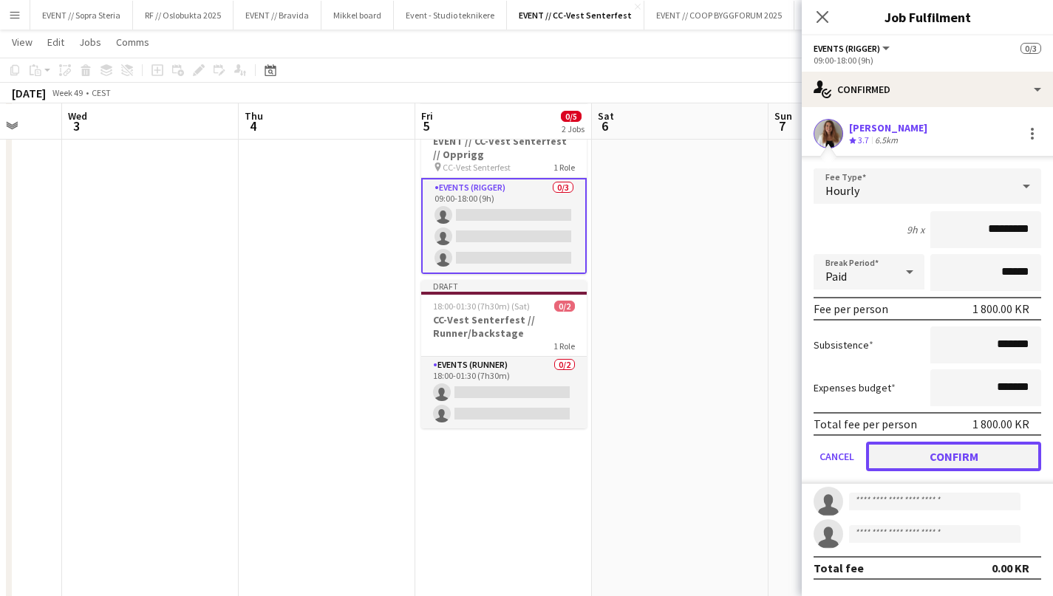
click at [940, 462] on button "Confirm" at bounding box center [953, 457] width 175 height 30
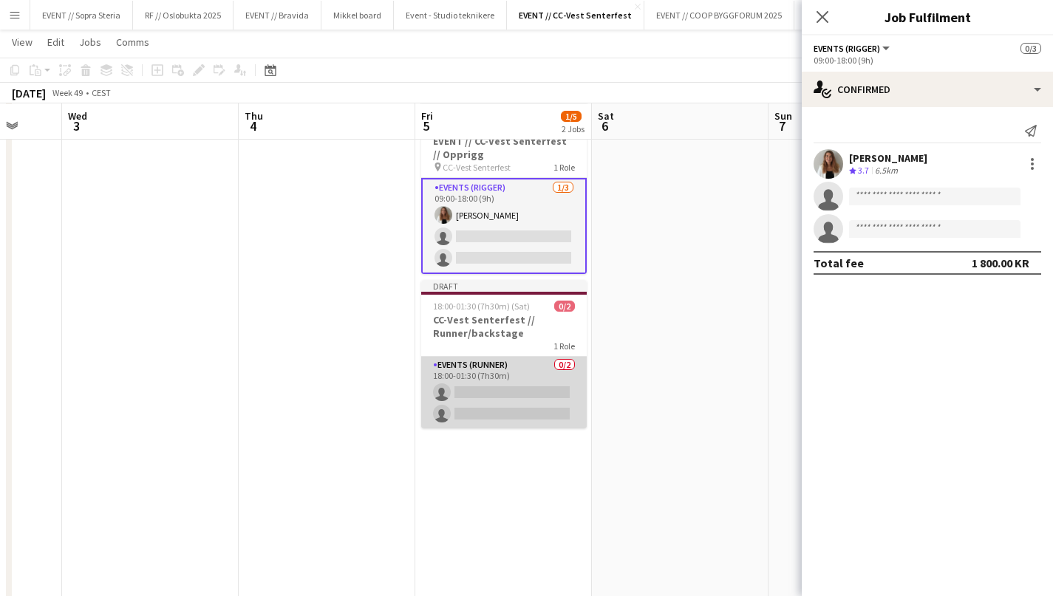
click at [494, 379] on app-card-role "Events (Runner) 0/2 18:00-01:30 (7h30m) single-neutral-actions single-neutral-a…" at bounding box center [503, 393] width 165 height 72
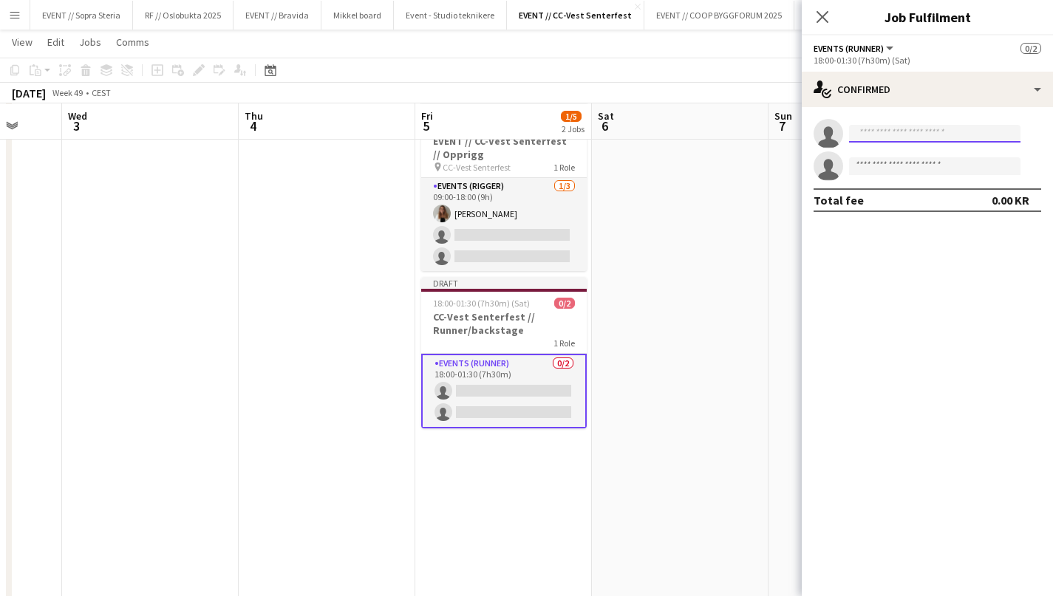
click at [867, 141] on input at bounding box center [934, 134] width 171 height 18
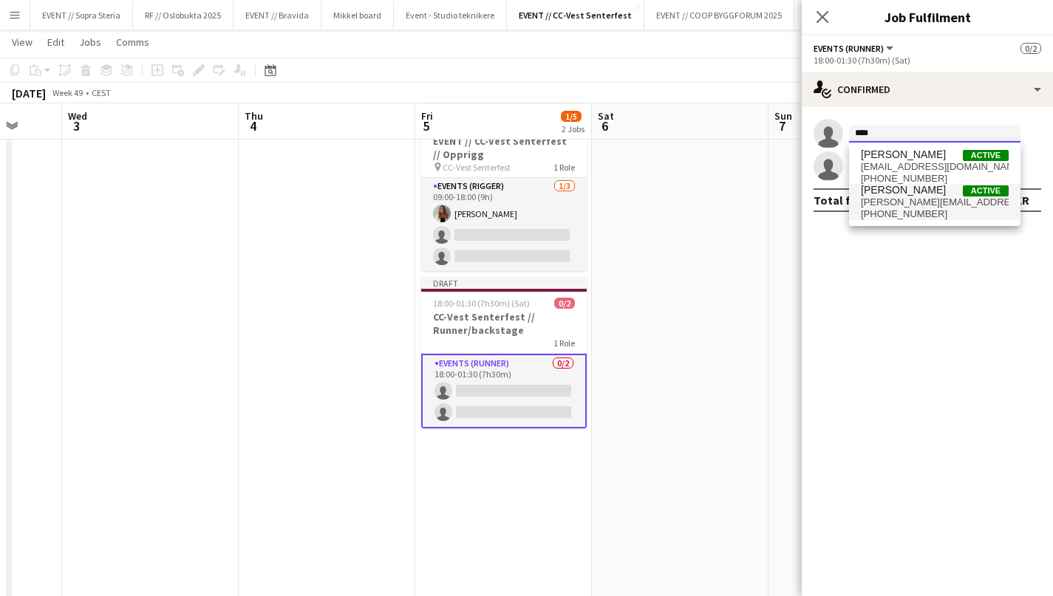
type input "****"
click at [892, 206] on span "lina-mizrahi@hotmail.com" at bounding box center [935, 203] width 148 height 12
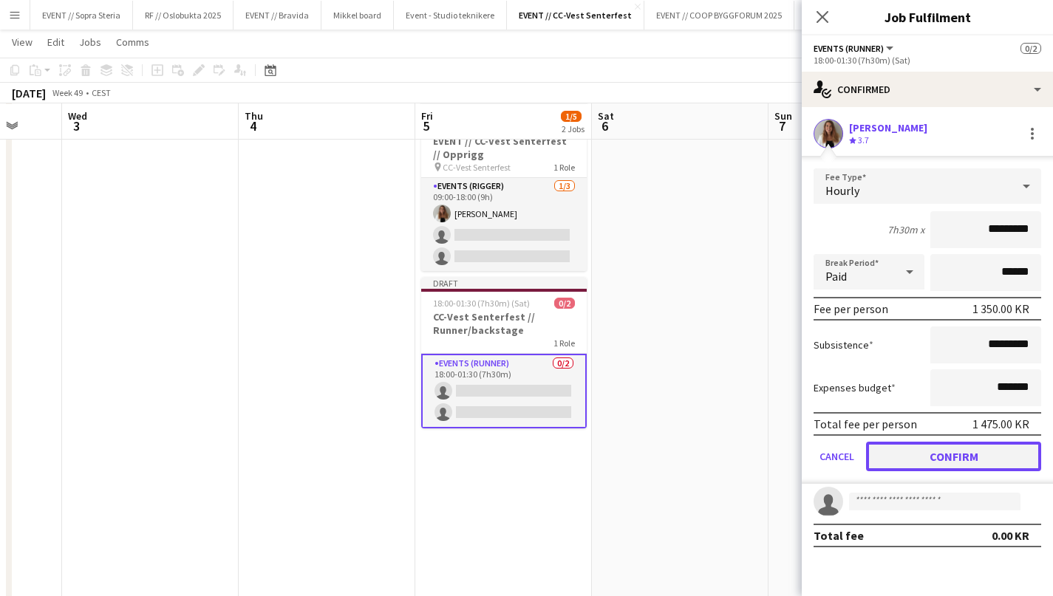
click at [935, 461] on button "Confirm" at bounding box center [953, 457] width 175 height 30
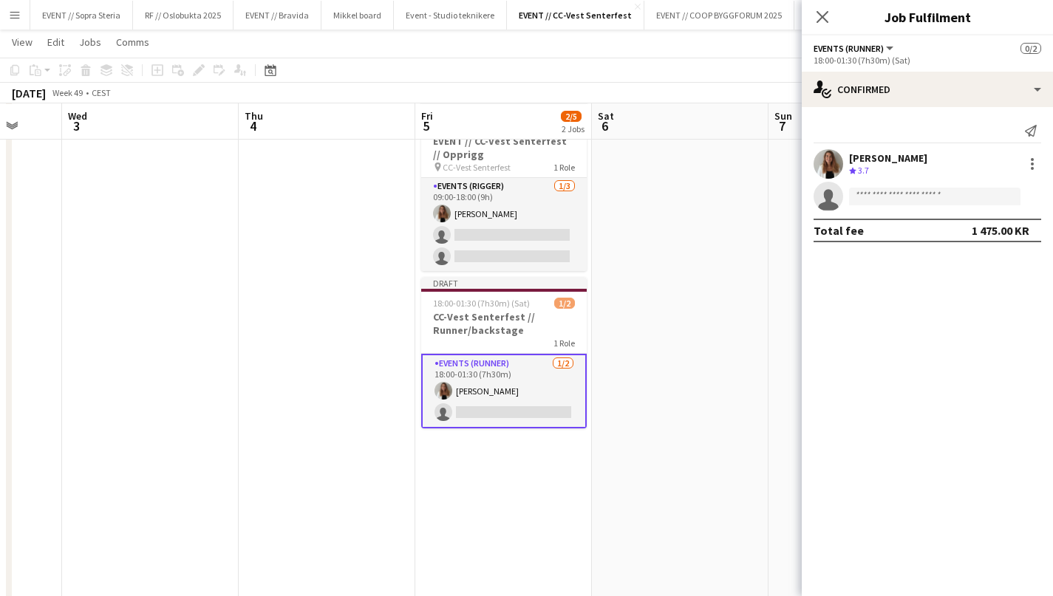
click at [664, 468] on app-date-cell at bounding box center [680, 357] width 177 height 525
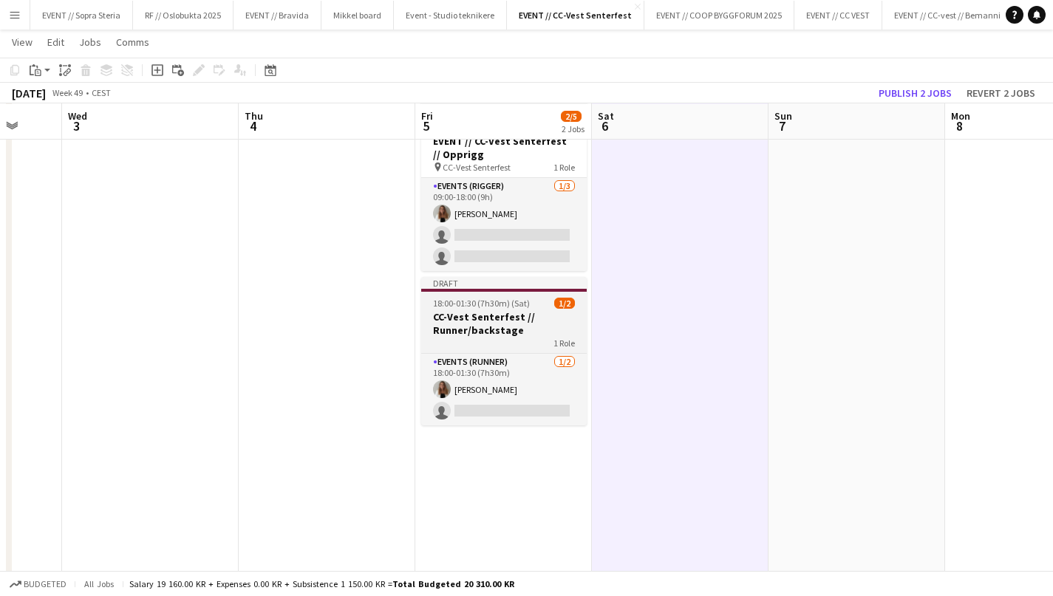
click at [468, 322] on h3 "CC-Vest Senterfest // Runner/backstage" at bounding box center [503, 323] width 165 height 27
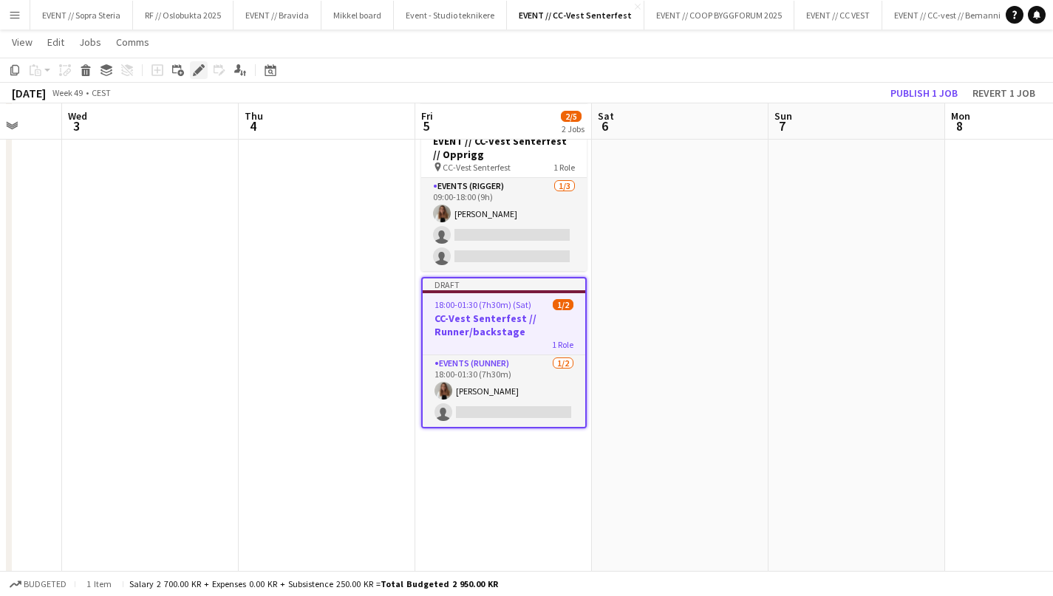
click at [198, 65] on icon "Edit" at bounding box center [199, 70] width 12 height 12
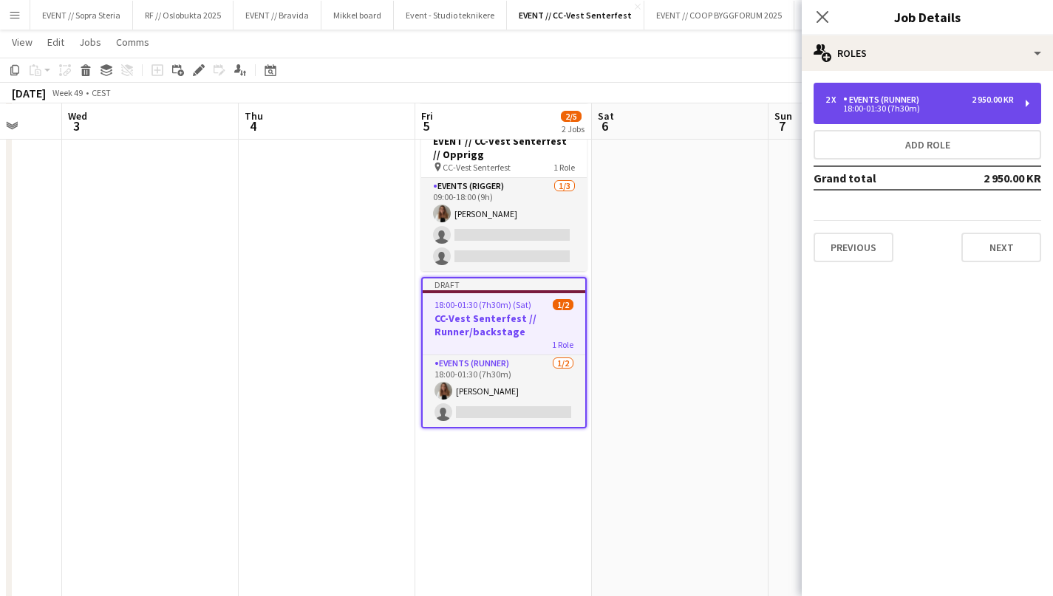
click at [957, 100] on div "2 x Events (Runner) 2 950.00 KR" at bounding box center [919, 100] width 188 height 10
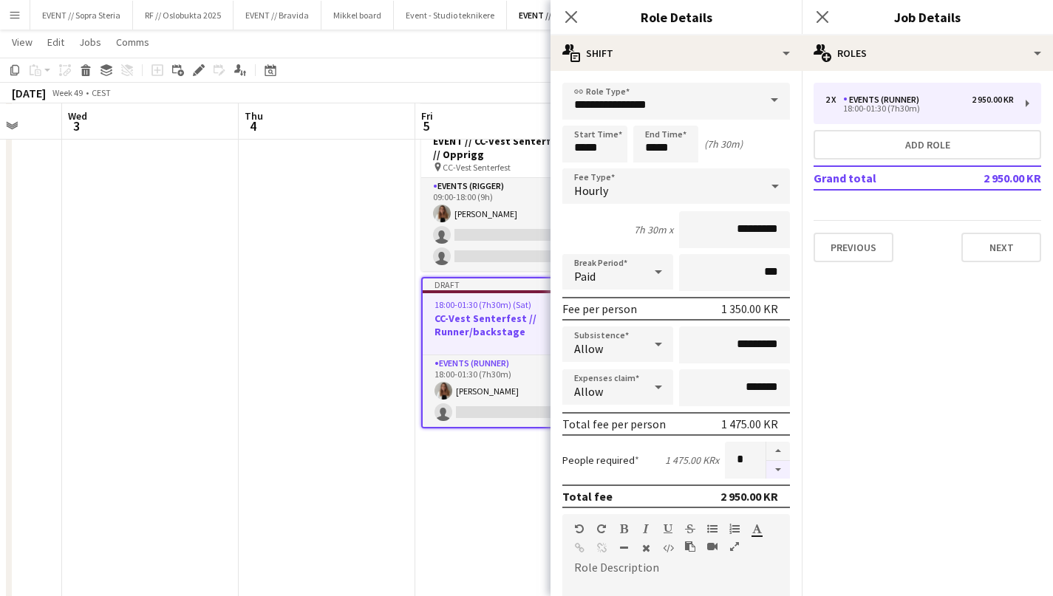
click at [778, 469] on button "button" at bounding box center [778, 470] width 24 height 18
type input "*"
click at [468, 151] on h3 "EVENT // CC-Vest Senterfest // Opprigg" at bounding box center [503, 147] width 165 height 27
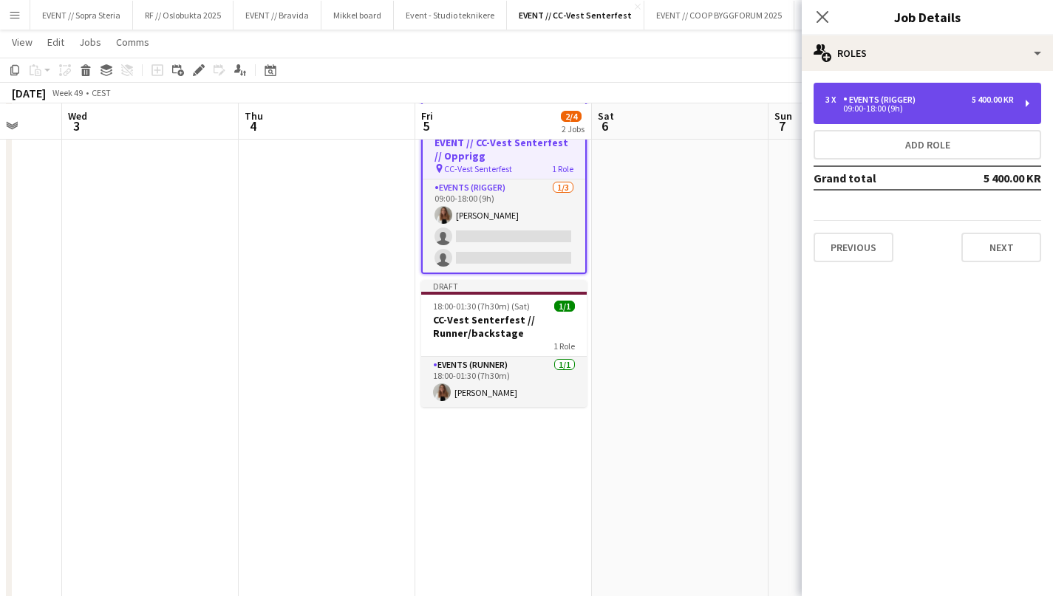
click at [950, 109] on div "09:00-18:00 (9h)" at bounding box center [919, 108] width 188 height 7
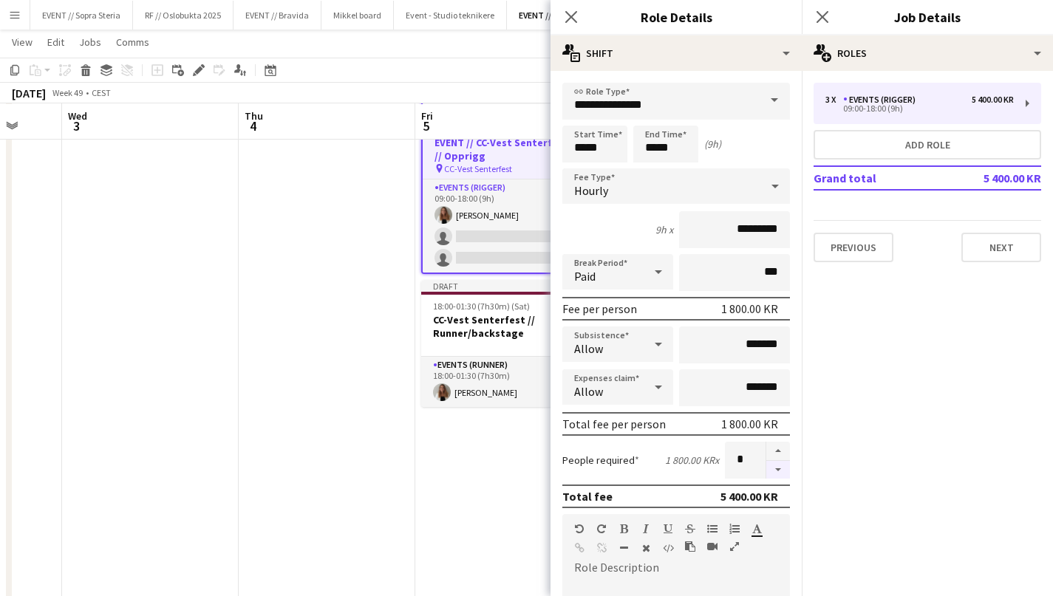
click at [771, 474] on button "button" at bounding box center [778, 470] width 24 height 18
type input "*"
click at [370, 477] on app-date-cell at bounding box center [327, 357] width 177 height 525
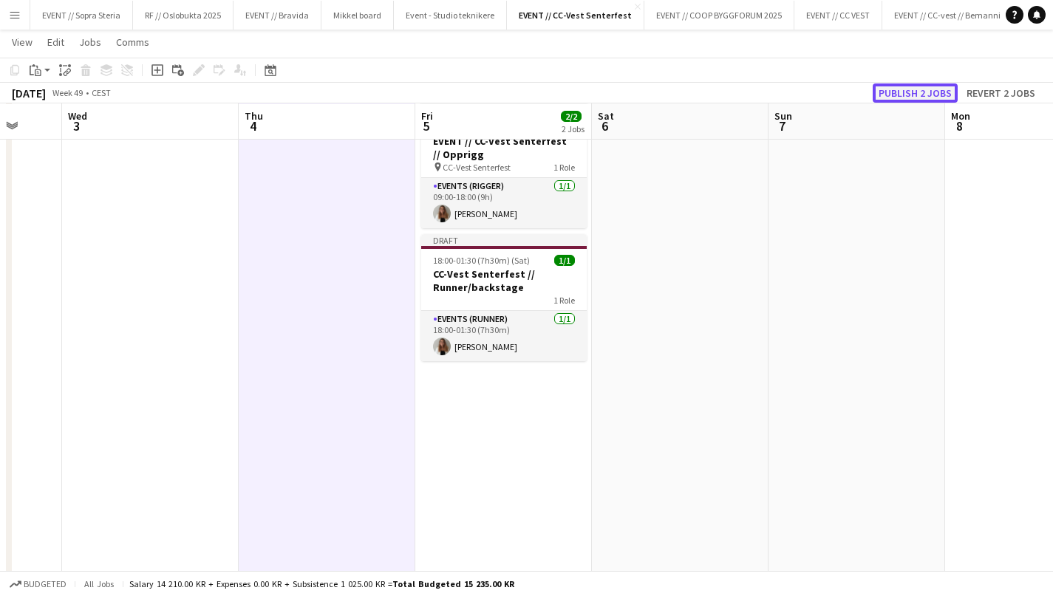
click at [921, 92] on button "Publish 2 jobs" at bounding box center [915, 92] width 85 height 19
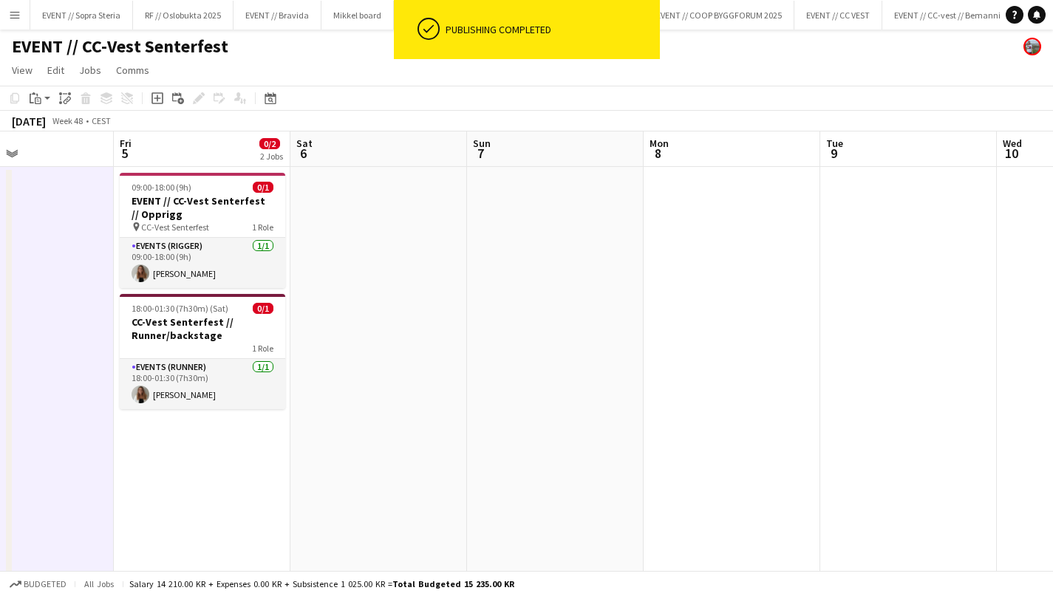
scroll to position [0, 458]
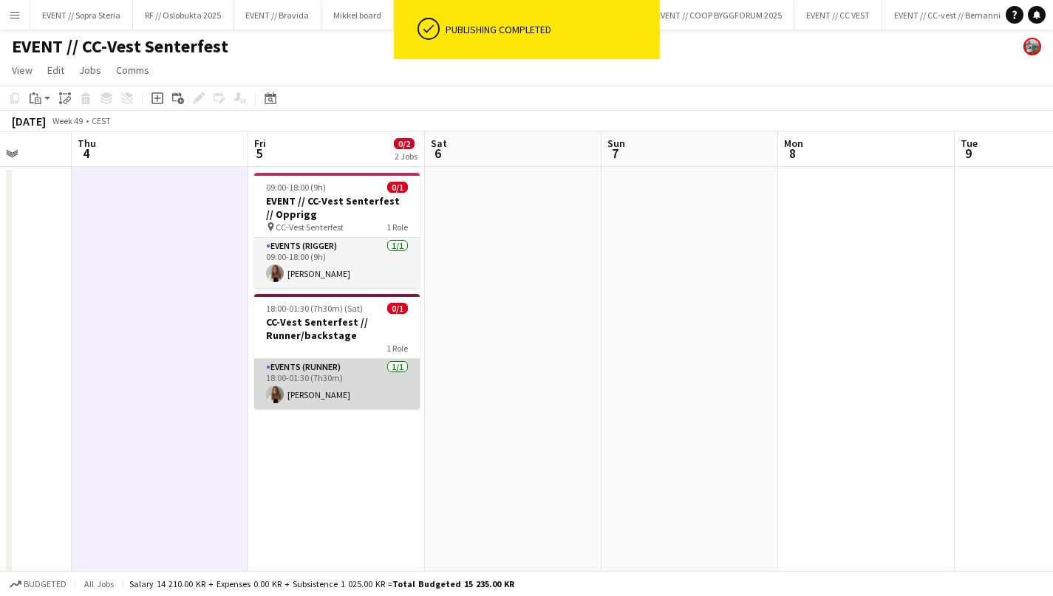
click at [343, 379] on app-card-role "Events (Runner) 1/1 18:00-01:30 (7h30m) Lina Mizrahi Olsen" at bounding box center [336, 384] width 165 height 50
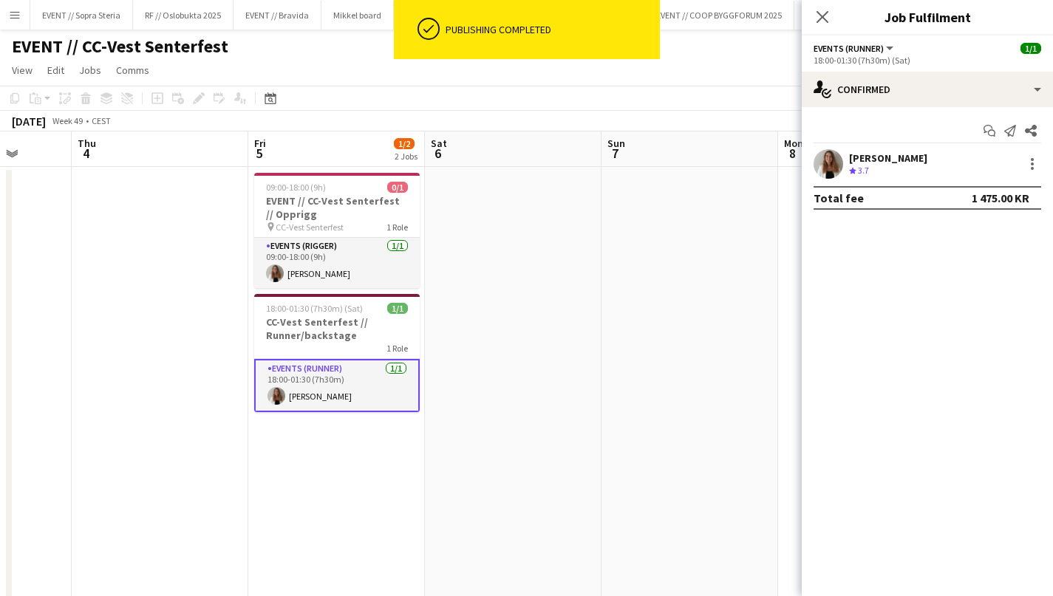
click at [203, 370] on app-date-cell at bounding box center [160, 429] width 177 height 525
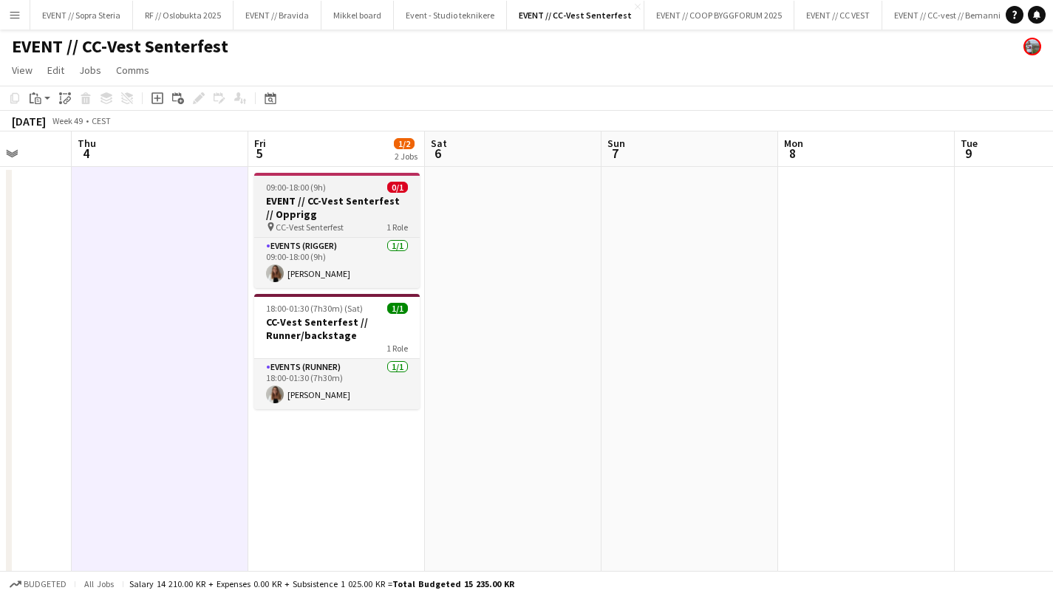
click at [338, 217] on h3 "EVENT // CC-Vest Senterfest // Opprigg" at bounding box center [336, 207] width 165 height 27
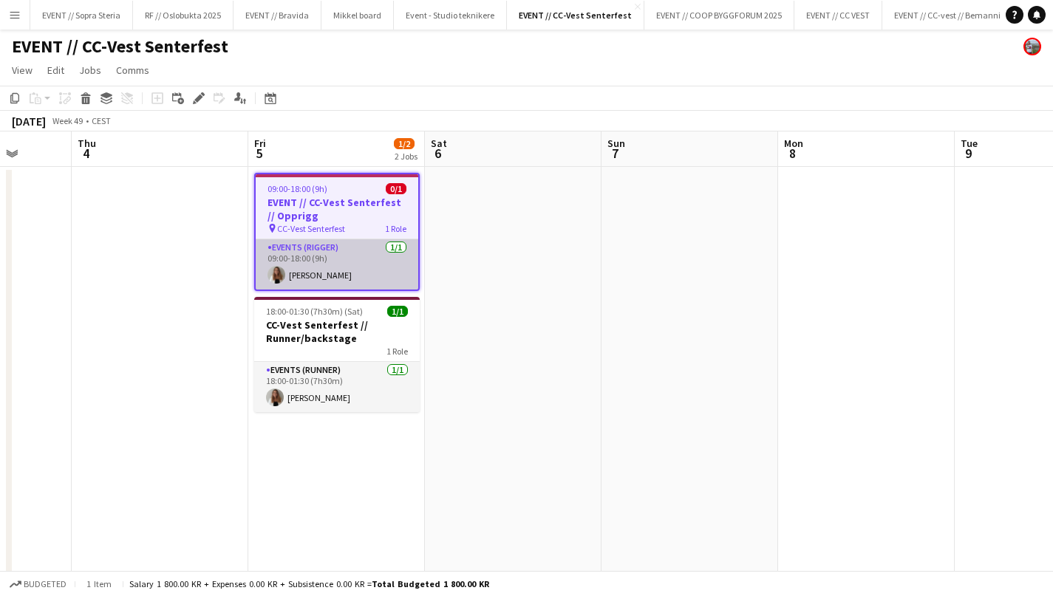
click at [359, 275] on app-card-role "Events (Rigger) 1/1 09:00-18:00 (9h) Lina Mizrahi Olsen" at bounding box center [337, 264] width 163 height 50
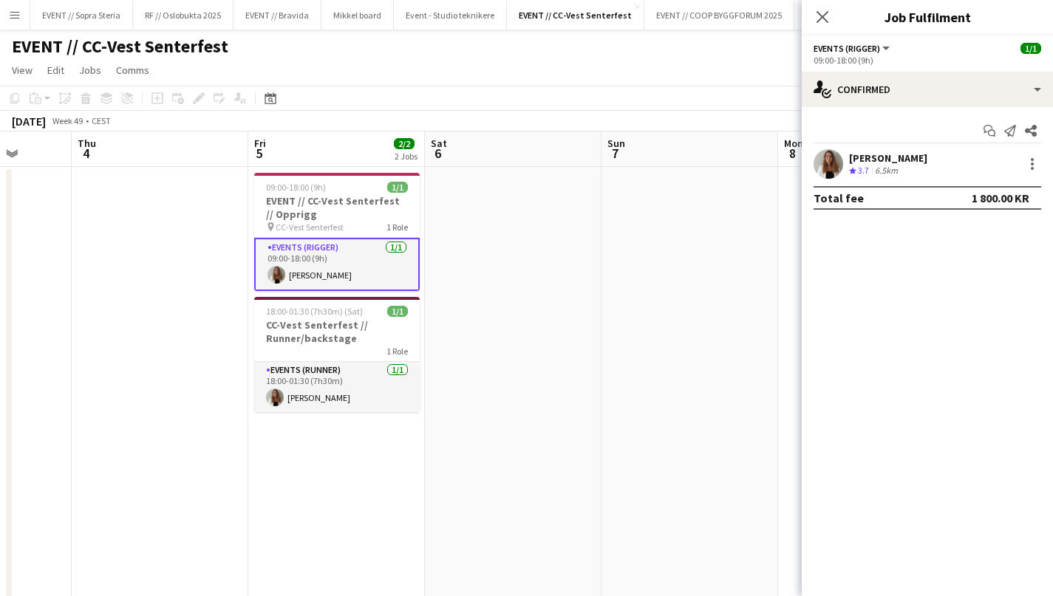
click at [669, 254] on app-date-cell at bounding box center [689, 429] width 177 height 525
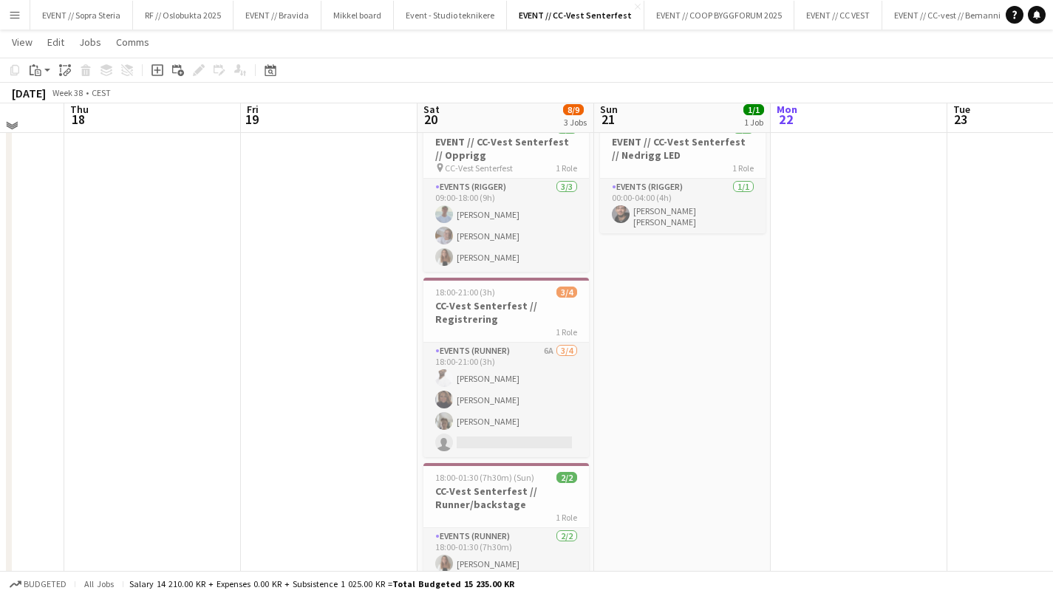
scroll to position [58, 0]
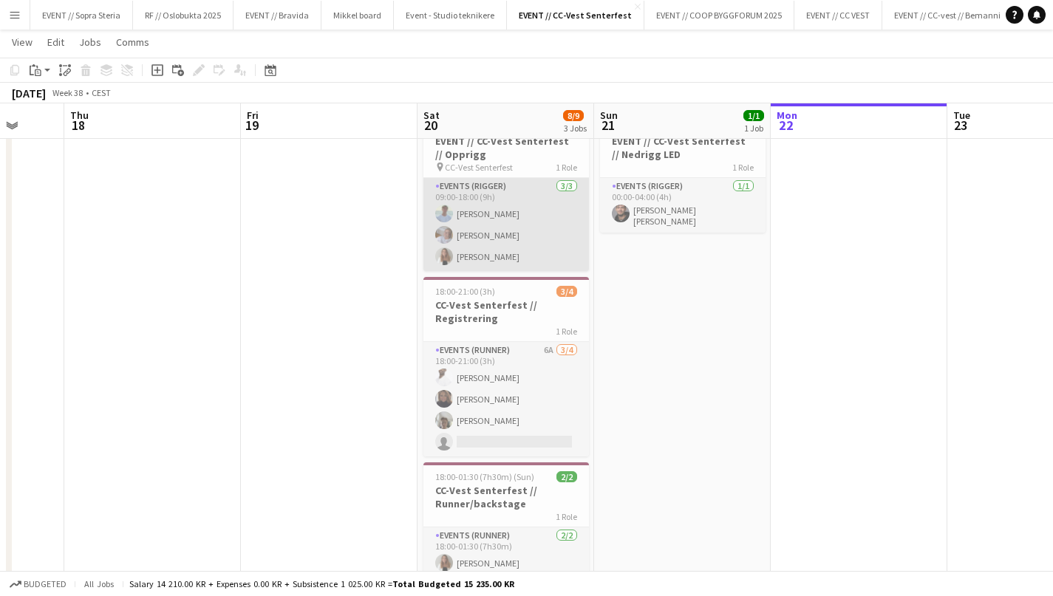
click at [502, 239] on app-card-role "Events (Rigger) 3/3 09:00-18:00 (9h) Fredrik Bronken Næss Tina Raugstad Lina Mi…" at bounding box center [505, 224] width 165 height 93
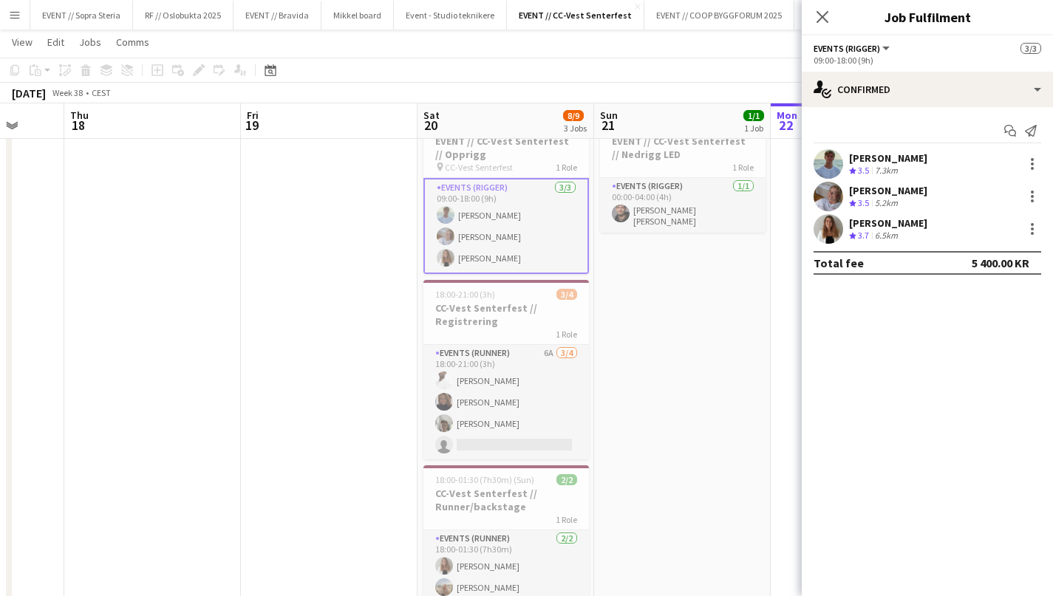
click at [1040, 238] on div at bounding box center [1030, 229] width 21 height 18
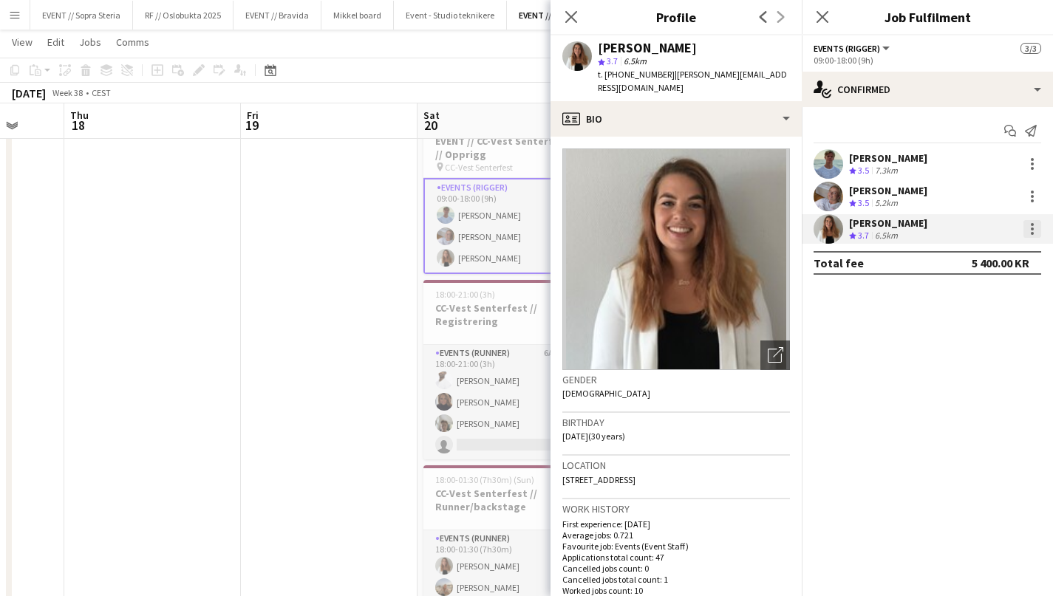
click at [1038, 233] on div at bounding box center [1032, 229] width 18 height 18
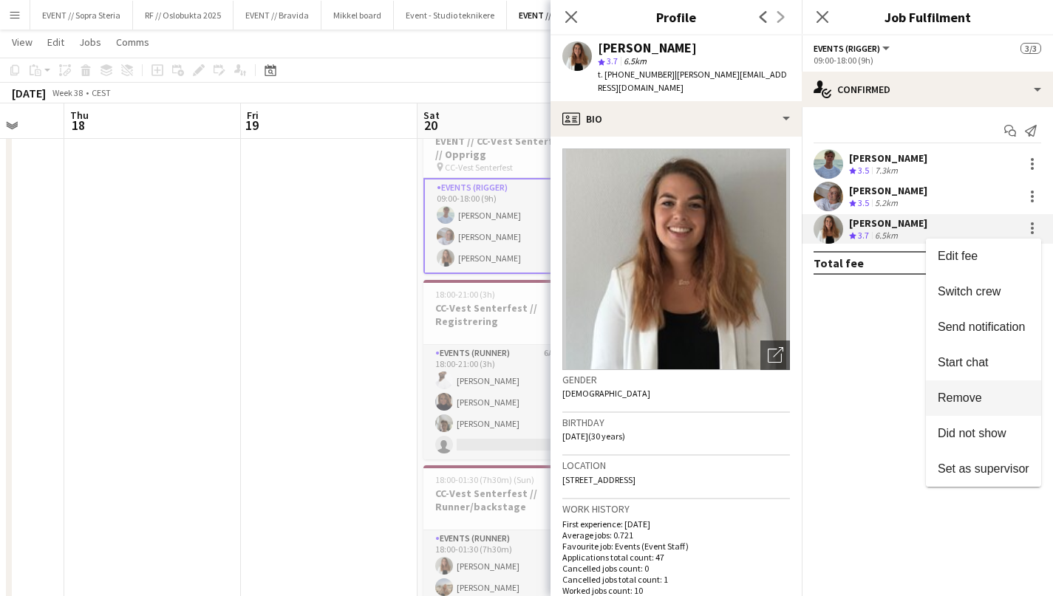
click at [977, 404] on span "Remove" at bounding box center [960, 398] width 44 height 13
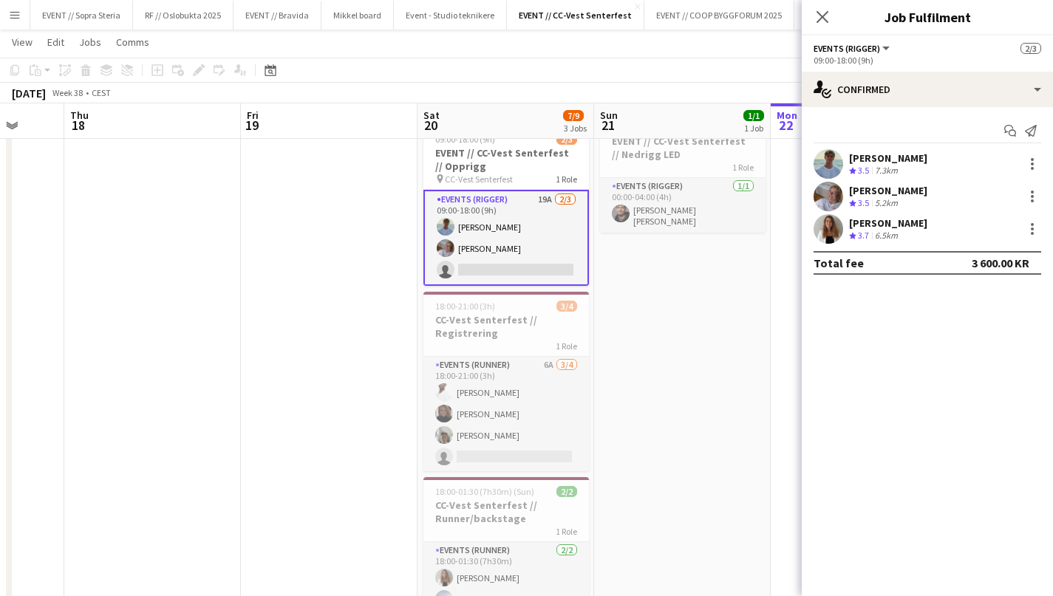
click at [695, 375] on app-date-cell "00:00-04:00 (4h) 1/1 EVENT // CC-Vest Senterfest // Nedrigg LED 1 Role Events (…" at bounding box center [682, 369] width 177 height 525
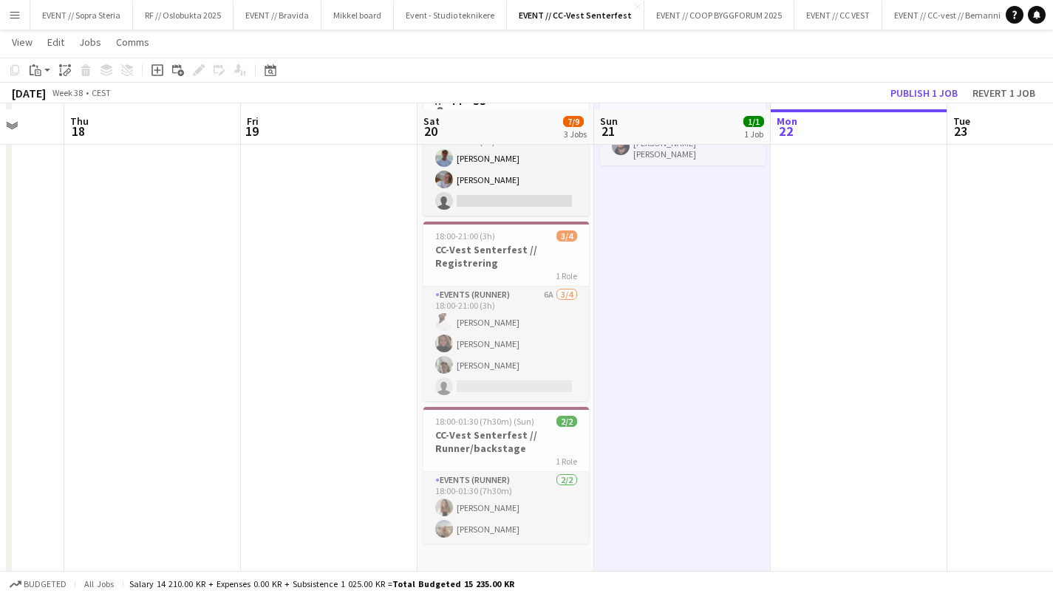
scroll to position [131, 0]
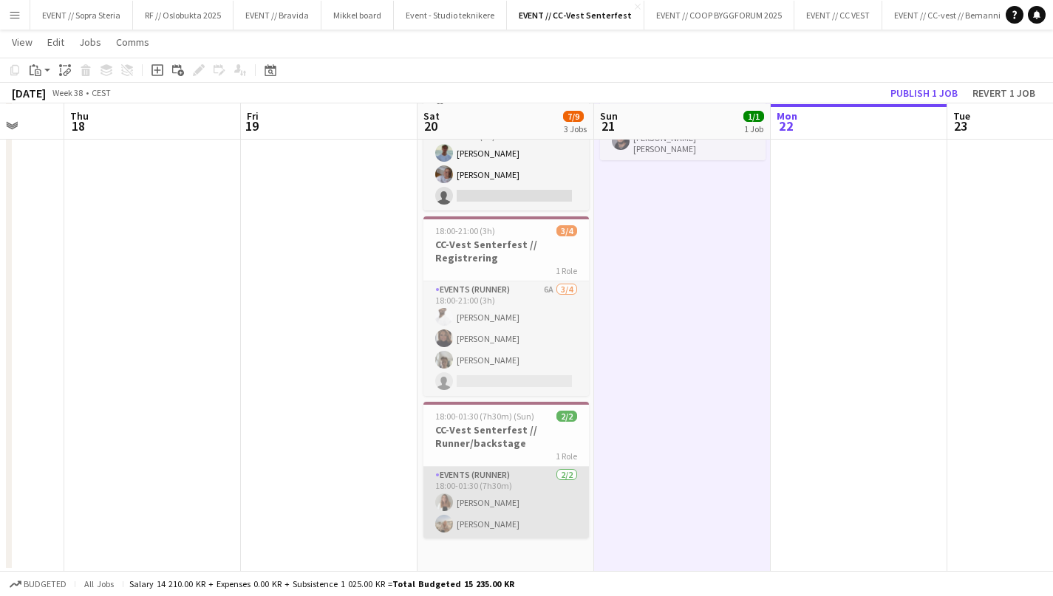
click at [508, 511] on app-card-role "Events (Runner) 2/2 18:00-01:30 (7h30m) Lina Mizrahi Olsen Sina Sivertsen" at bounding box center [505, 503] width 165 height 72
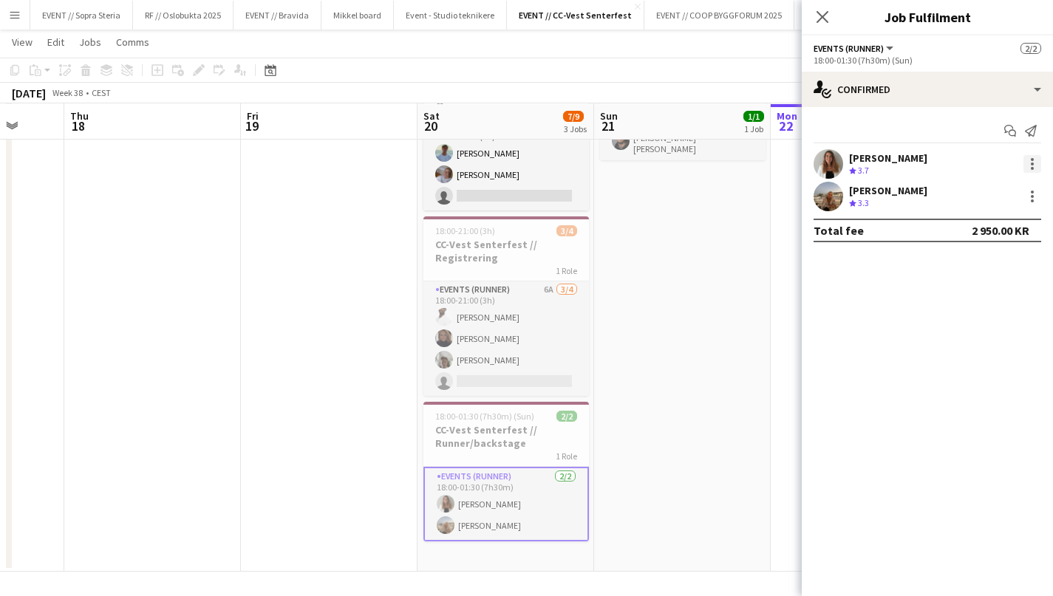
click at [1028, 167] on div at bounding box center [1032, 164] width 18 height 18
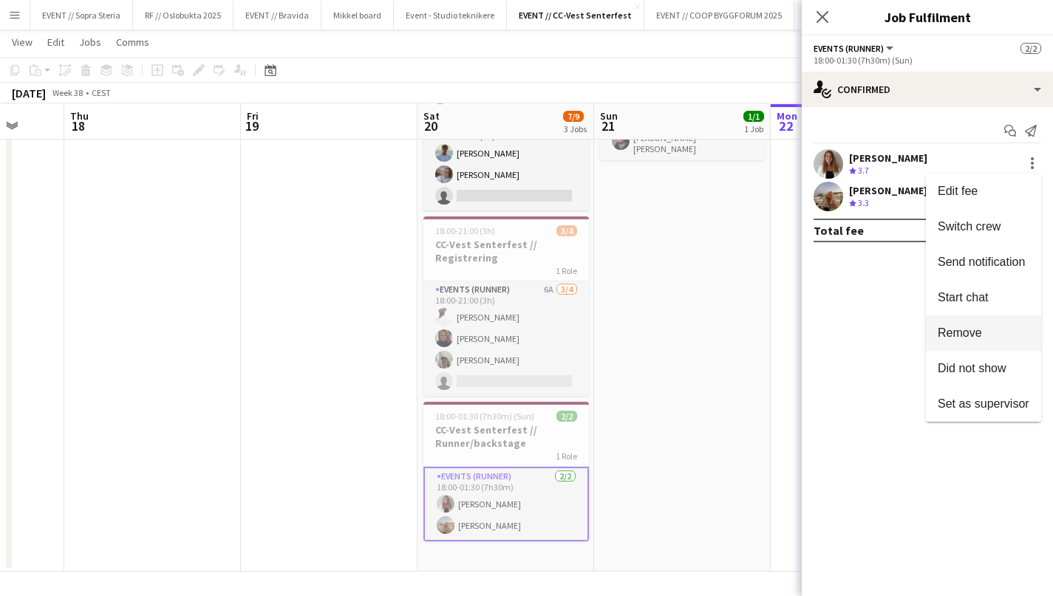
click at [958, 335] on span "Remove" at bounding box center [960, 333] width 44 height 13
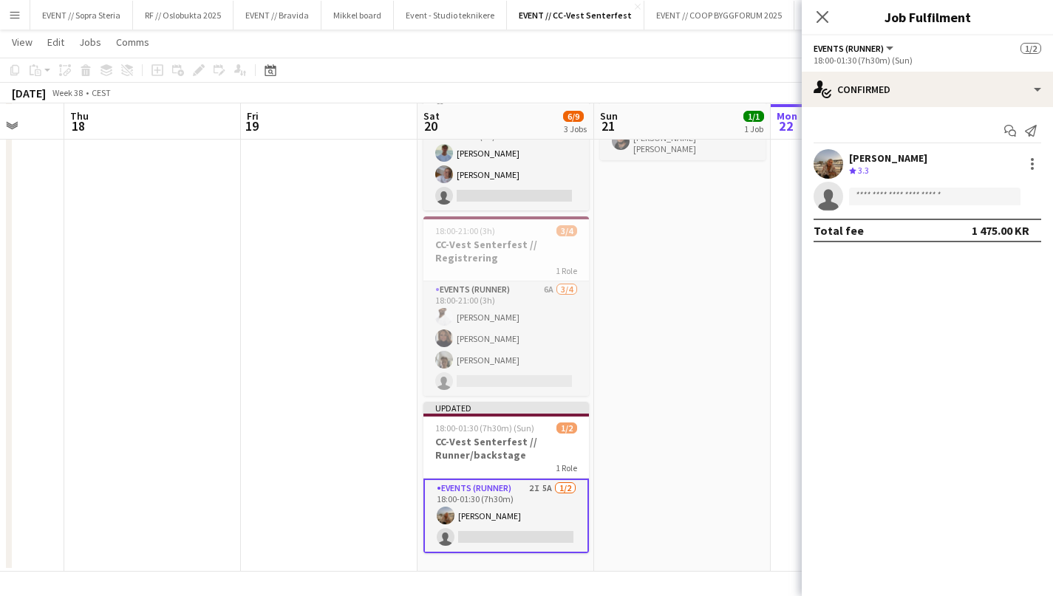
click at [715, 426] on app-date-cell "00:00-04:00 (4h) 1/1 EVENT // CC-Vest Senterfest // Nedrigg LED 1 Role Events (…" at bounding box center [682, 303] width 177 height 537
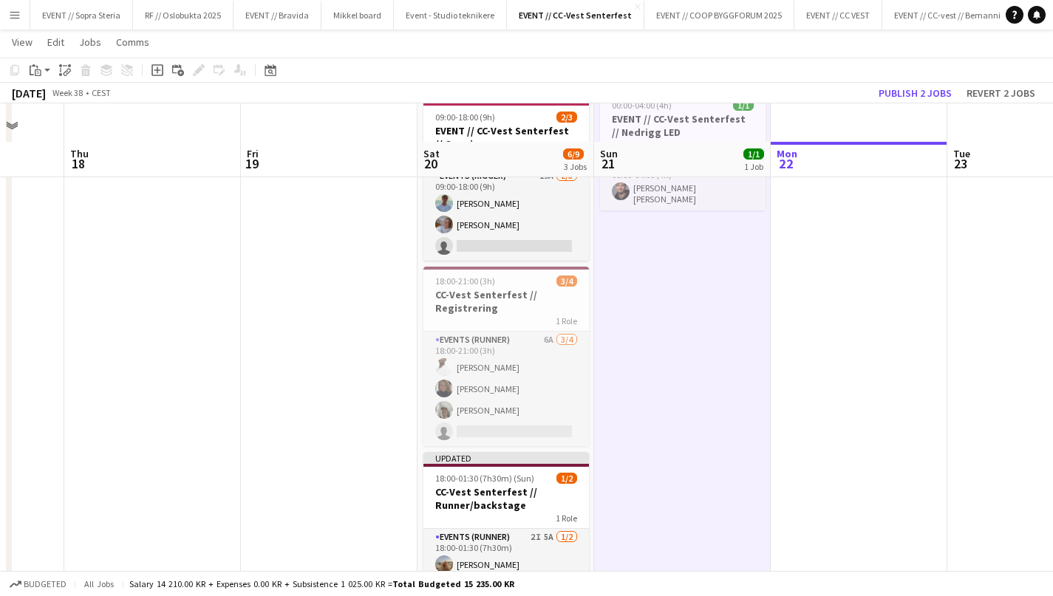
scroll to position [0, 0]
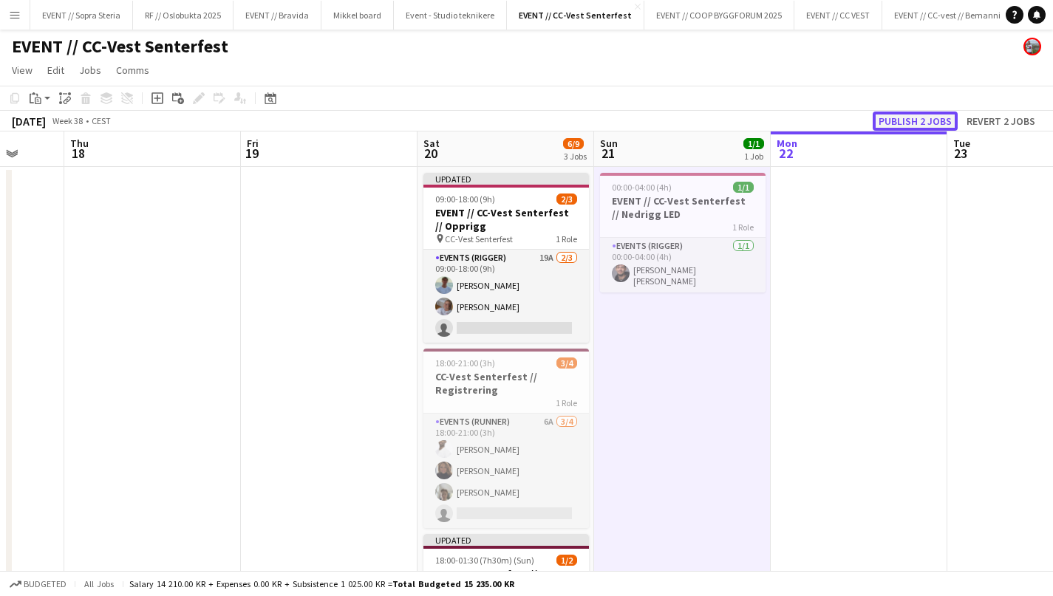
click at [890, 123] on button "Publish 2 jobs" at bounding box center [915, 121] width 85 height 19
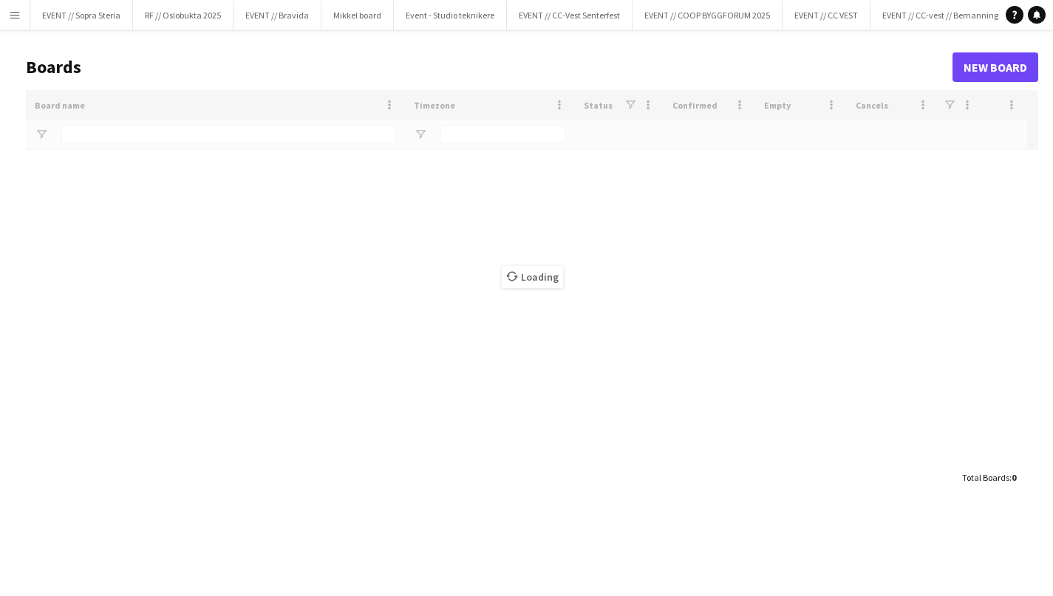
type input "****"
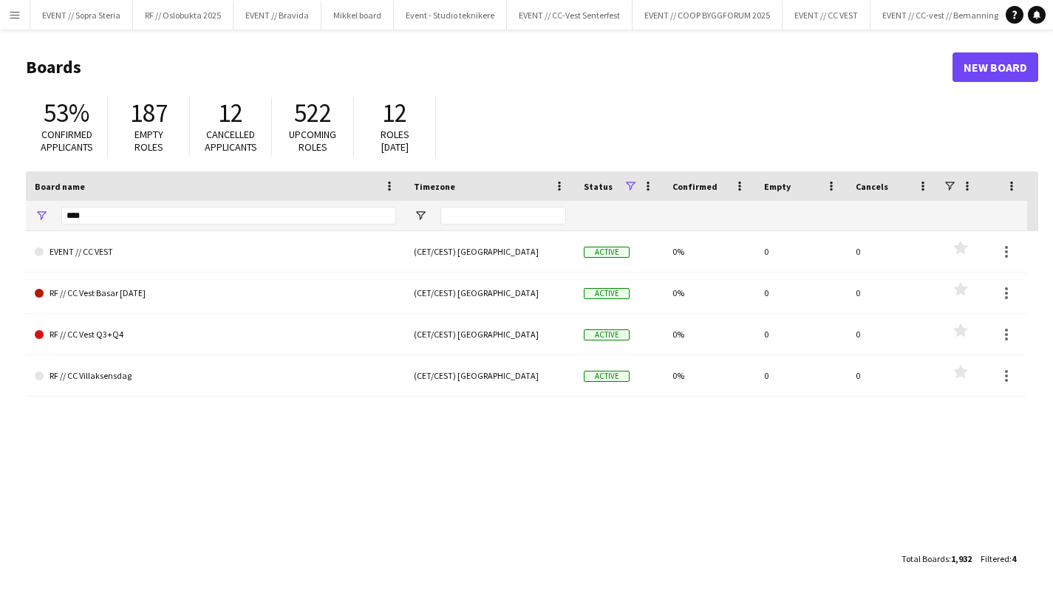
click at [7, 22] on button "Menu" at bounding box center [15, 15] width 30 height 30
